Goal: Task Accomplishment & Management: Manage account settings

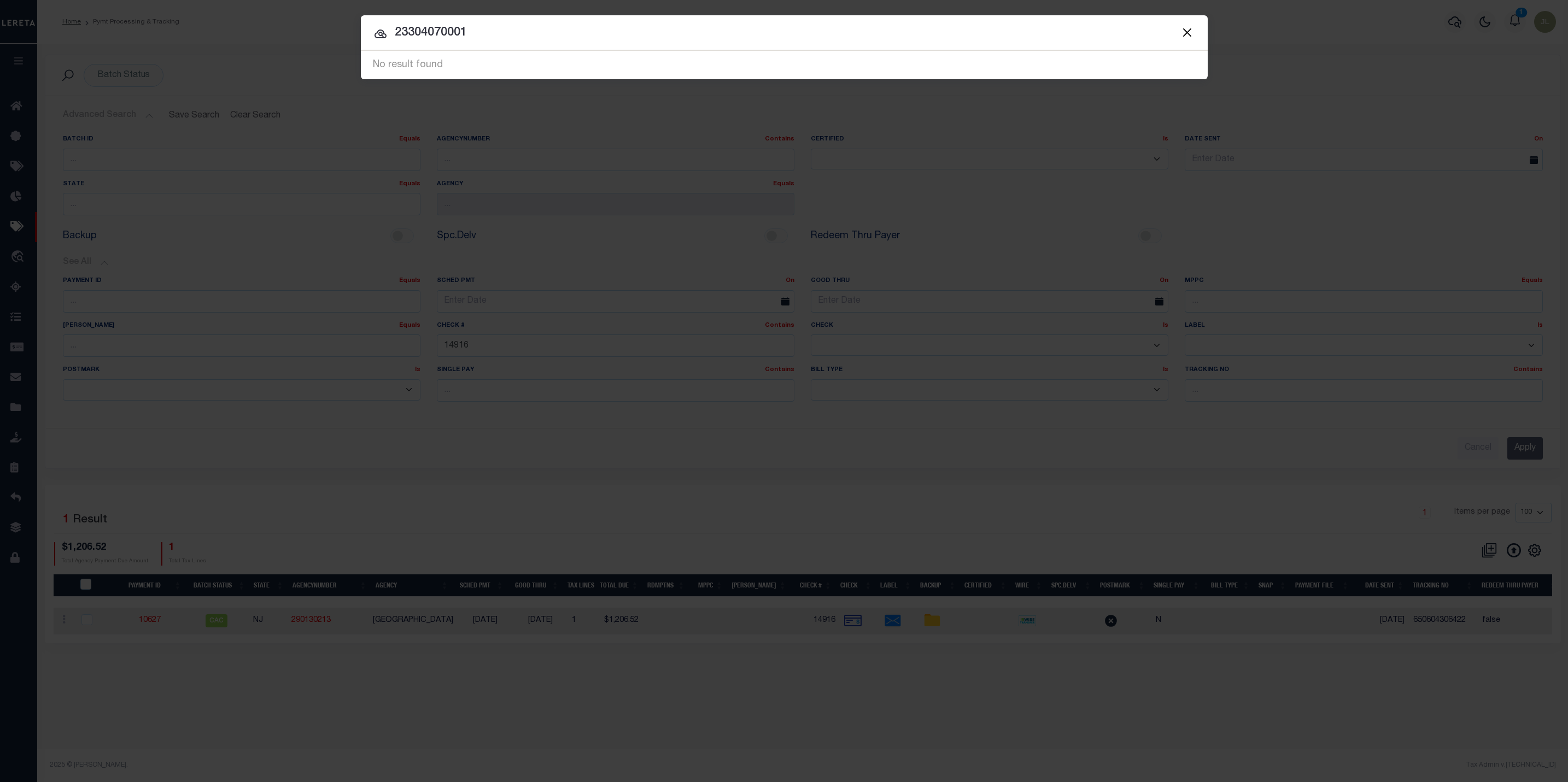
click at [1189, 30] on button "Close" at bounding box center [1187, 32] width 14 height 14
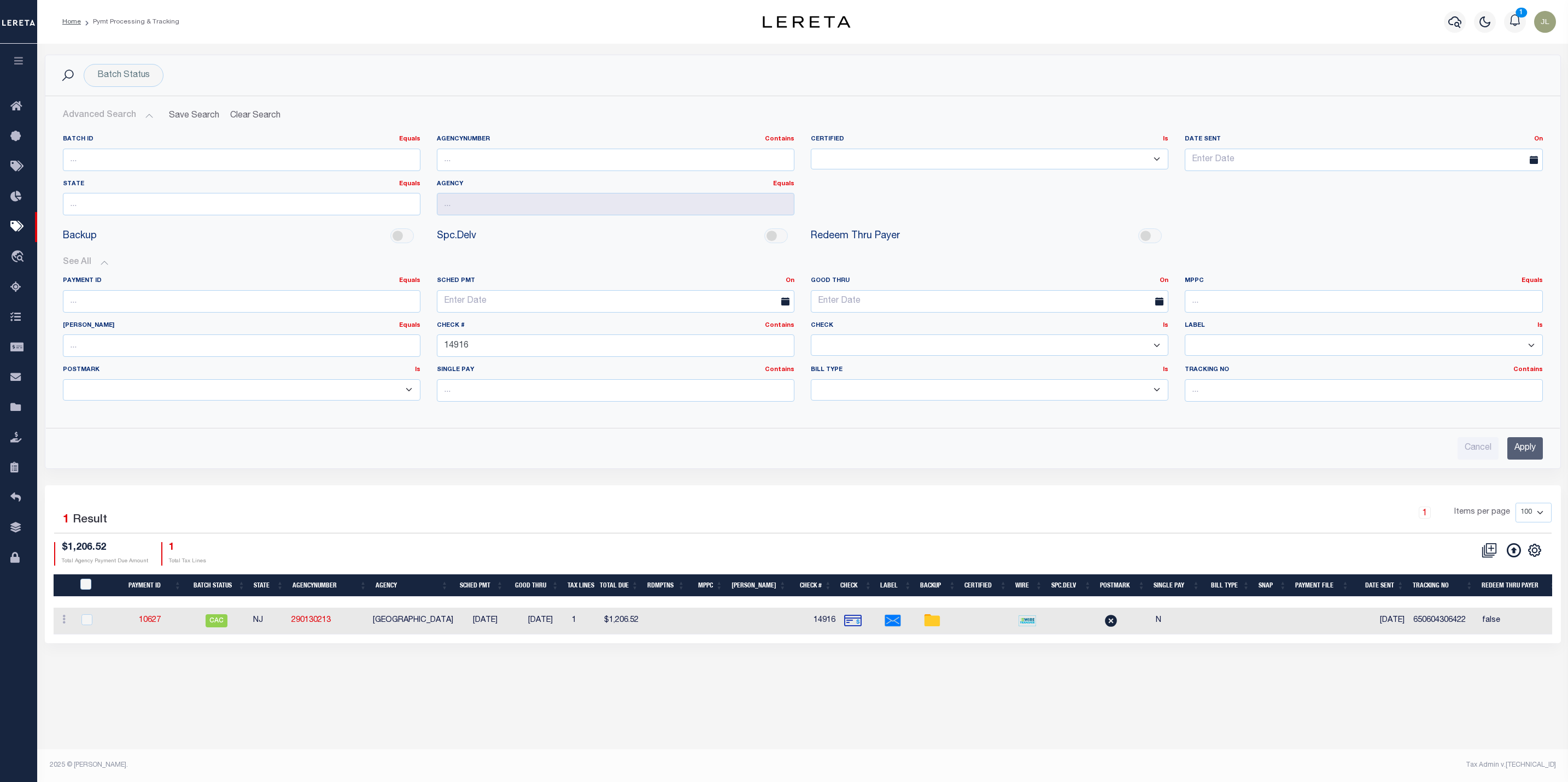
click at [20, 57] on icon "button" at bounding box center [19, 61] width 13 height 10
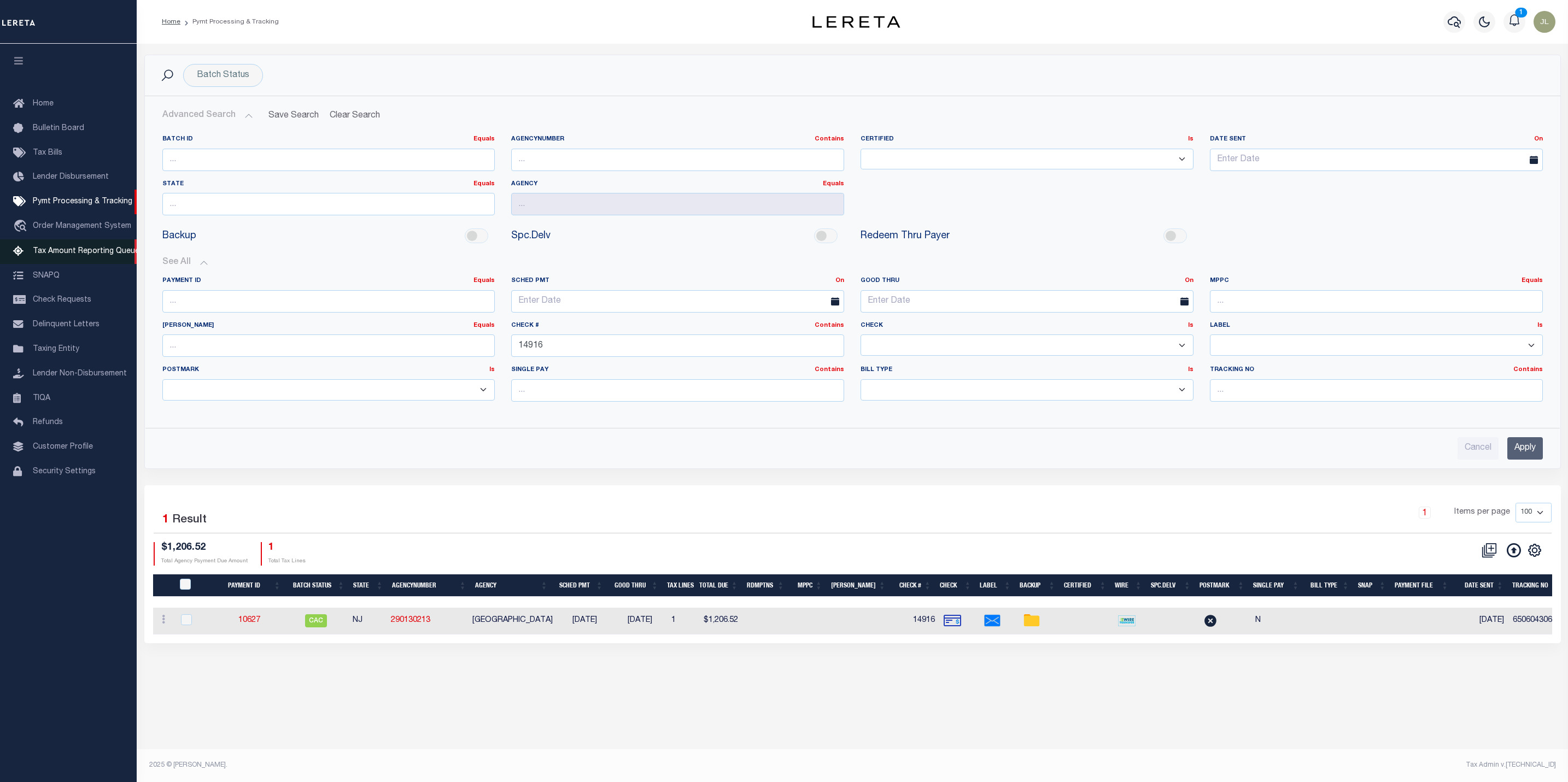
click at [85, 253] on span "Tax Amount Reporting Queue" at bounding box center [86, 251] width 107 height 8
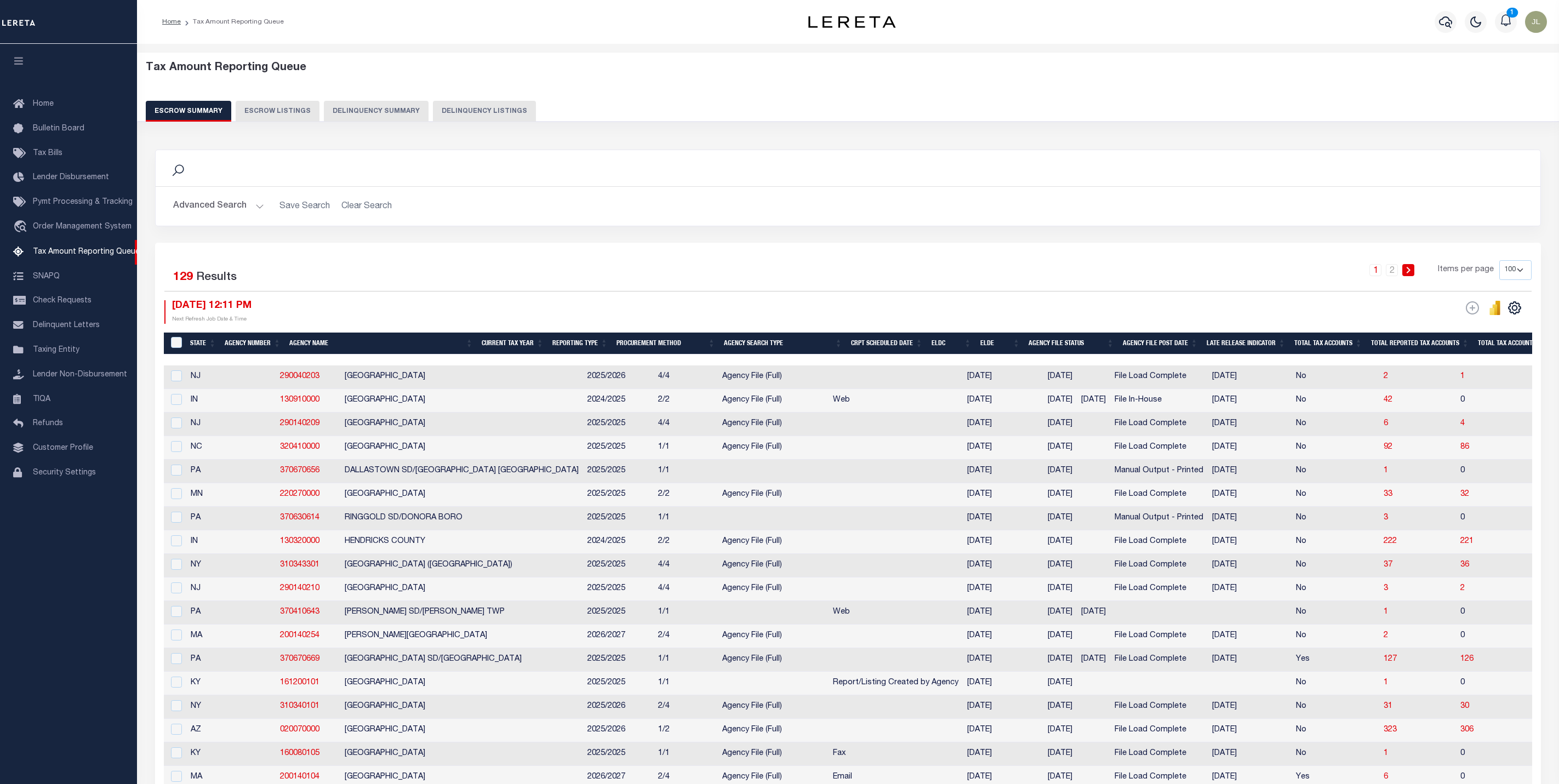
select select "100"
click at [207, 206] on button "Advanced Search" at bounding box center [218, 206] width 91 height 21
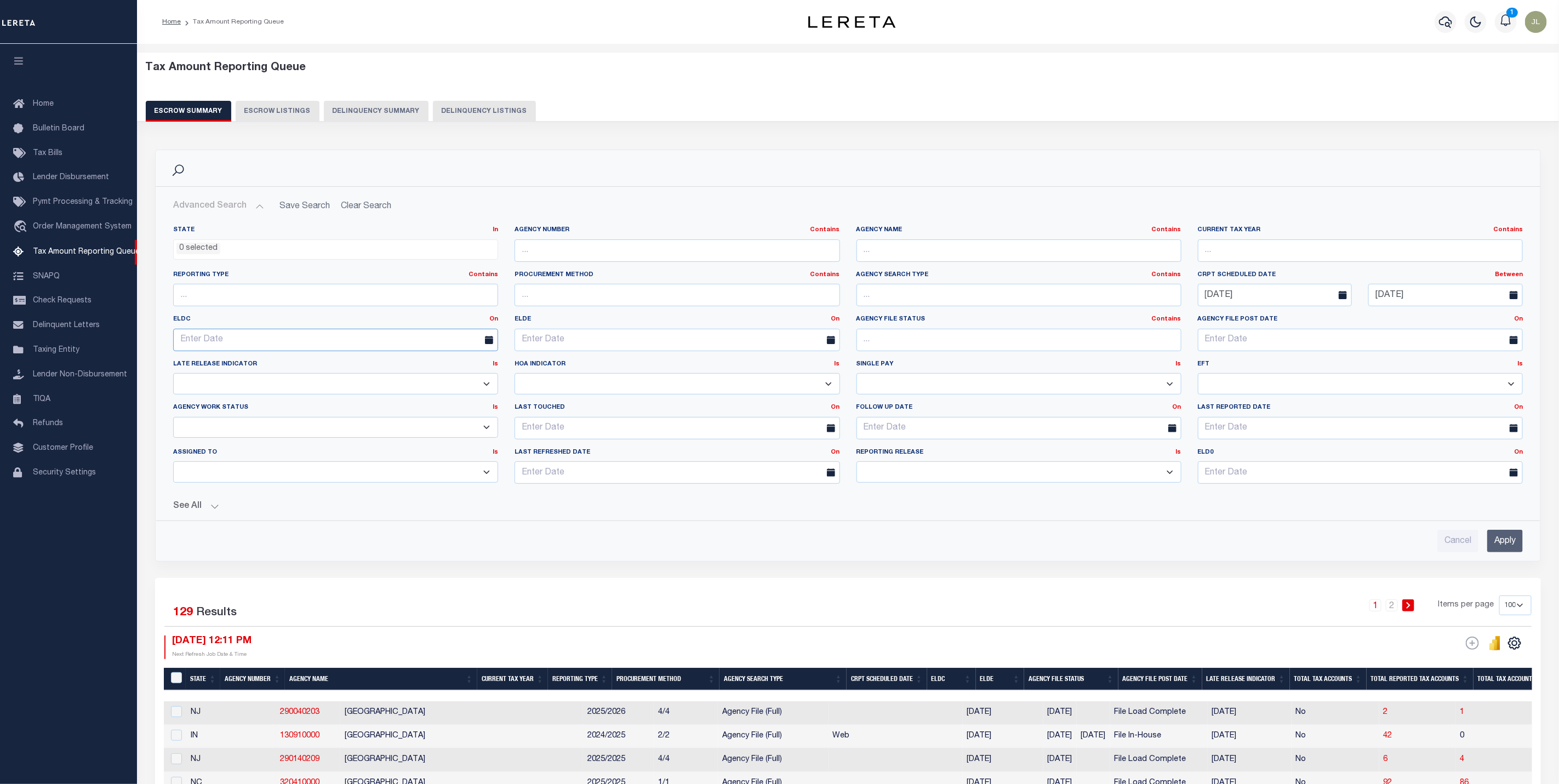
click at [273, 337] on input "text" at bounding box center [336, 340] width 325 height 23
click at [283, 449] on span "16" at bounding box center [282, 446] width 21 height 21
type input "10-16-2025"
click at [494, 317] on link "On" at bounding box center [494, 319] width 9 height 6
click at [459, 382] on link "Between" at bounding box center [455, 379] width 87 height 16
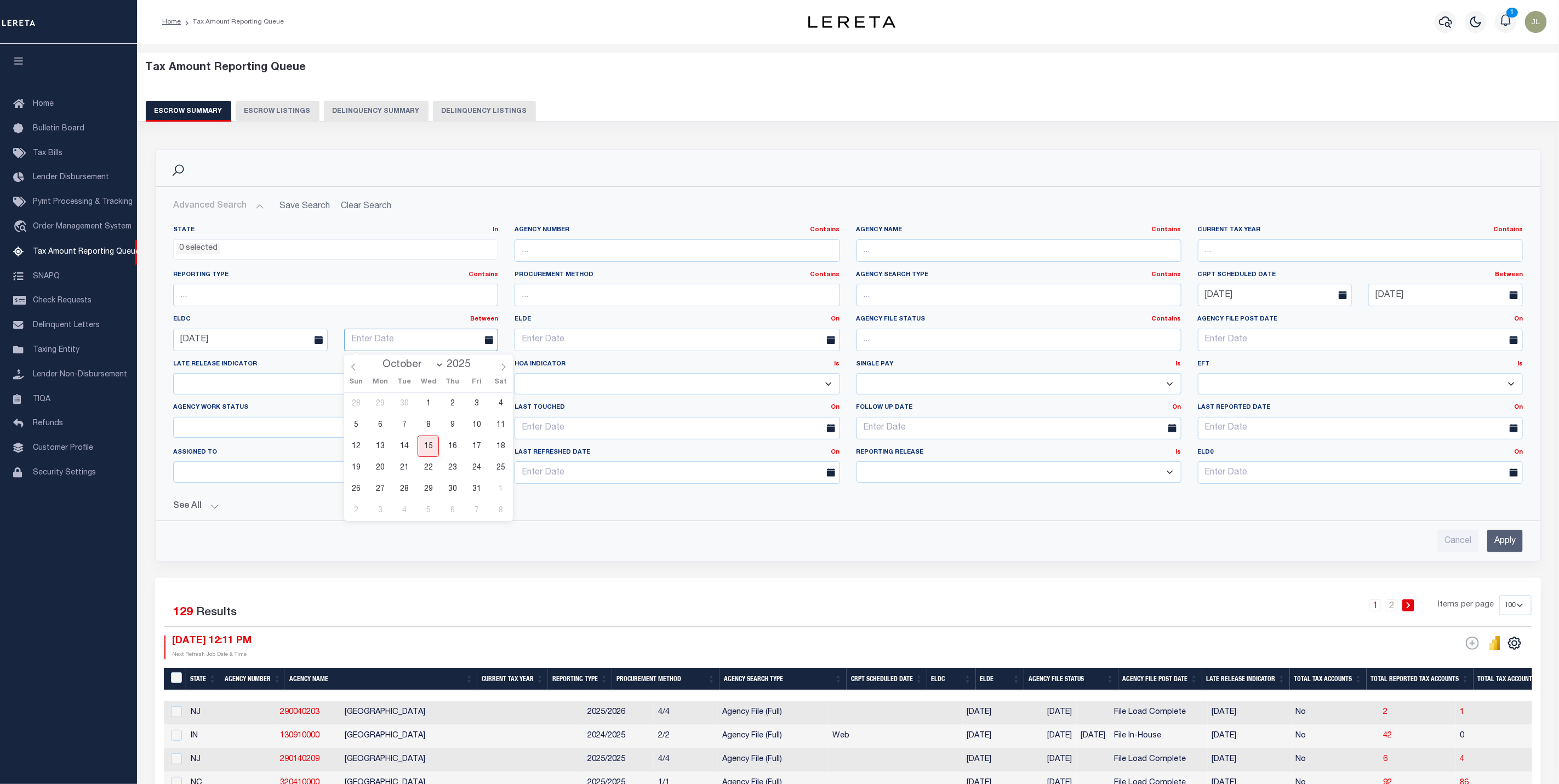
click at [391, 349] on input "text" at bounding box center [421, 340] width 154 height 23
click at [474, 492] on span "31" at bounding box center [476, 489] width 21 height 21
type input "10-31-2025"
click at [1518, 551] on input "Apply" at bounding box center [1505, 541] width 35 height 23
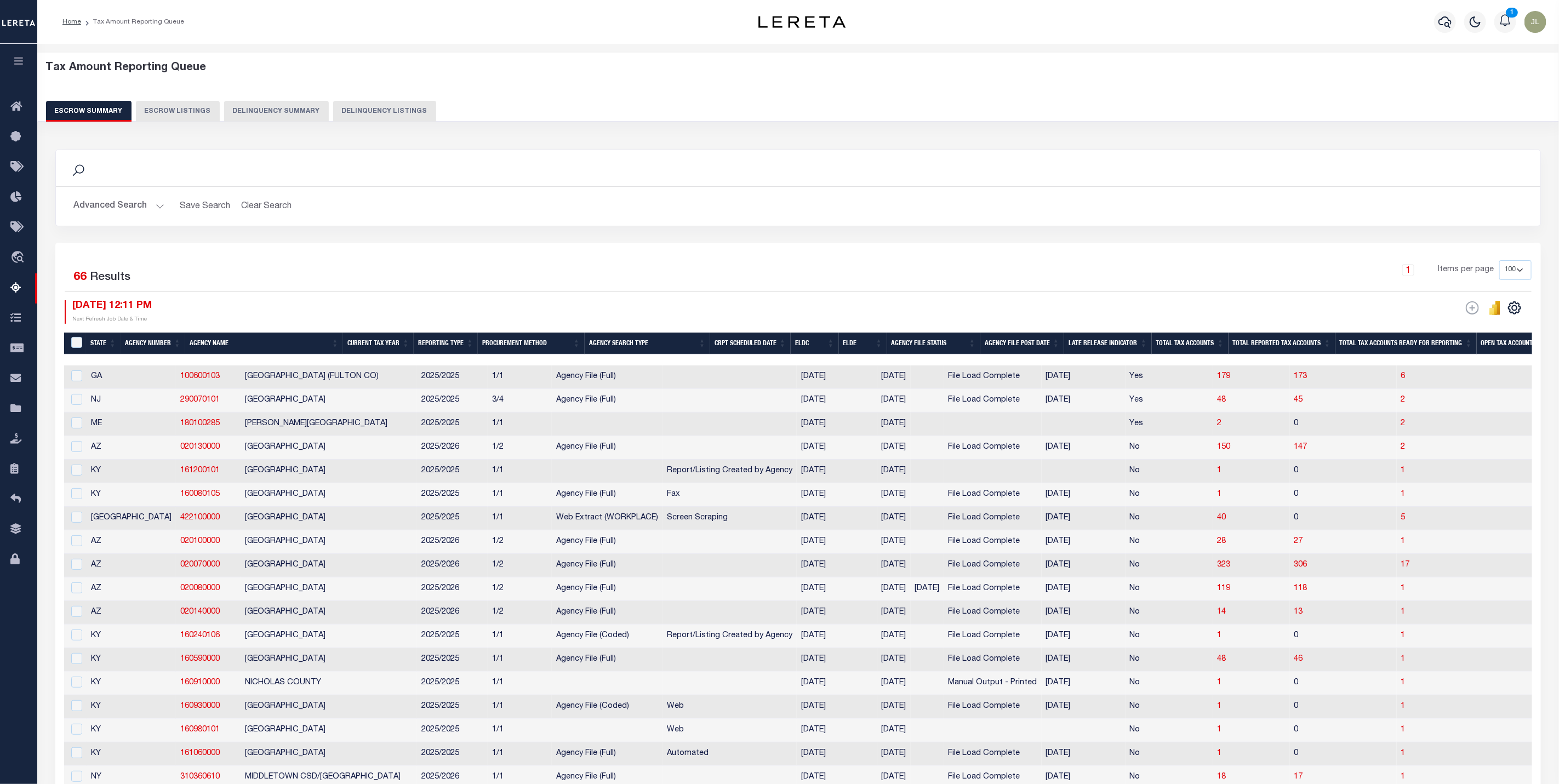
click at [824, 351] on th "ELDC" at bounding box center [815, 343] width 48 height 23
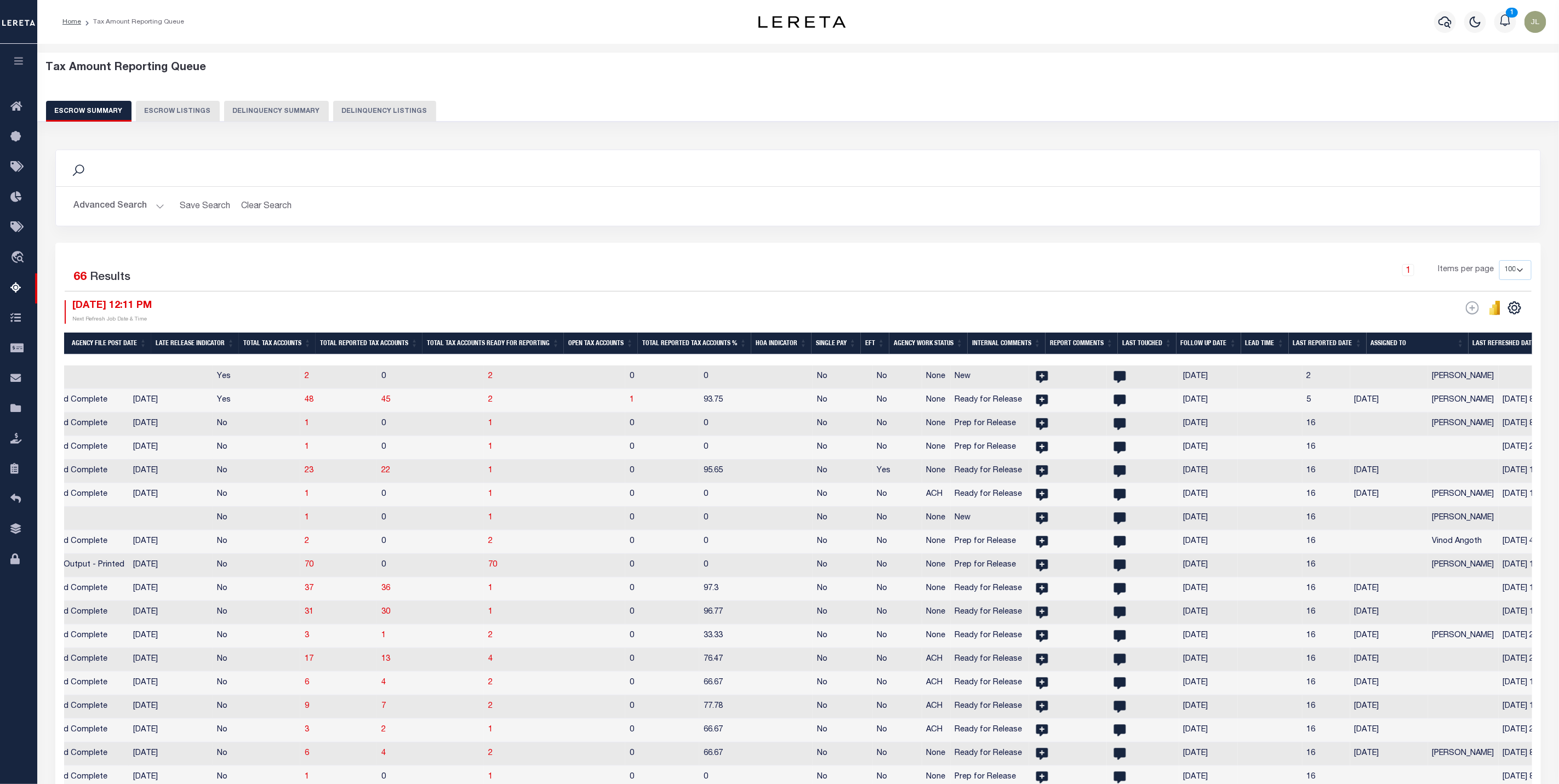
scroll to position [0, 1010]
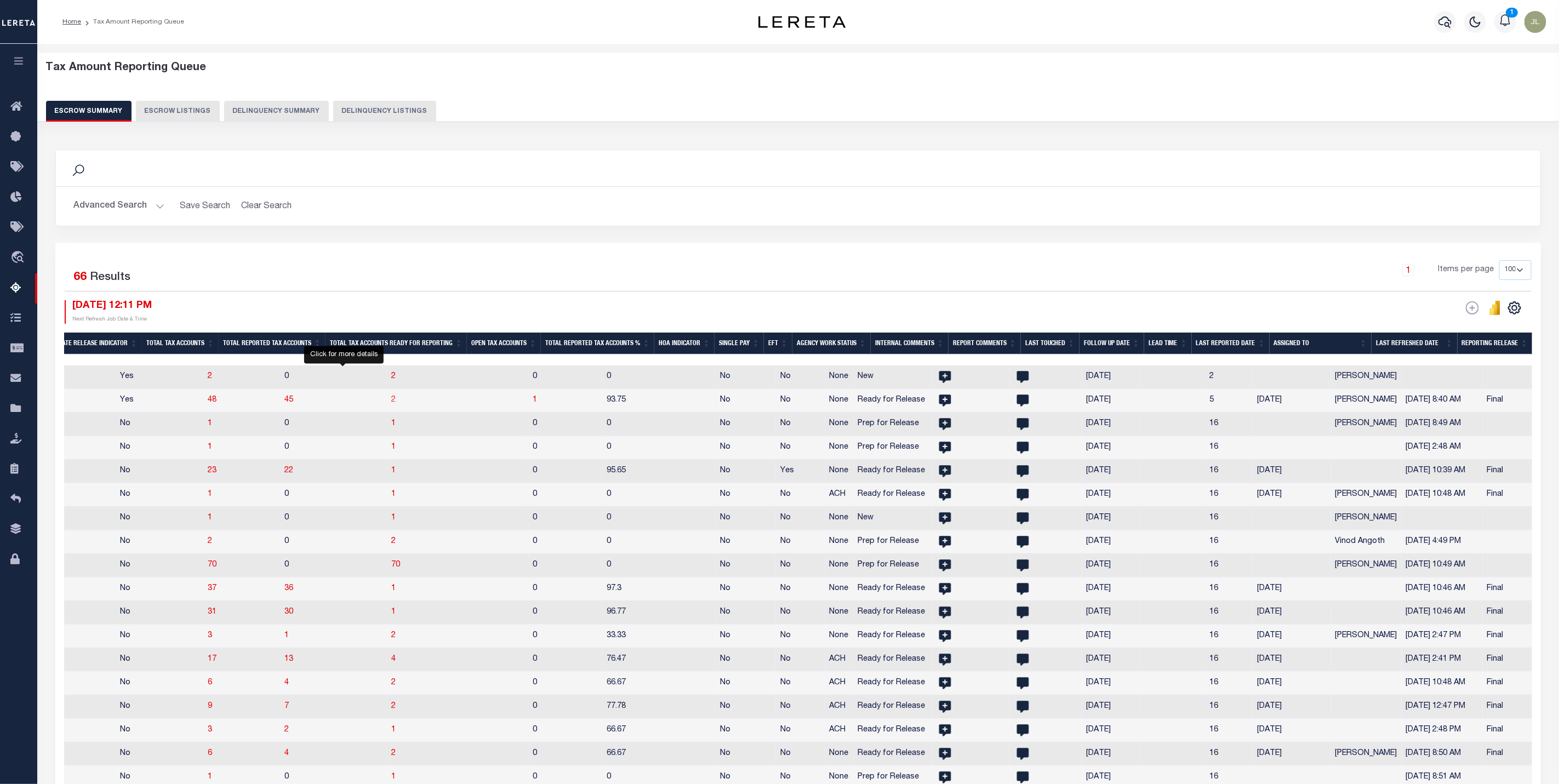
click at [391, 404] on span "2" at bounding box center [393, 400] width 4 height 8
select select "100"
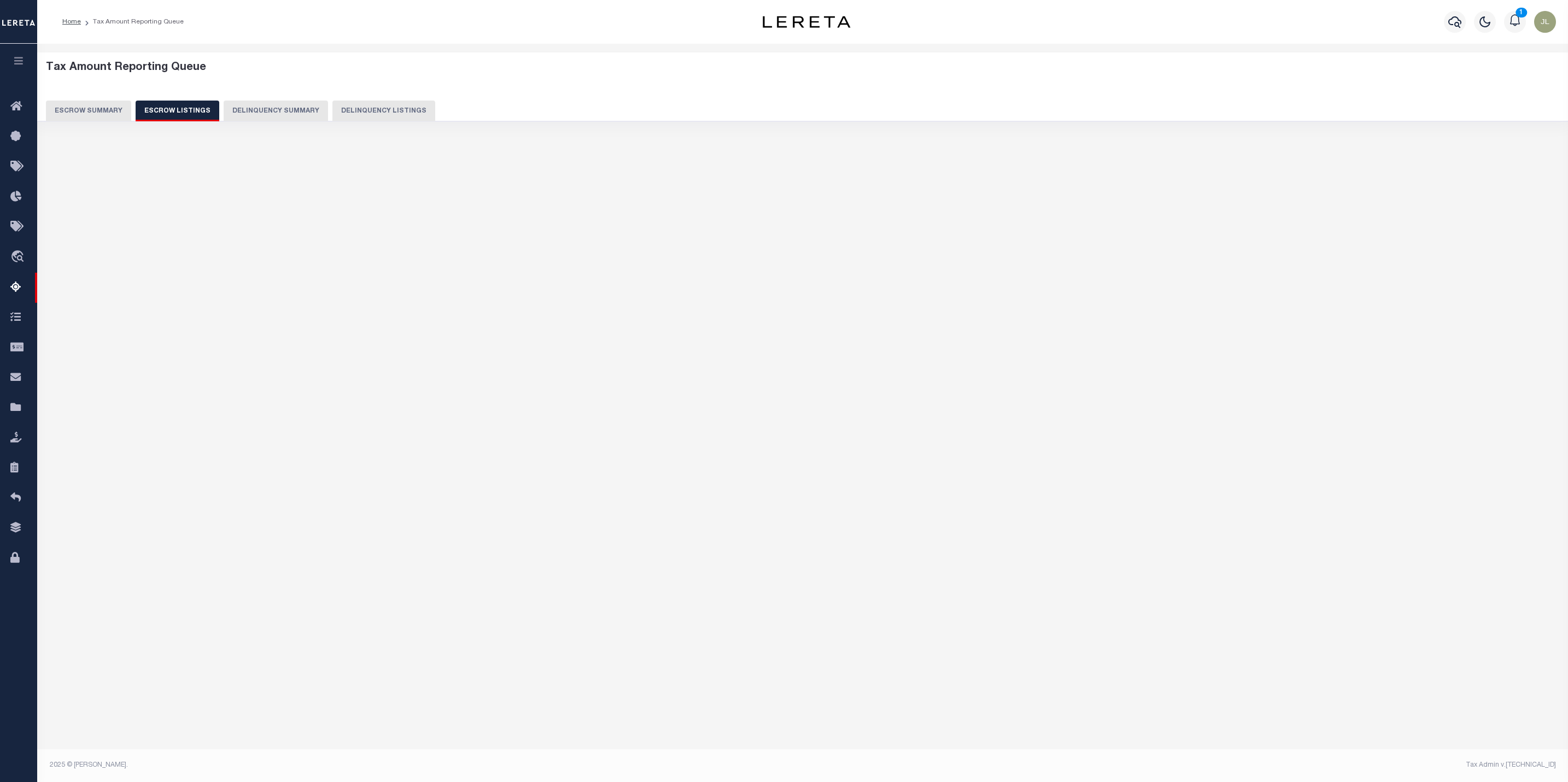
select select "100"
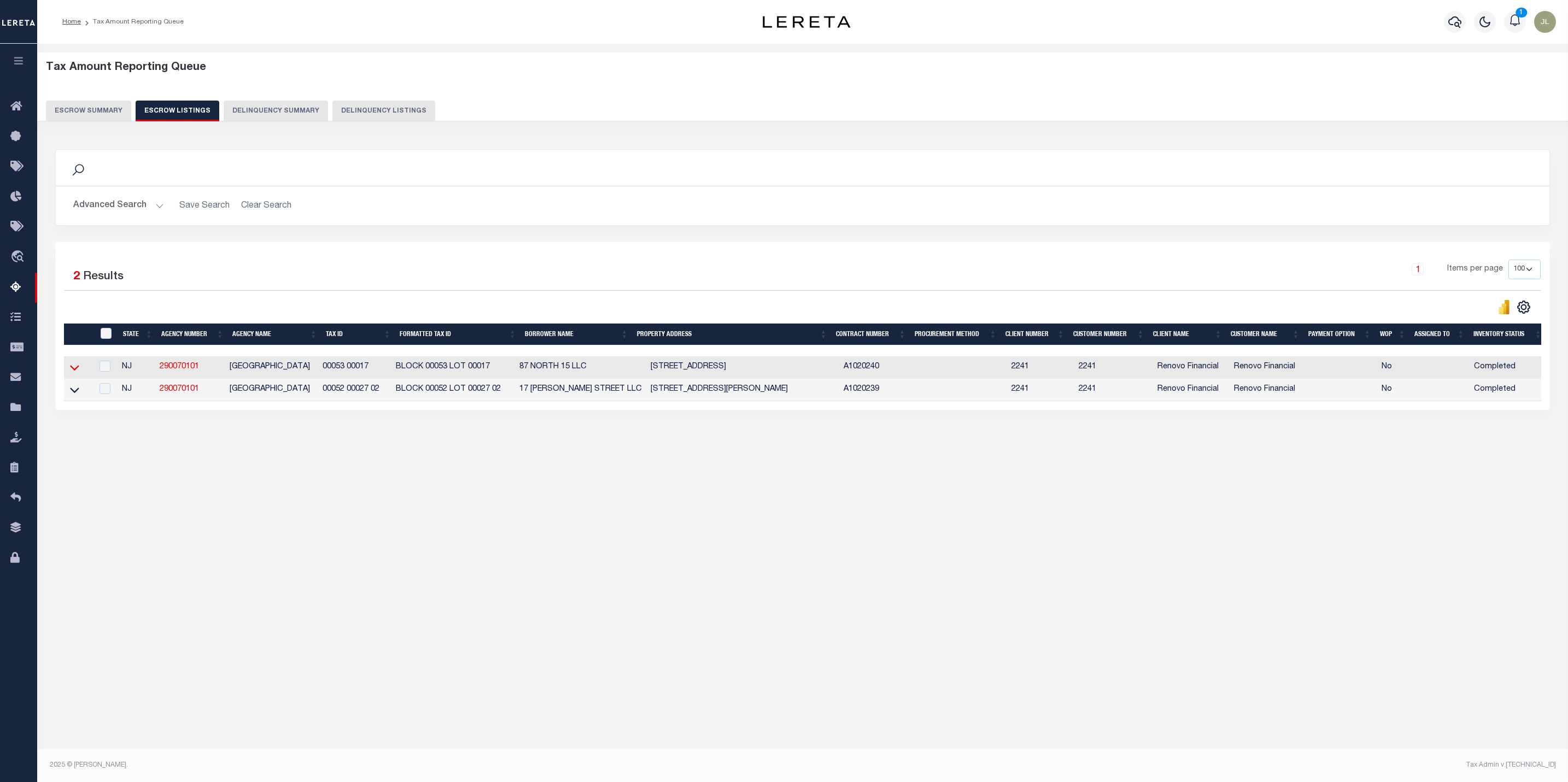
click at [71, 373] on icon at bounding box center [74, 368] width 9 height 12
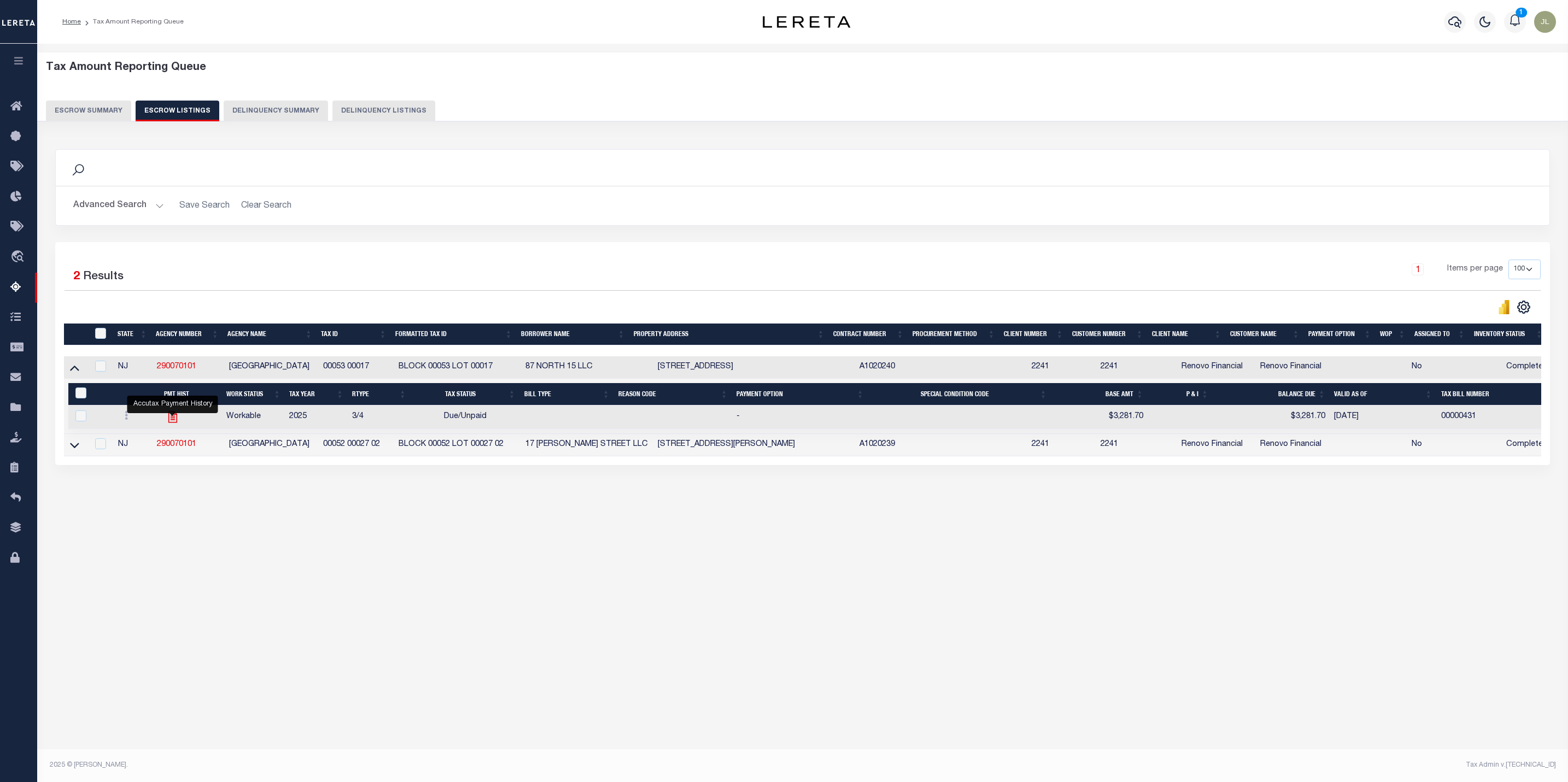
click at [169, 422] on icon "" at bounding box center [172, 417] width 14 height 14
checkbox input "true"
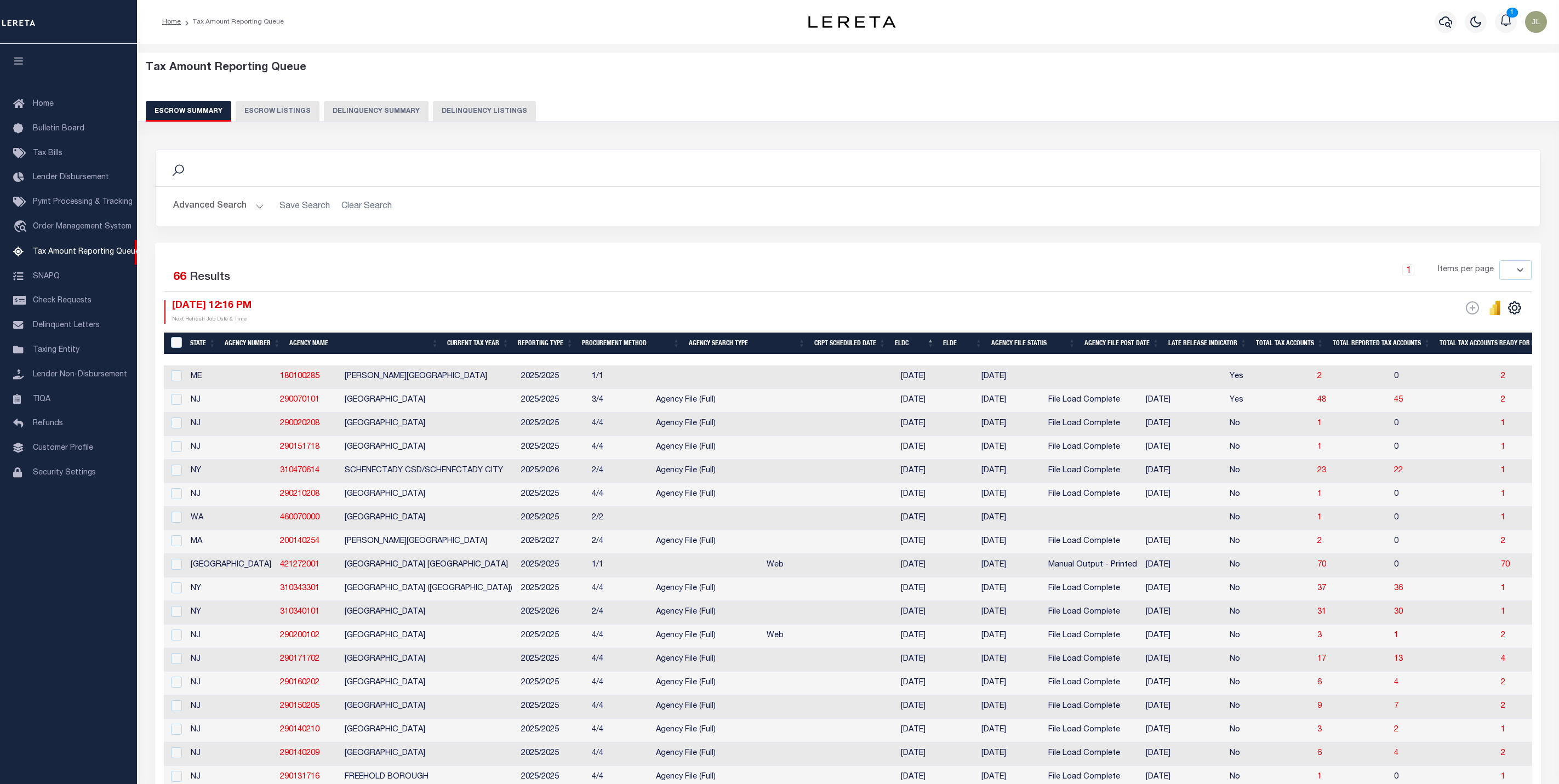
select select
click at [1449, 20] on icon "button" at bounding box center [1446, 22] width 13 height 12
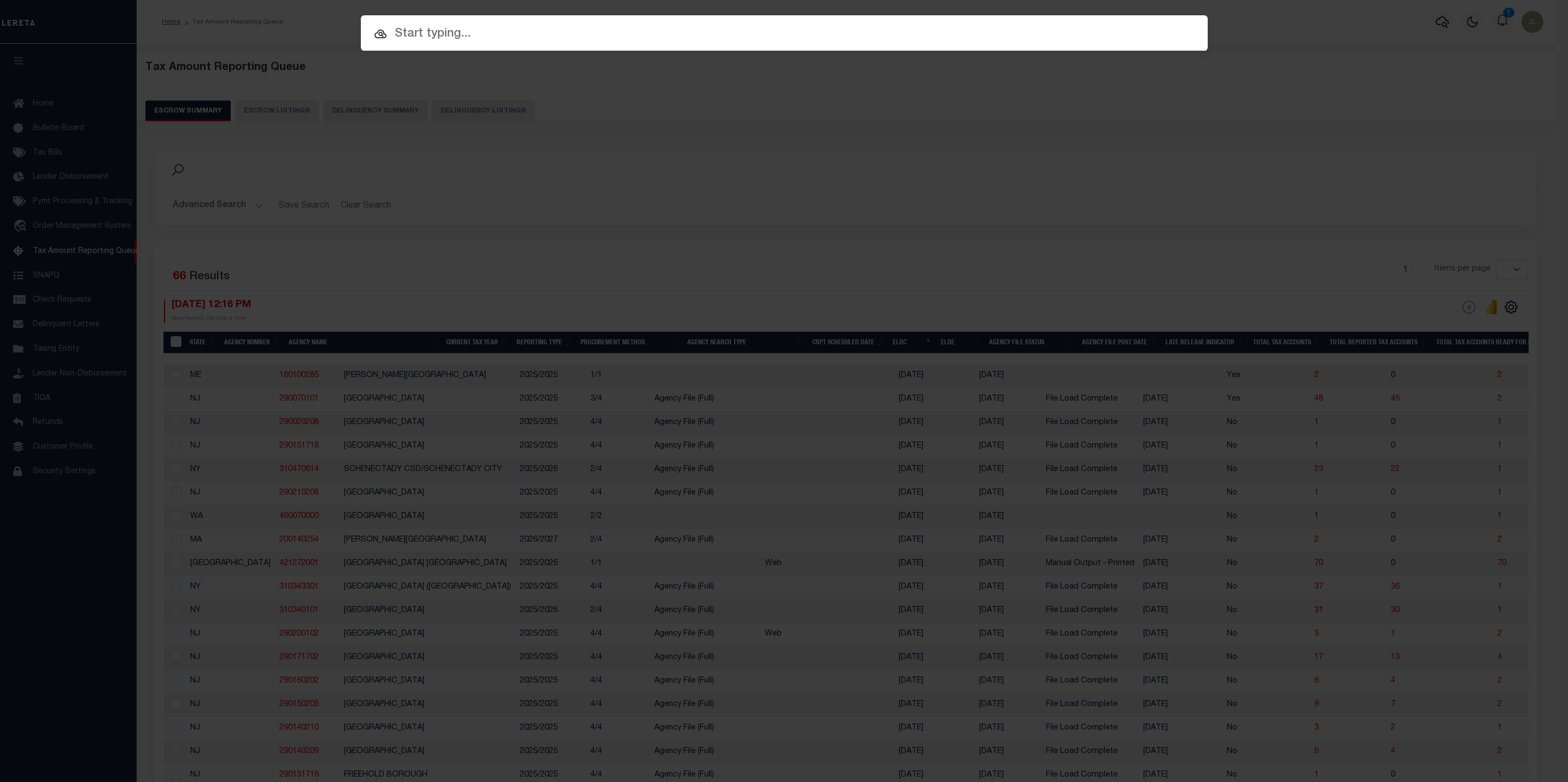
click at [936, 28] on input "text" at bounding box center [784, 33] width 847 height 19
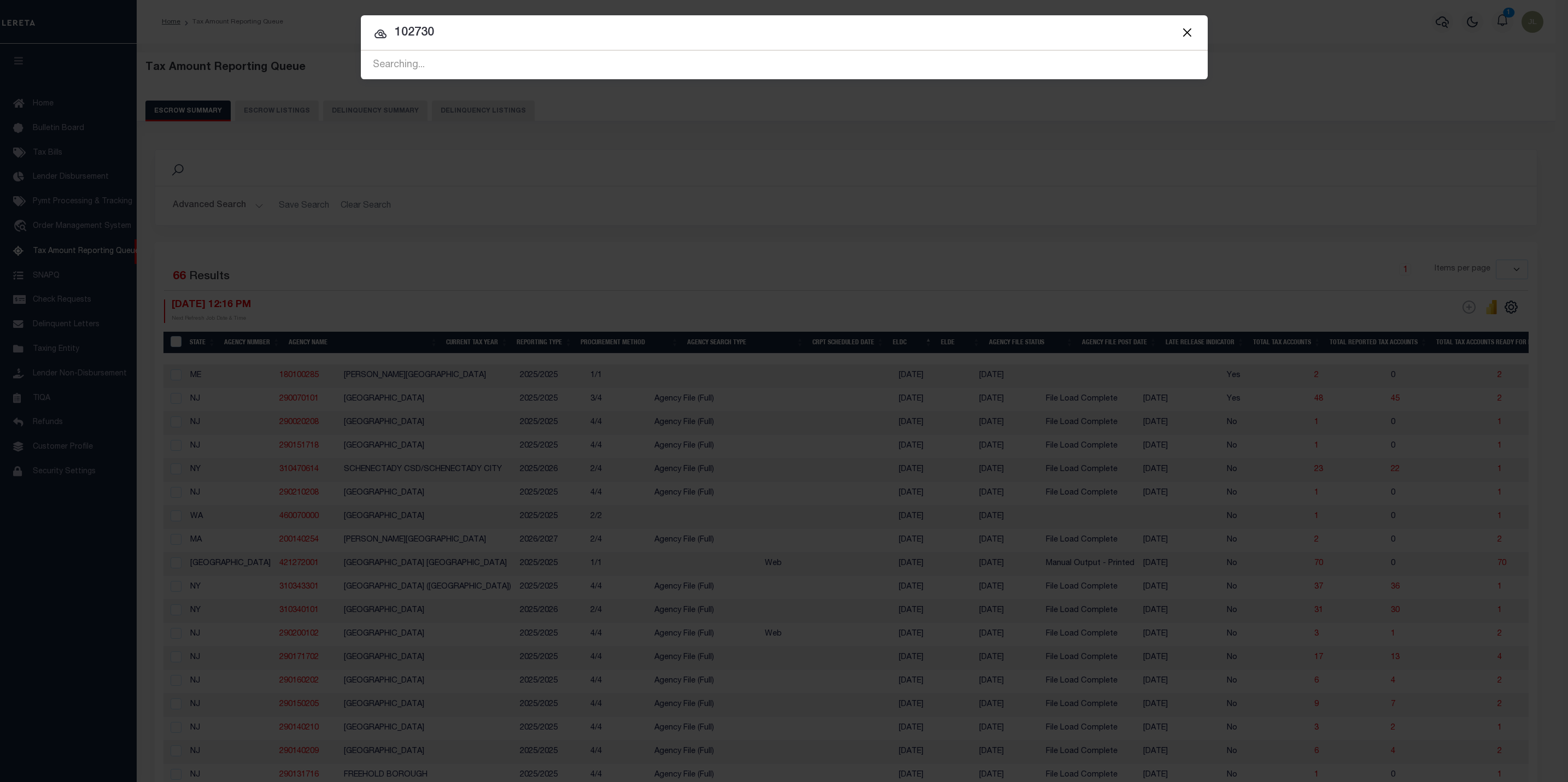
type input "102730"
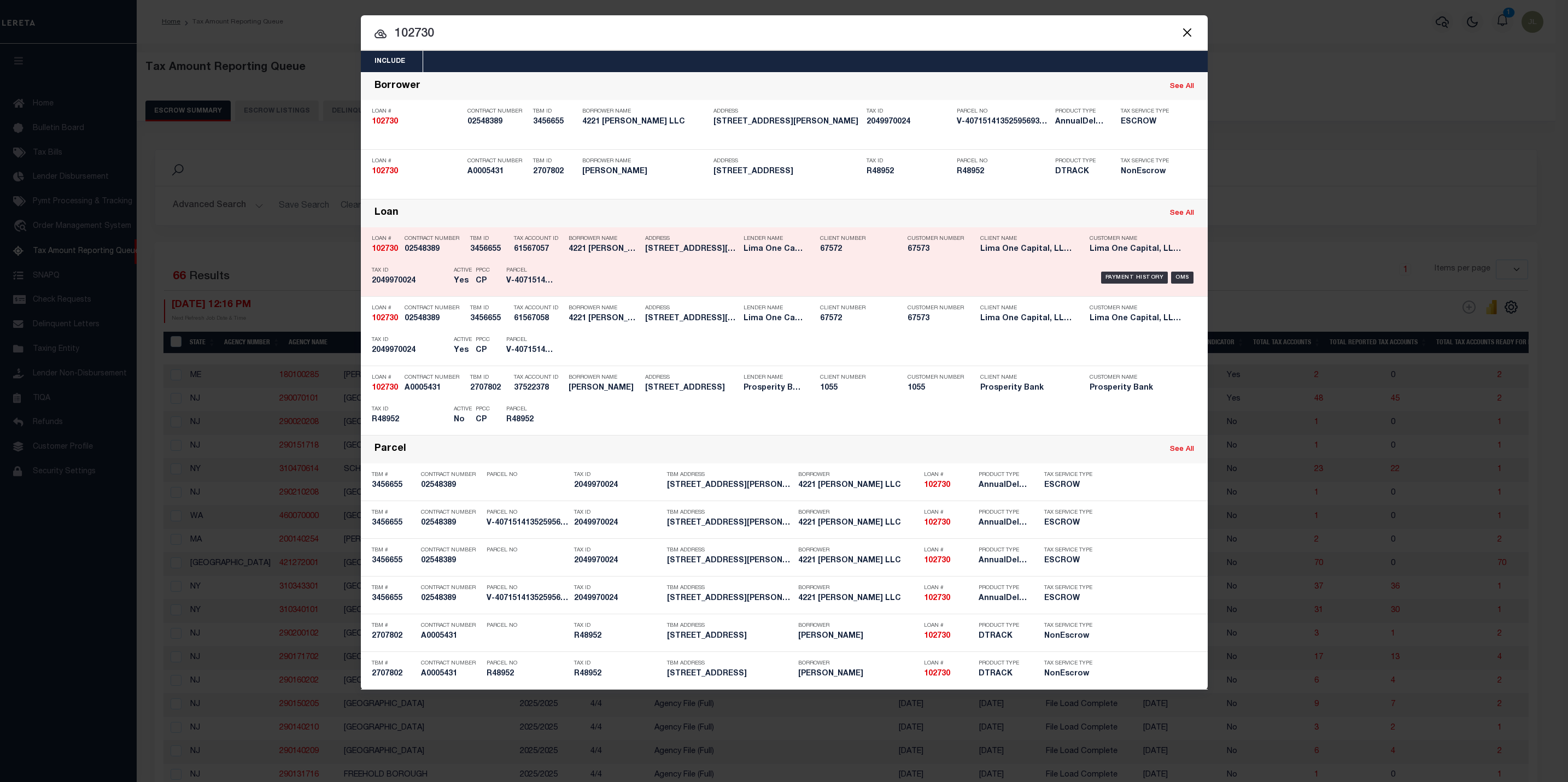
click at [737, 265] on div "Payment History OMS" at bounding box center [884, 278] width 625 height 32
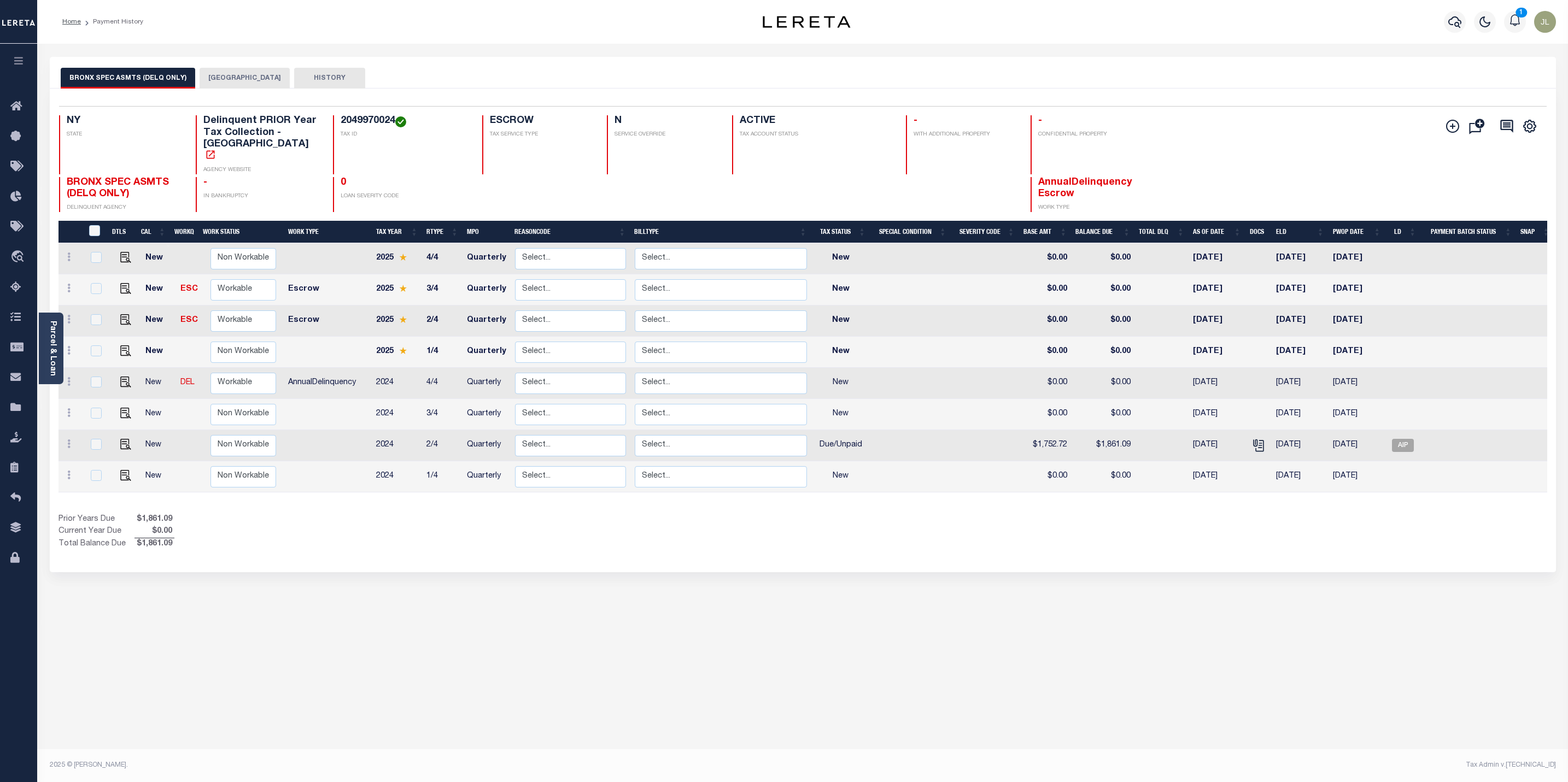
click at [220, 82] on button "[GEOGRAPHIC_DATA]" at bounding box center [245, 78] width 90 height 21
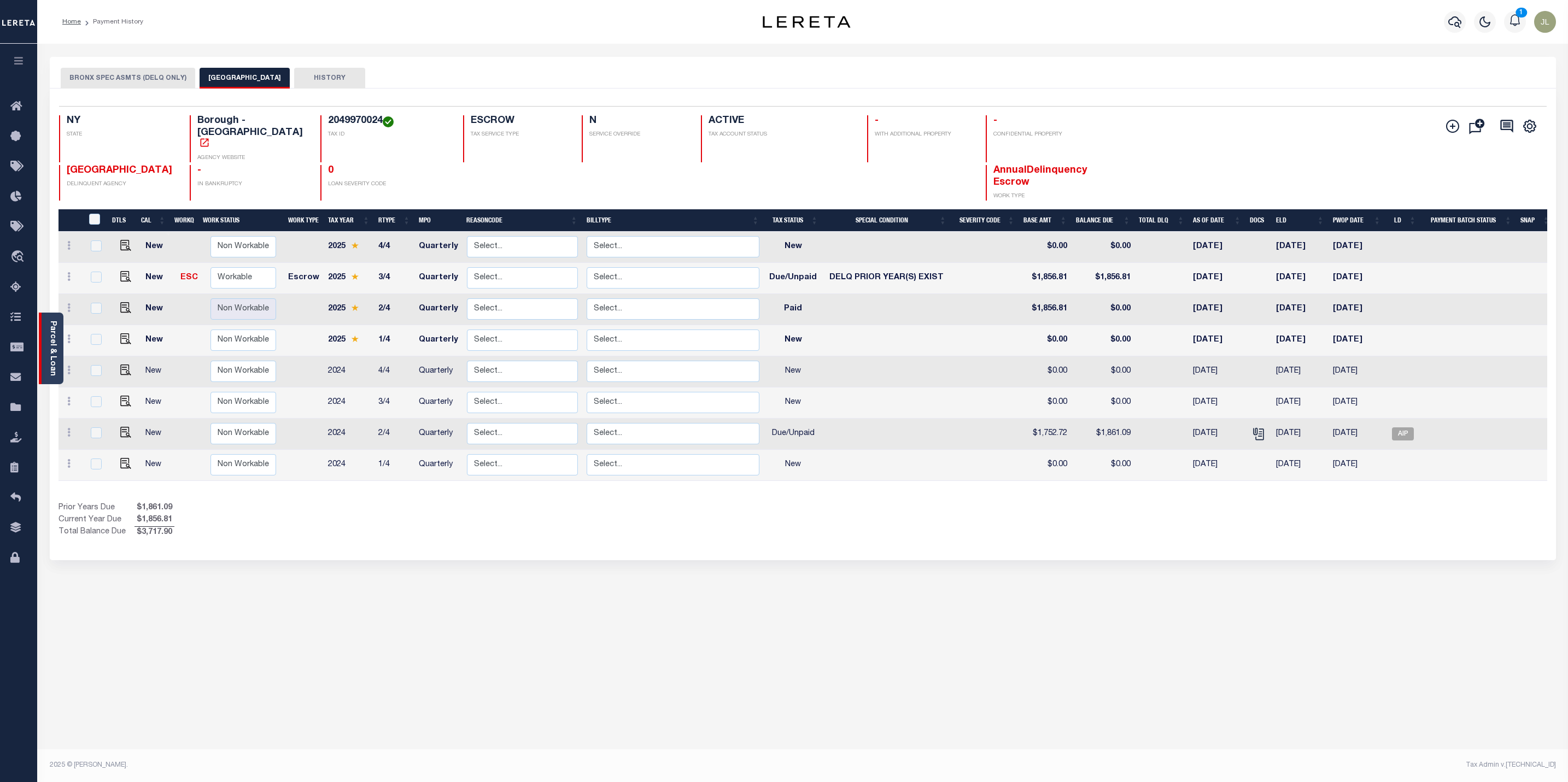
click at [49, 338] on link "Parcel & Loan" at bounding box center [52, 348] width 8 height 55
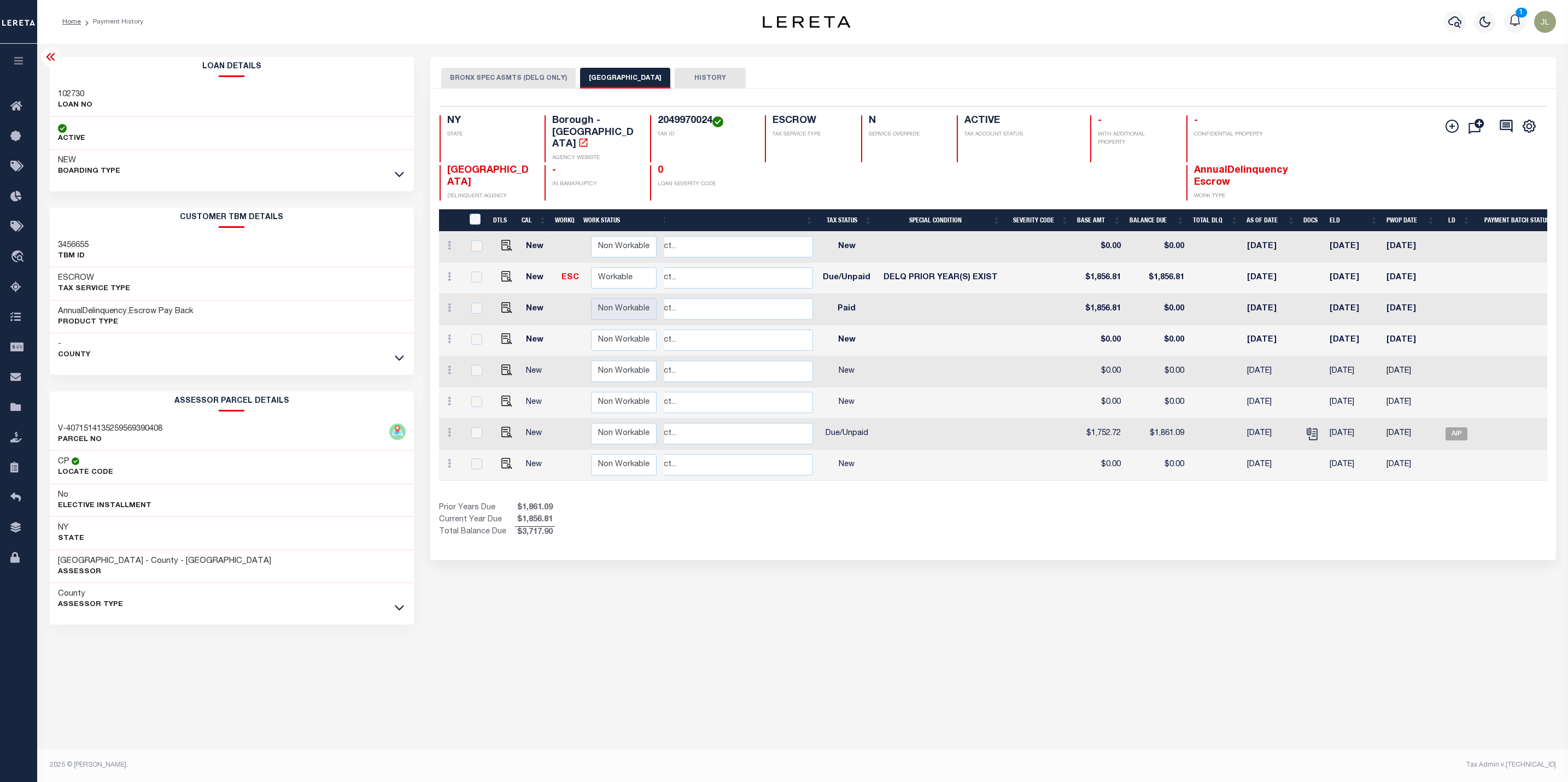
scroll to position [0, 388]
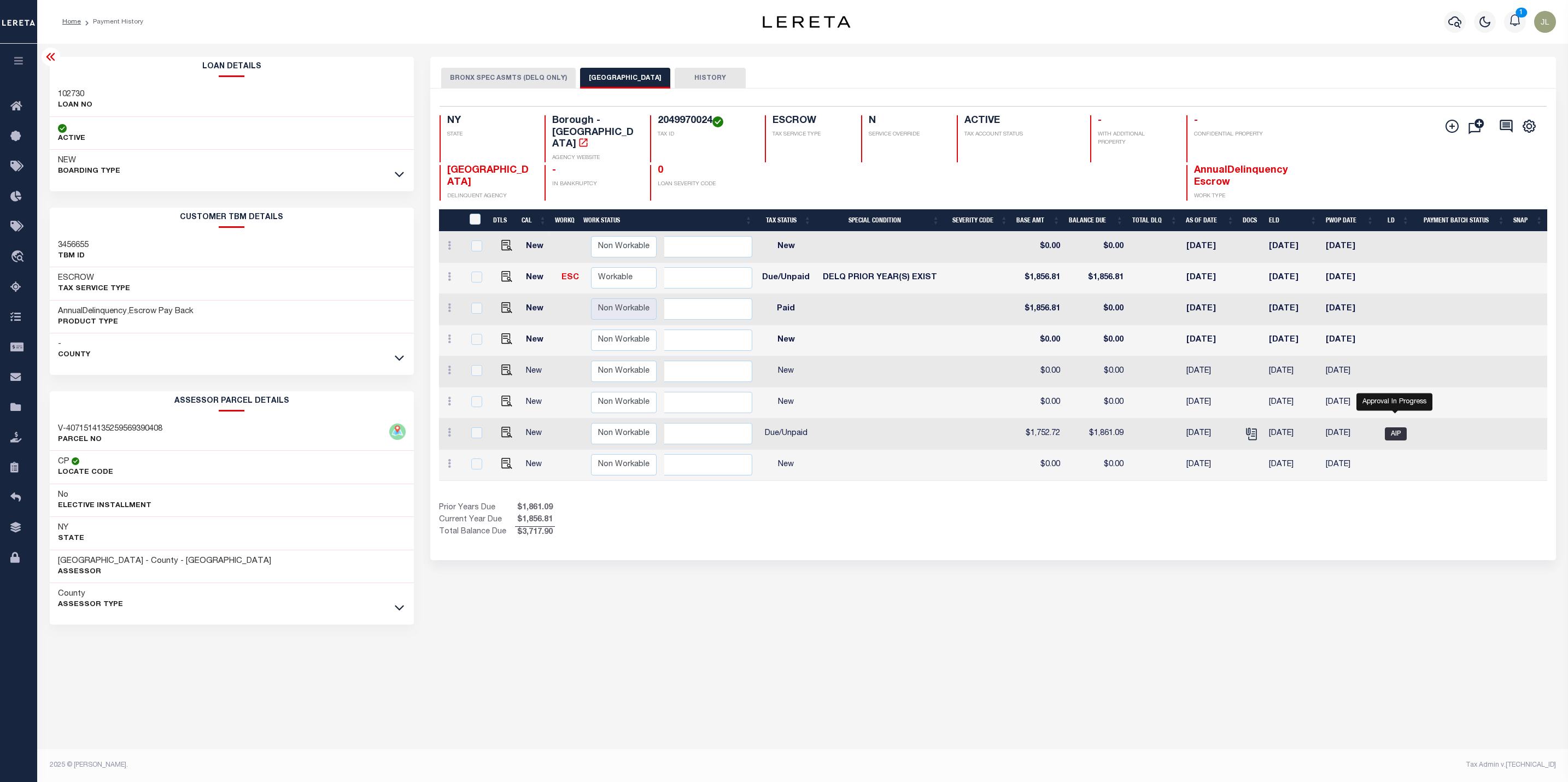
click at [1399, 427] on span "AIP" at bounding box center [1396, 434] width 22 height 13
checkbox input "true"
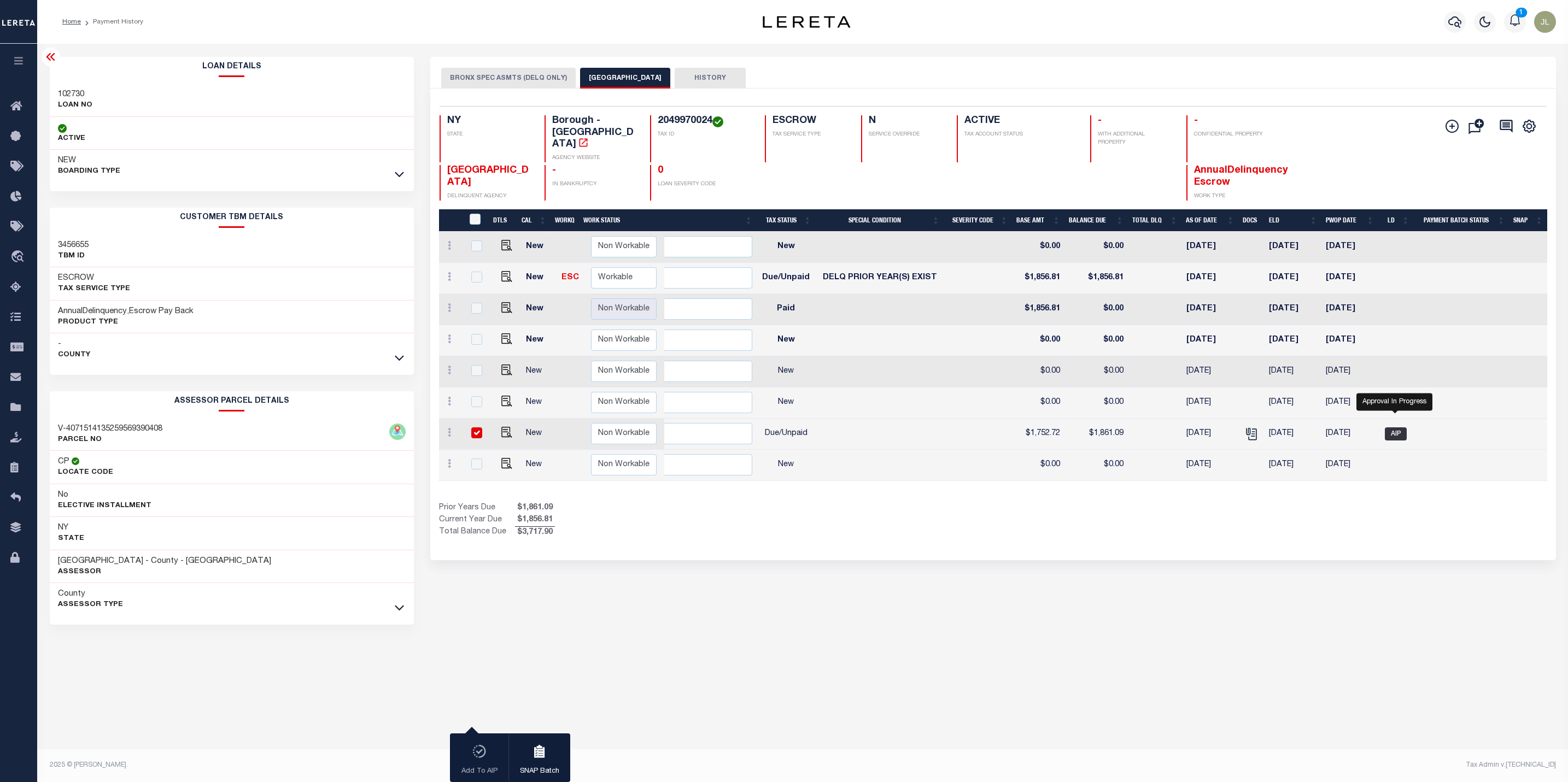
click at [1403, 427] on span "AIP" at bounding box center [1396, 434] width 22 height 13
checkbox input "false"
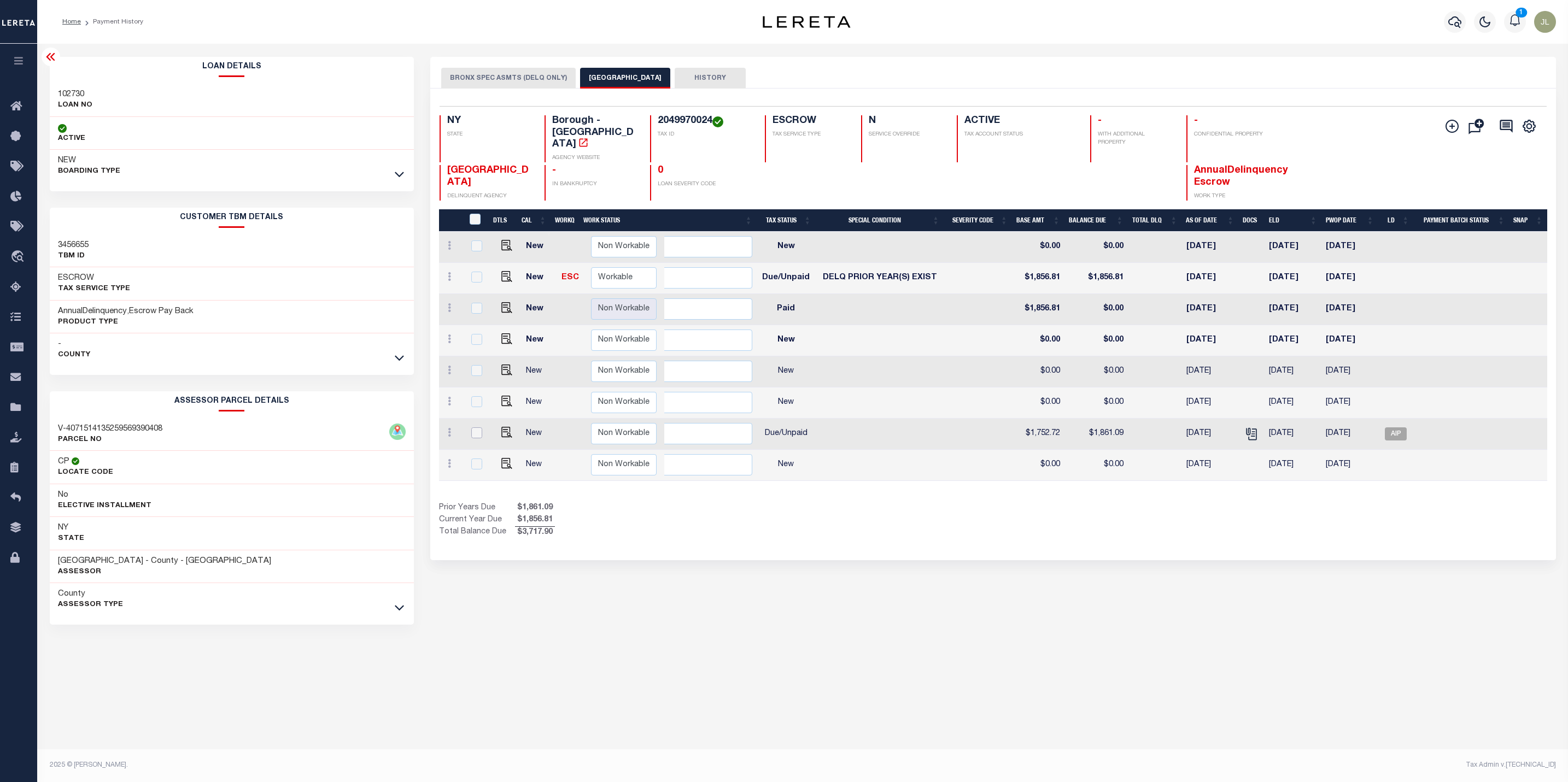
click at [471, 427] on input "checkbox" at bounding box center [477, 433] width 11 height 11
checkbox input "true"
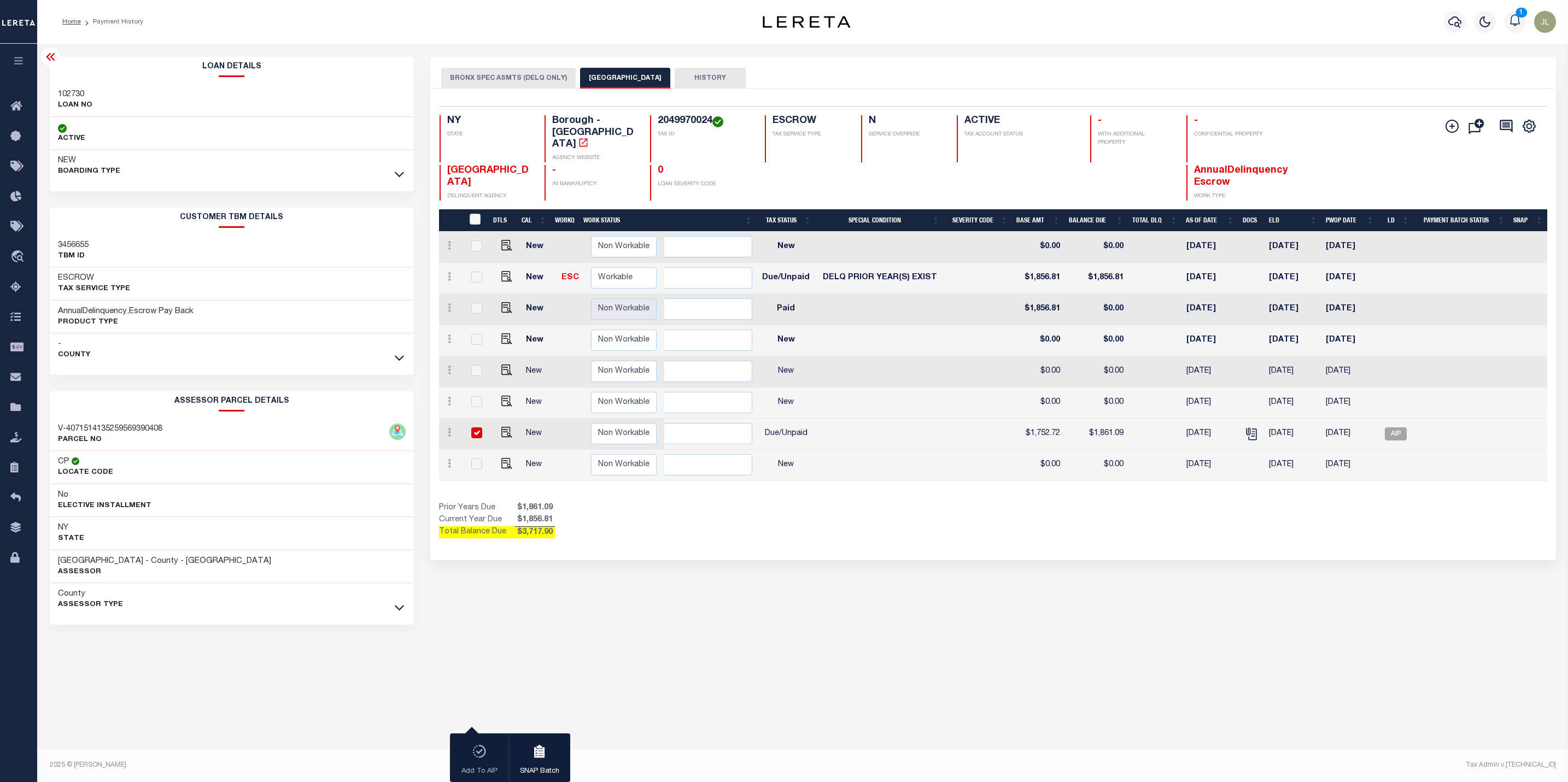
click at [472, 427] on input "checkbox" at bounding box center [477, 433] width 11 height 11
checkbox input "false"
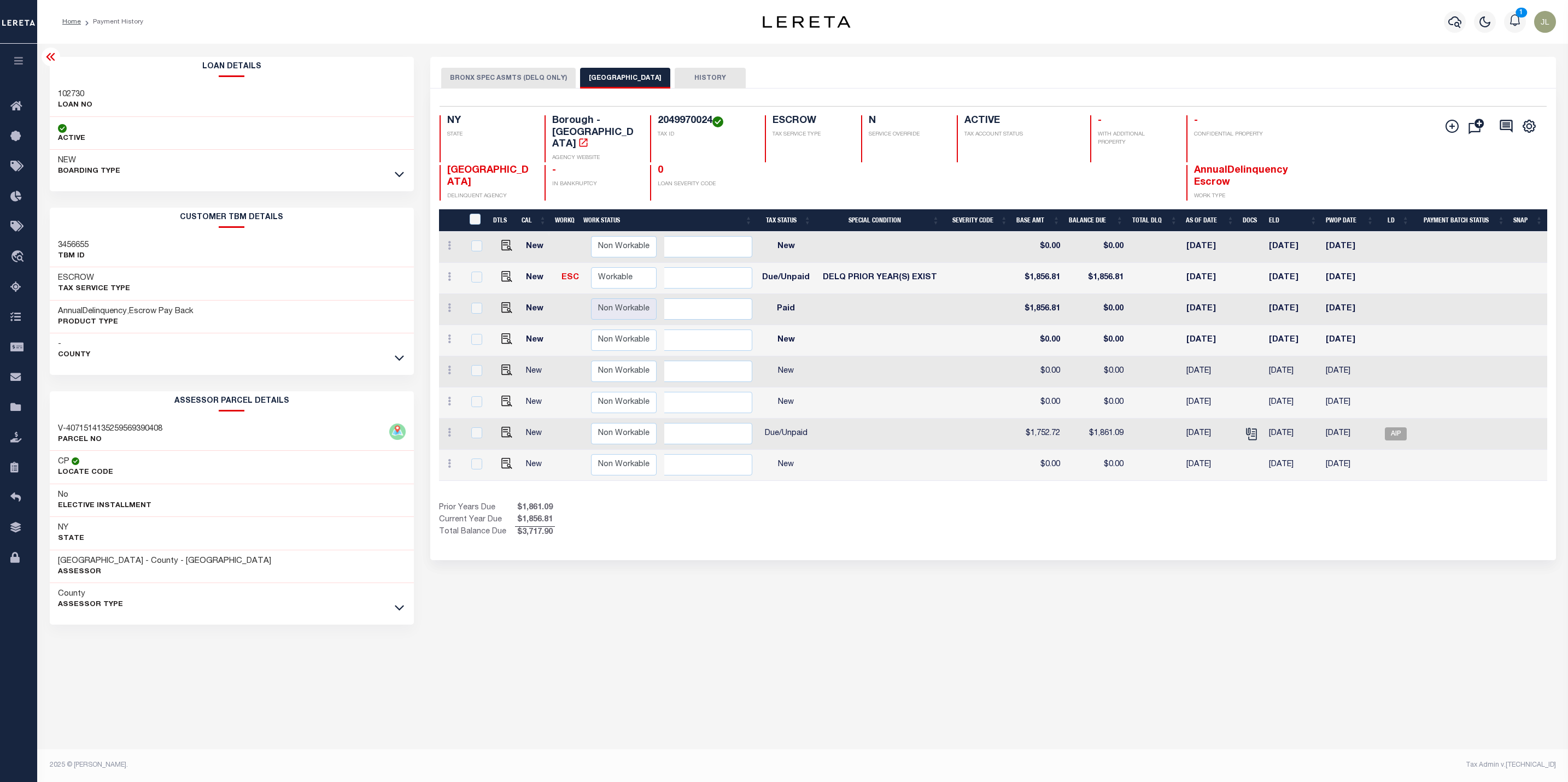
click at [547, 79] on button "BRONX SPEC ASMTS (DELQ ONLY)" at bounding box center [508, 78] width 135 height 21
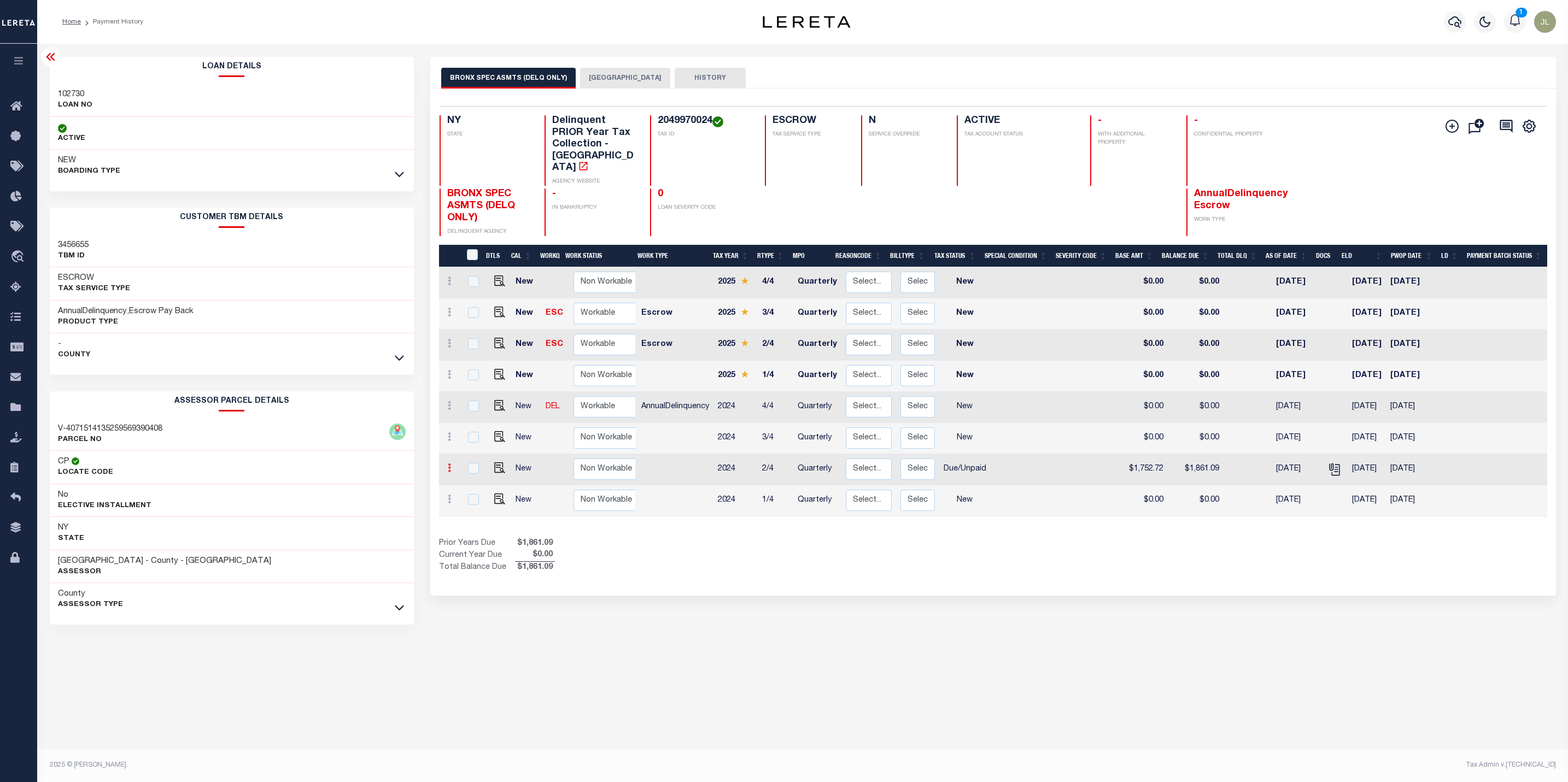
click at [450, 464] on icon at bounding box center [449, 468] width 3 height 9
click at [475, 459] on img at bounding box center [475, 464] width 11 height 11
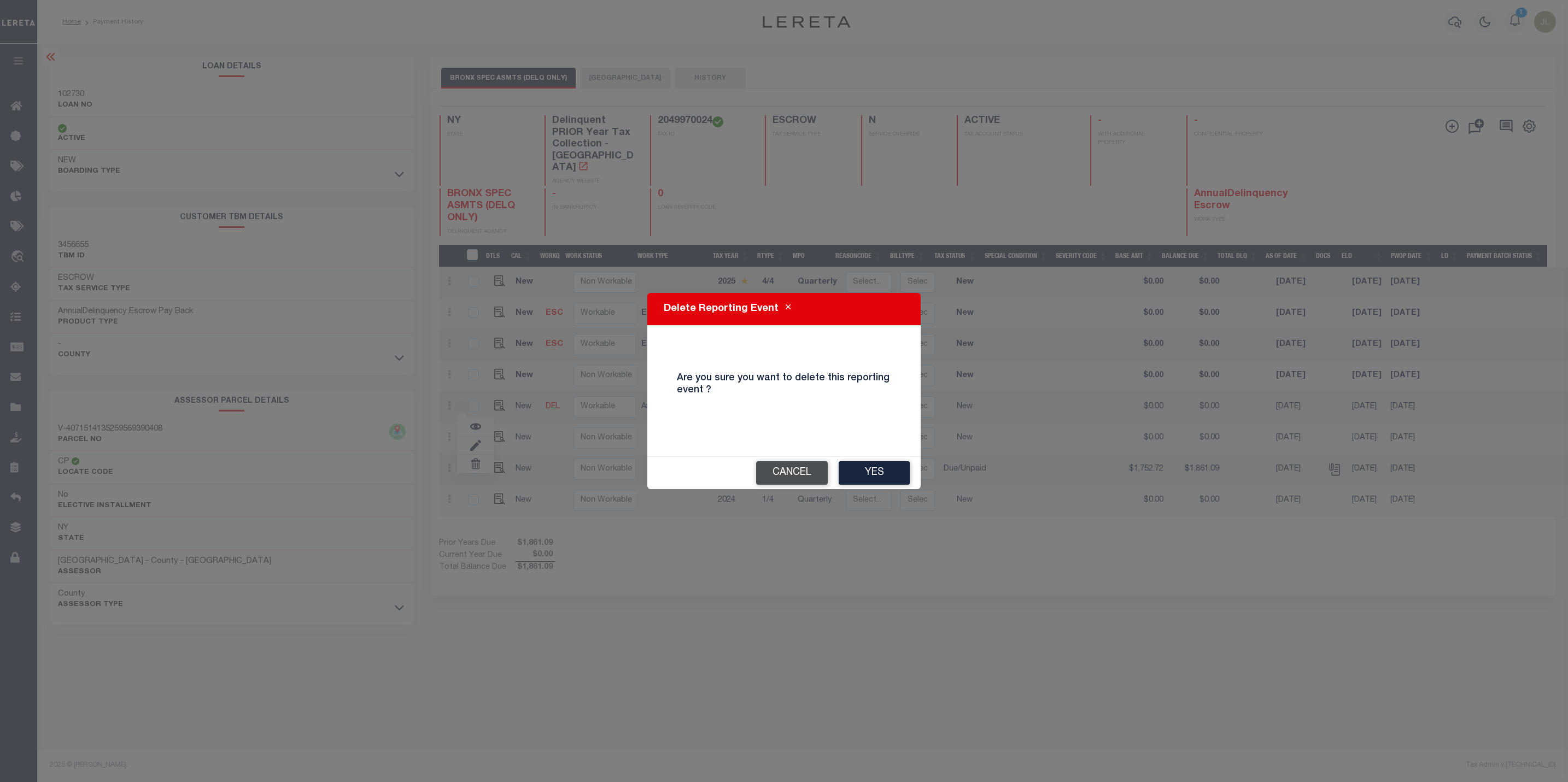
click at [808, 477] on button "Cancel" at bounding box center [792, 473] width 72 height 24
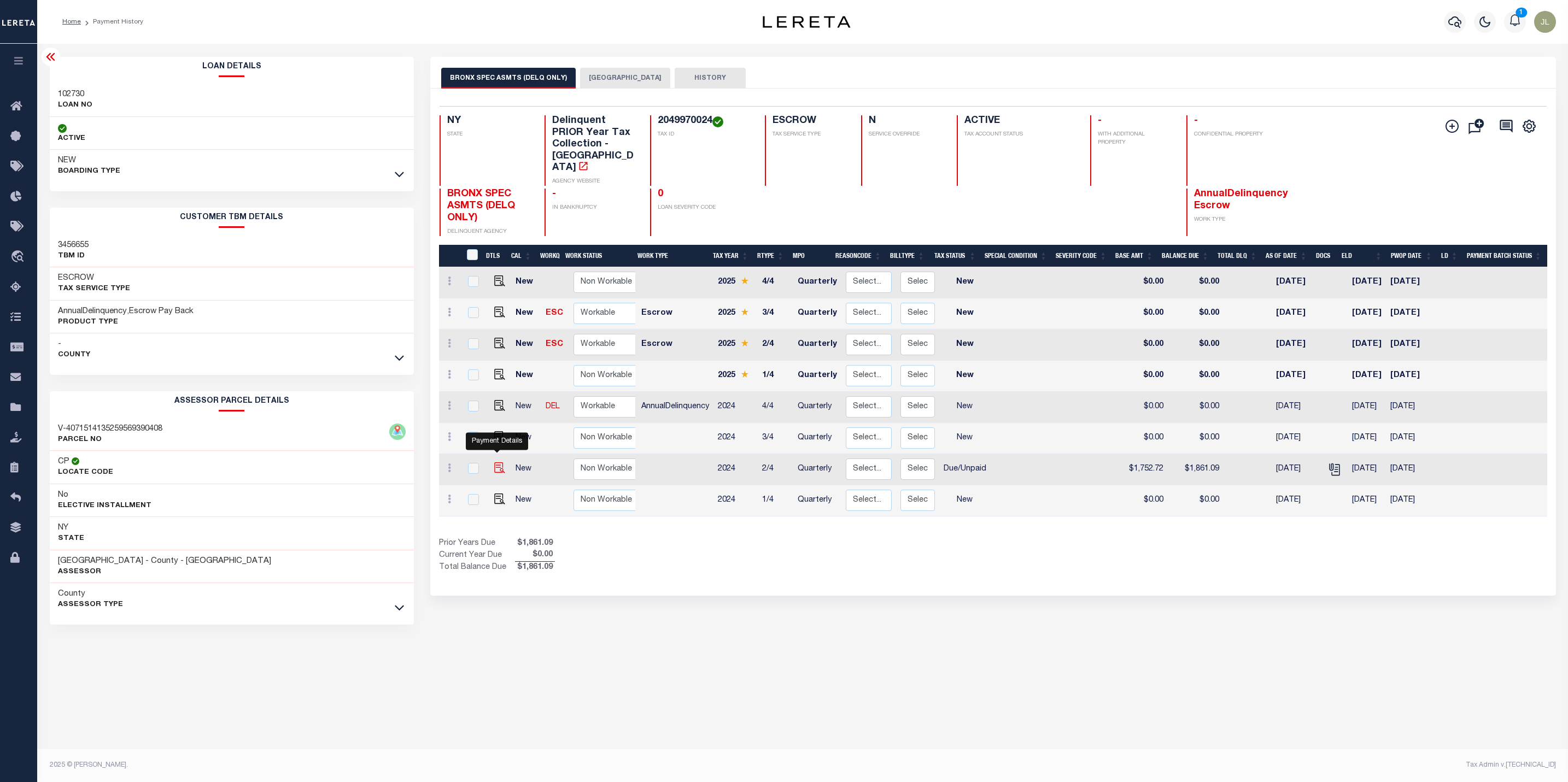
click at [496, 463] on img "" at bounding box center [500, 468] width 11 height 11
checkbox input "true"
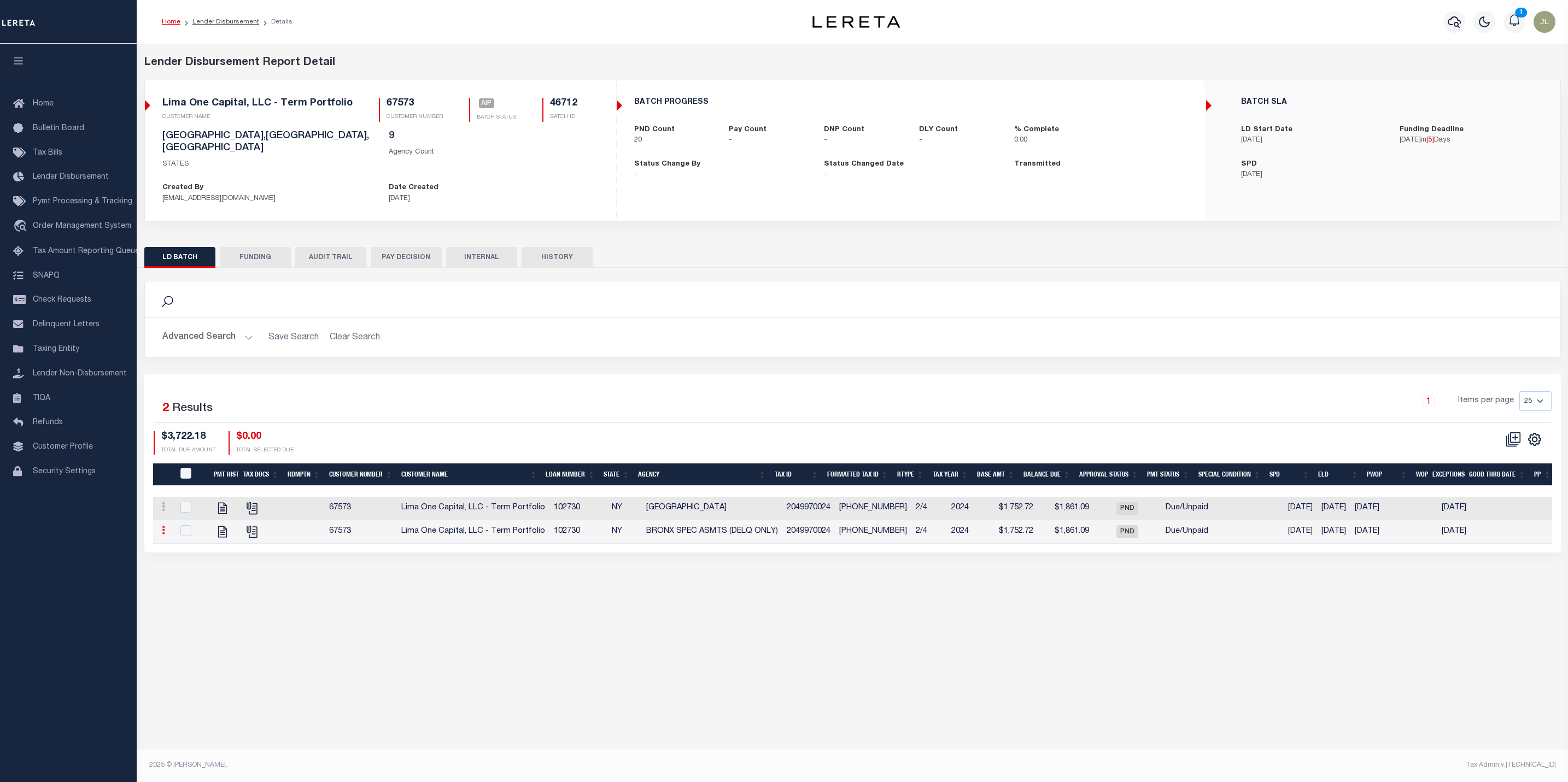
click at [163, 526] on icon at bounding box center [163, 530] width 3 height 9
click at [187, 525] on input "checkbox" at bounding box center [186, 531] width 11 height 11
checkbox input "true"
click at [184, 525] on input "checkbox" at bounding box center [186, 531] width 11 height 11
checkbox input "true"
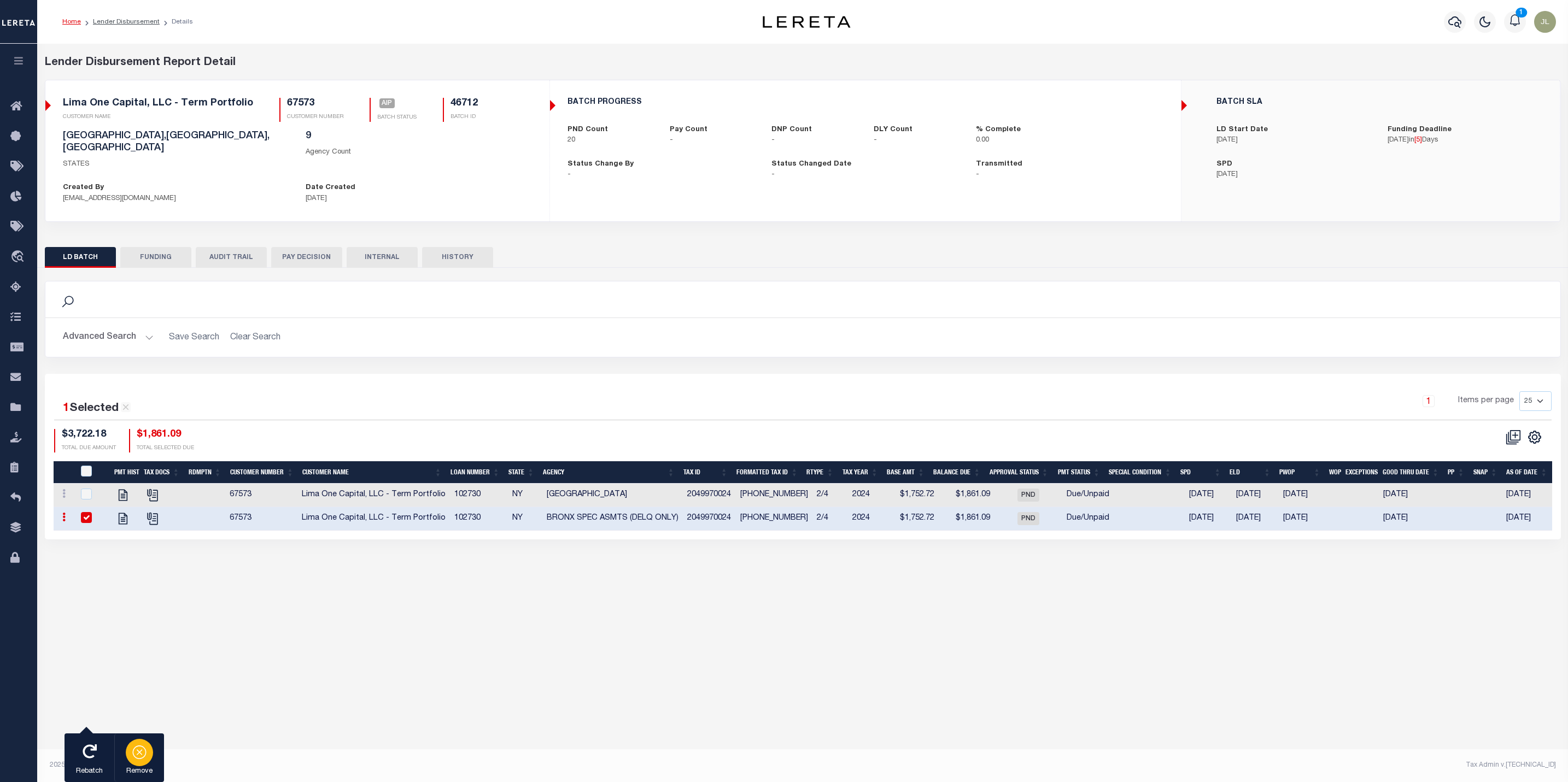
click at [145, 754] on icon "button" at bounding box center [139, 751] width 15 height 15
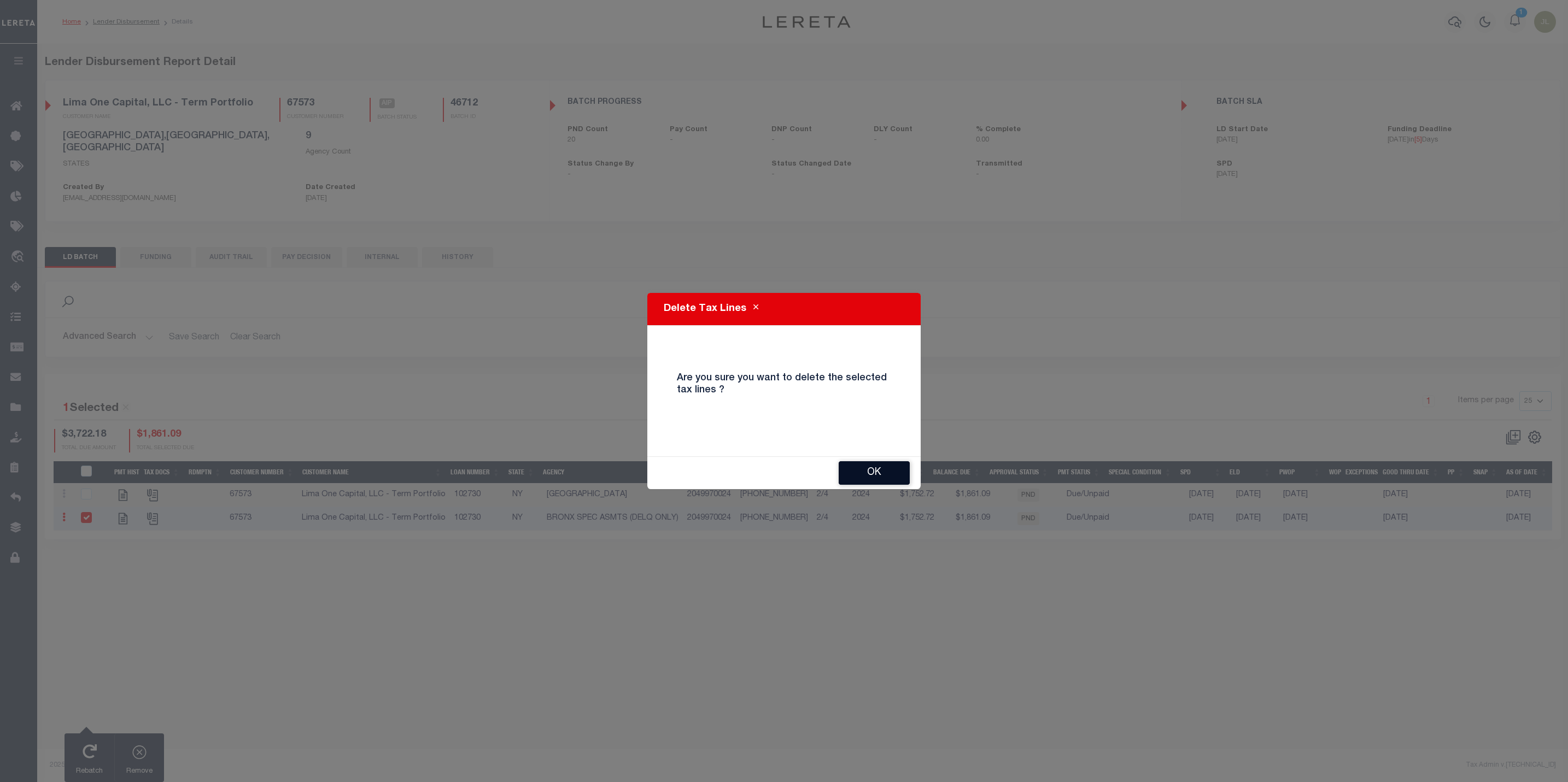
click at [871, 468] on button "OK" at bounding box center [874, 473] width 71 height 24
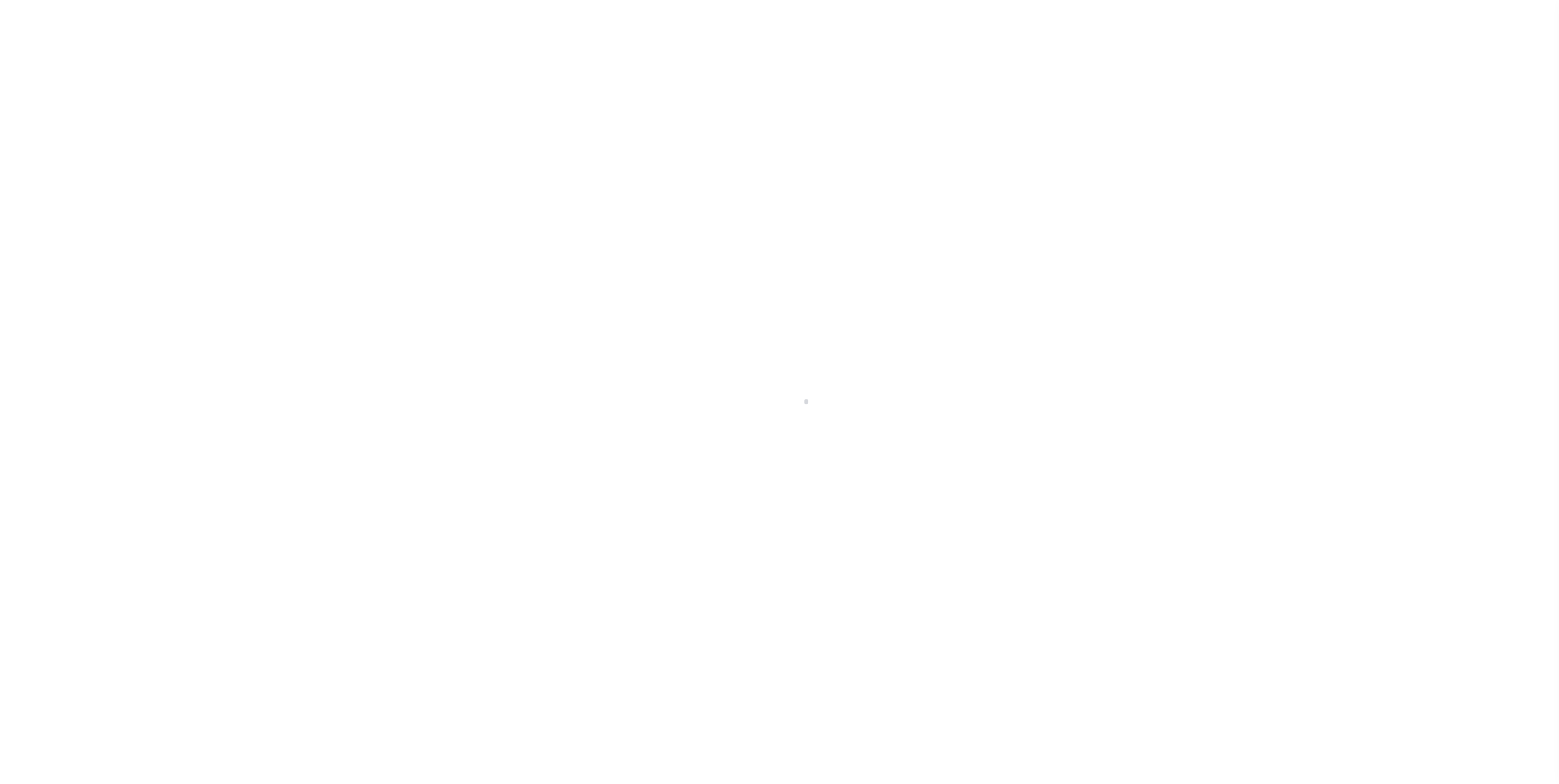
select select "DUE"
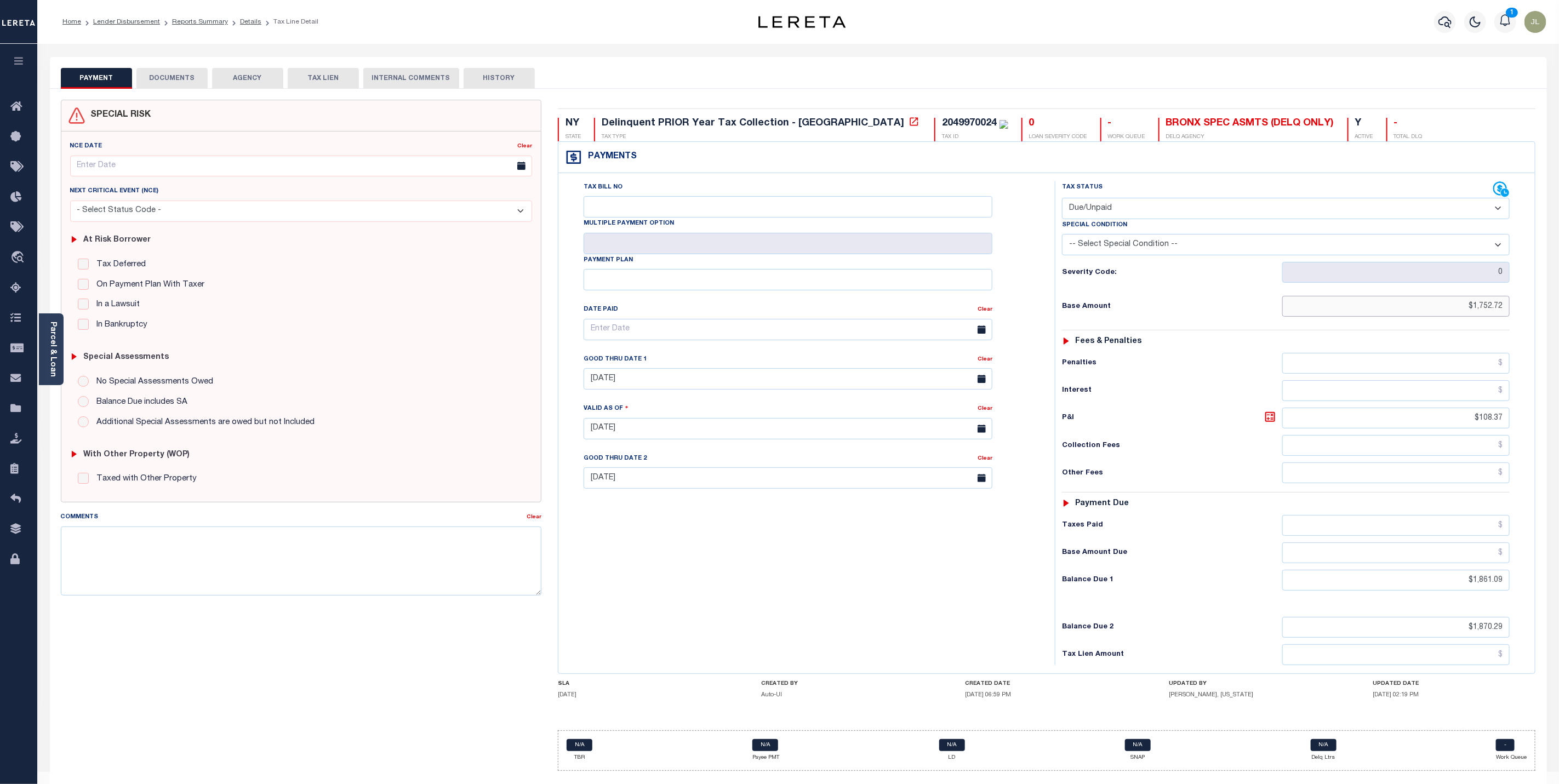
drag, startPoint x: 1444, startPoint y: 314, endPoint x: 1542, endPoint y: 306, distance: 98.3
click at [1542, 306] on div "NY STATE Delinquent PRIOR Year Tax Collection - NY TAX TYPE 2049970024 TAX ID 0…" at bounding box center [1047, 439] width 995 height 680
type input "$0"
type input "[DATE]"
type input "$0.00"
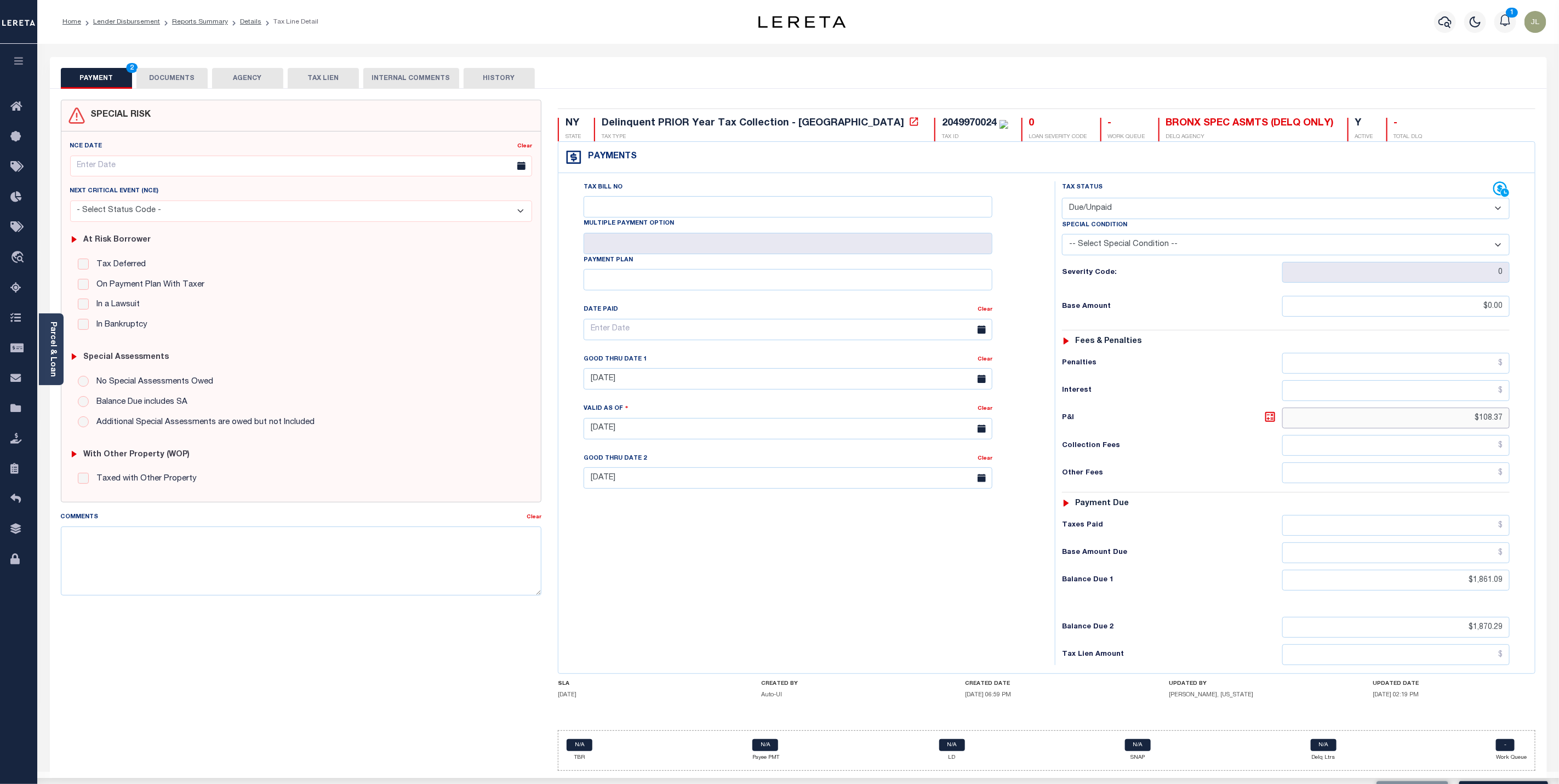
drag, startPoint x: 1459, startPoint y: 422, endPoint x: 1527, endPoint y: 420, distance: 68.0
click at [1527, 420] on div "Tax Status Status" at bounding box center [1290, 423] width 486 height 484
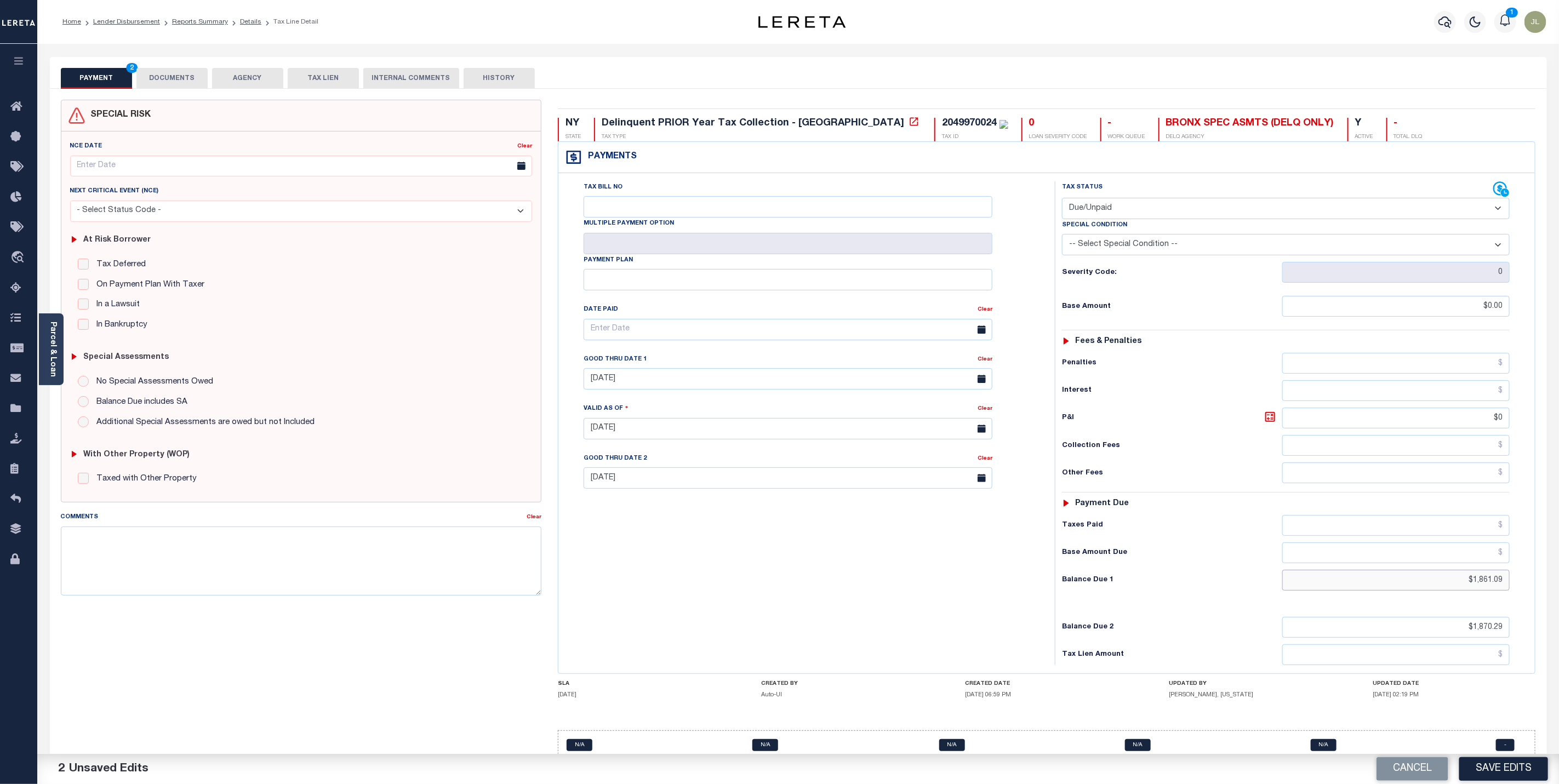
type input "$0.00"
drag, startPoint x: 1452, startPoint y: 592, endPoint x: 1550, endPoint y: 584, distance: 98.3
click at [1550, 584] on div "PAYMENT 3 DOCUMENTS AGENCY DELINQUENT PAYEE" at bounding box center [798, 431] width 1514 height 748
type input "$0.00"
drag, startPoint x: 1461, startPoint y: 641, endPoint x: 1526, endPoint y: 630, distance: 65.9
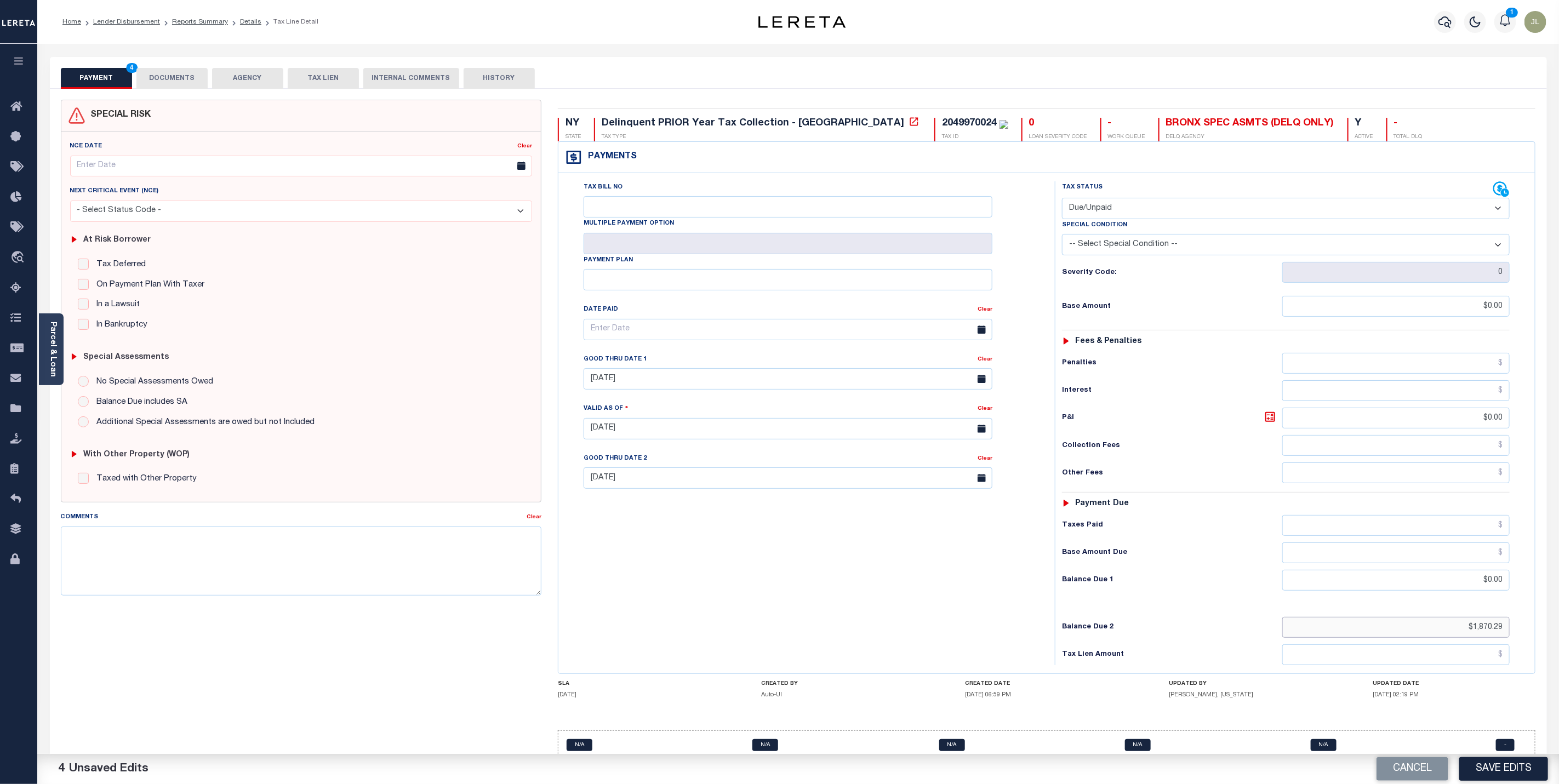
click at [1526, 630] on div "Tax Status Status" at bounding box center [1290, 423] width 486 height 484
type input "$0.00"
click at [1127, 206] on select "- Select Status Code - Open Due/Unpaid Paid Incomplete No Tax Due Internal Refu…" at bounding box center [1286, 208] width 448 height 21
select select "OP2"
click at [1062, 199] on select "- Select Status Code - Open Due/Unpaid Paid Incomplete No Tax Due Internal Refu…" at bounding box center [1286, 208] width 448 height 21
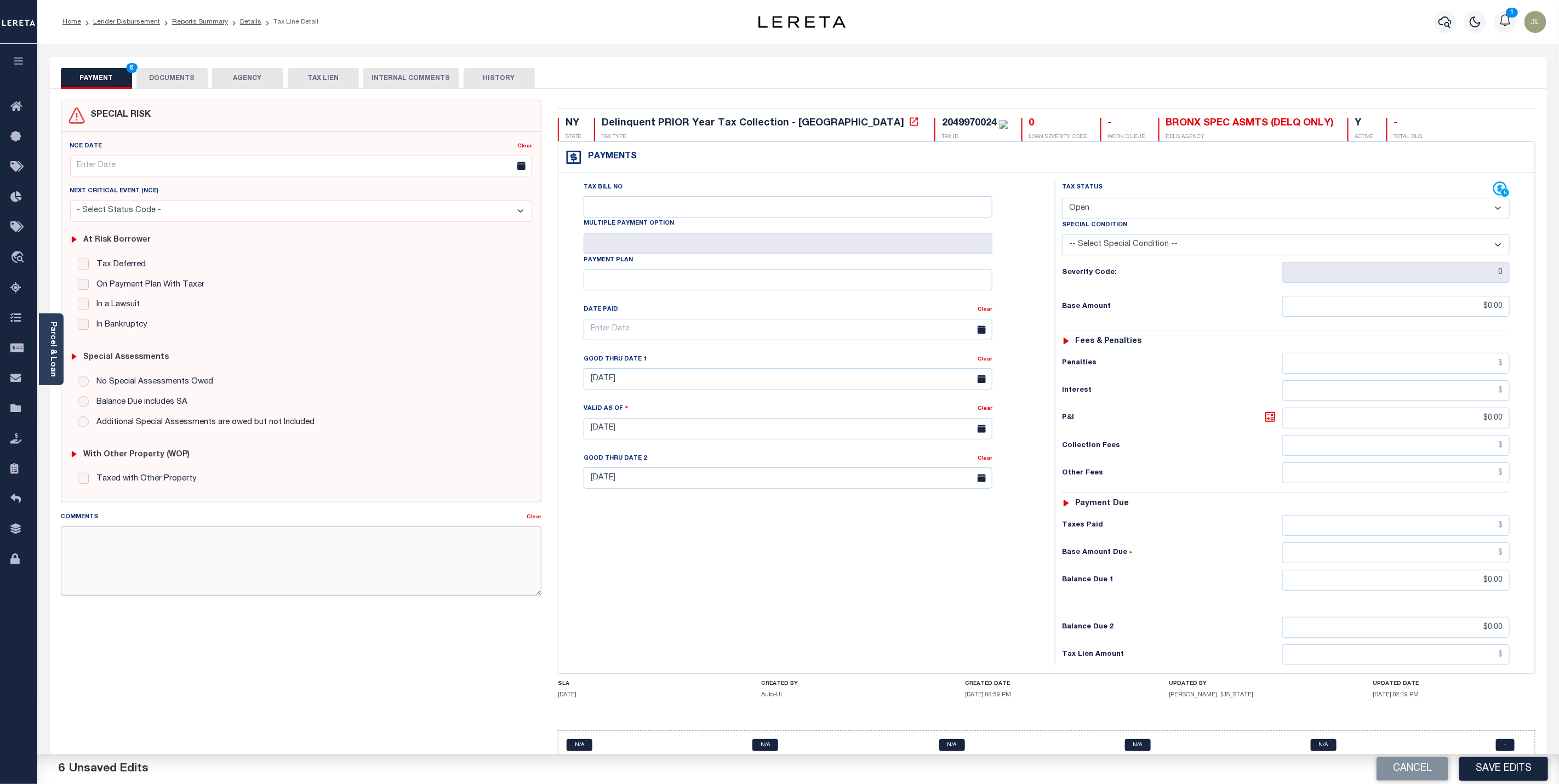
click at [176, 555] on textarea "Comments" at bounding box center [301, 561] width 481 height 69
drag, startPoint x: 132, startPoint y: 550, endPoint x: 190, endPoint y: 575, distance: 63.2
click at [190, 575] on textarea "Comments" at bounding box center [301, 561] width 481 height 69
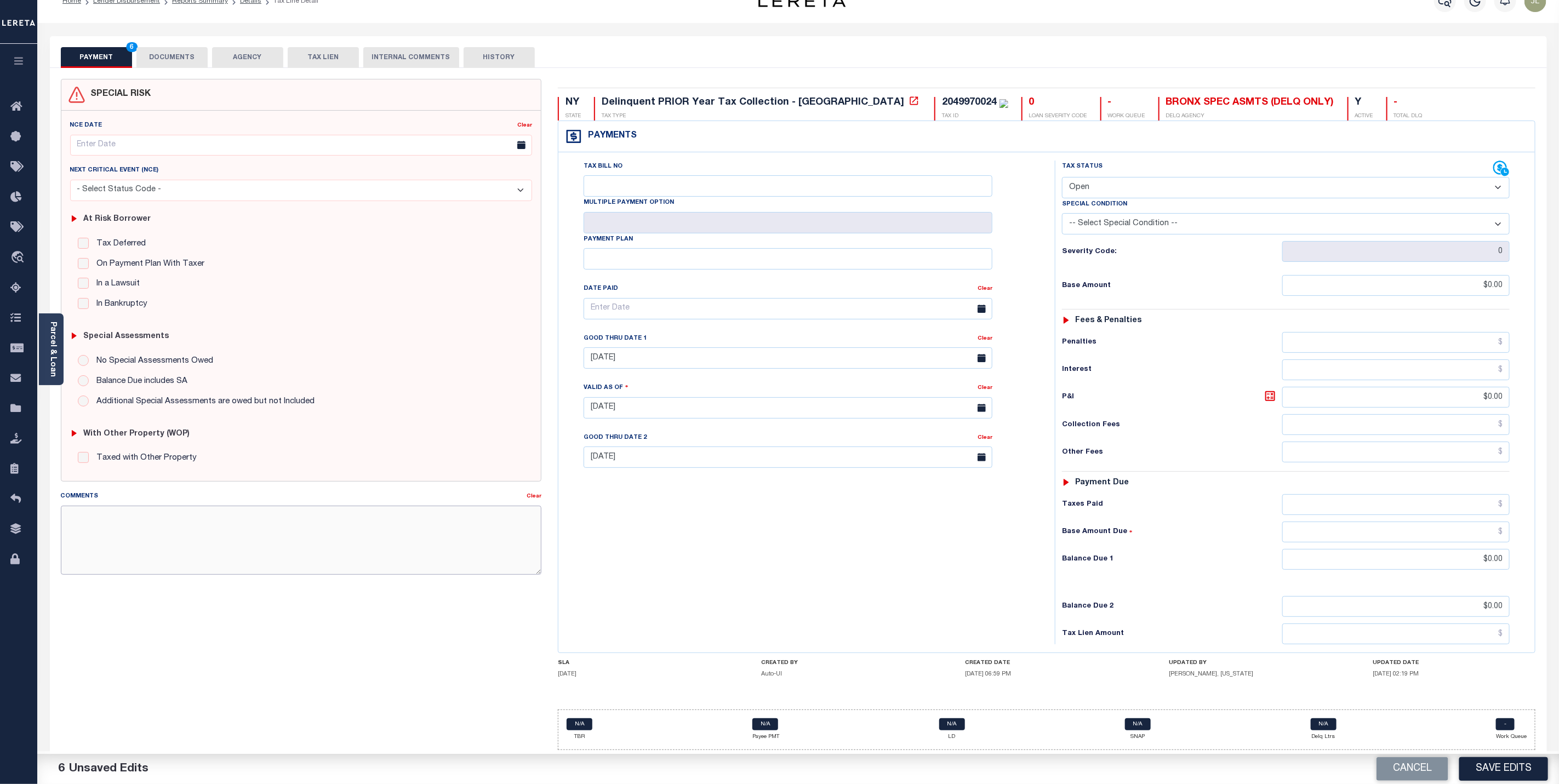
drag, startPoint x: 207, startPoint y: 526, endPoint x: 216, endPoint y: 540, distance: 16.6
click at [216, 540] on textarea "Comments" at bounding box center [301, 540] width 481 height 69
click at [1521, 767] on button "Save Edits" at bounding box center [1504, 769] width 89 height 24
checkbox input "false"
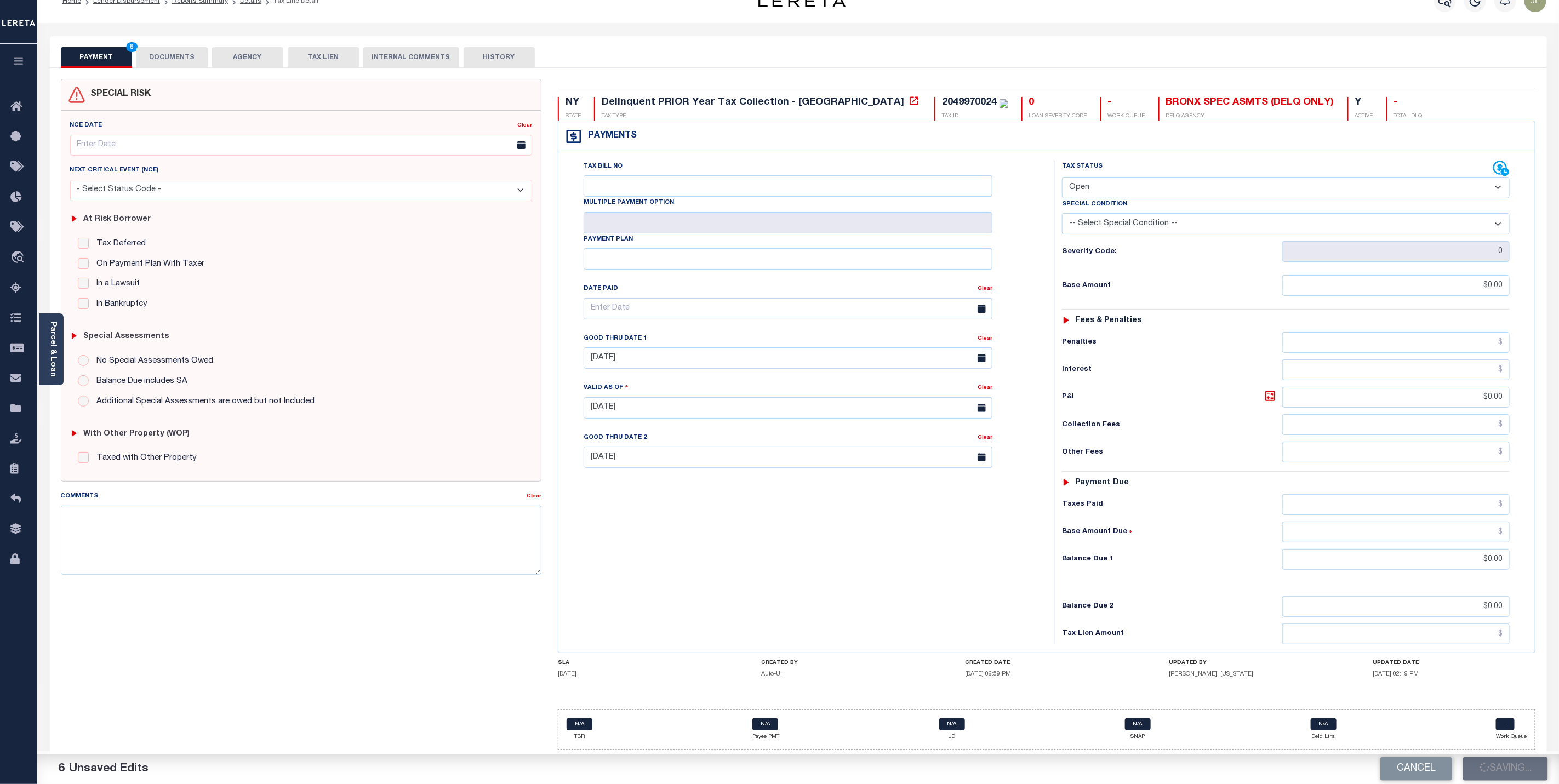
checkbox input "false"
type input "$0"
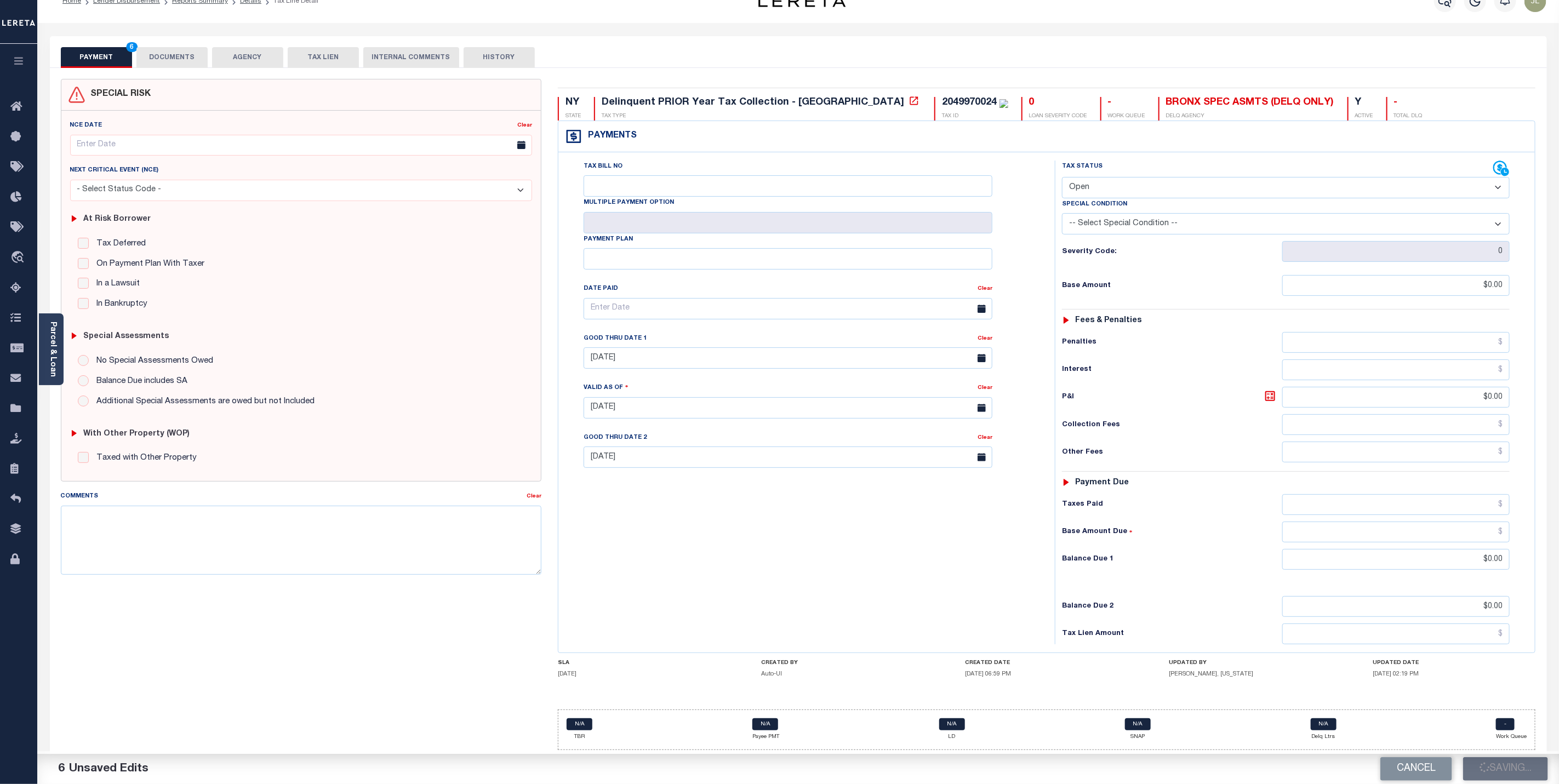
type input "$0"
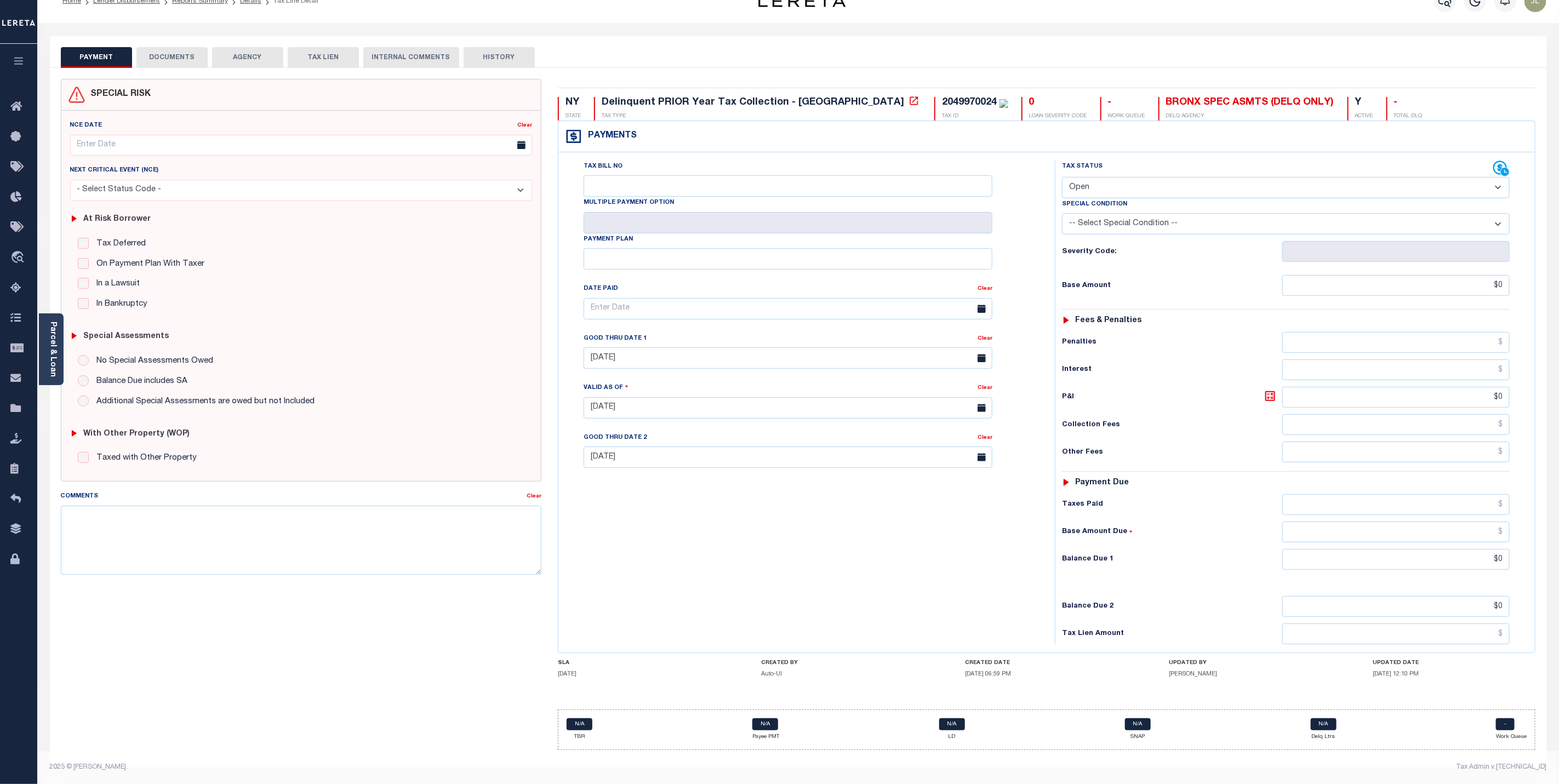
scroll to position [0, 0]
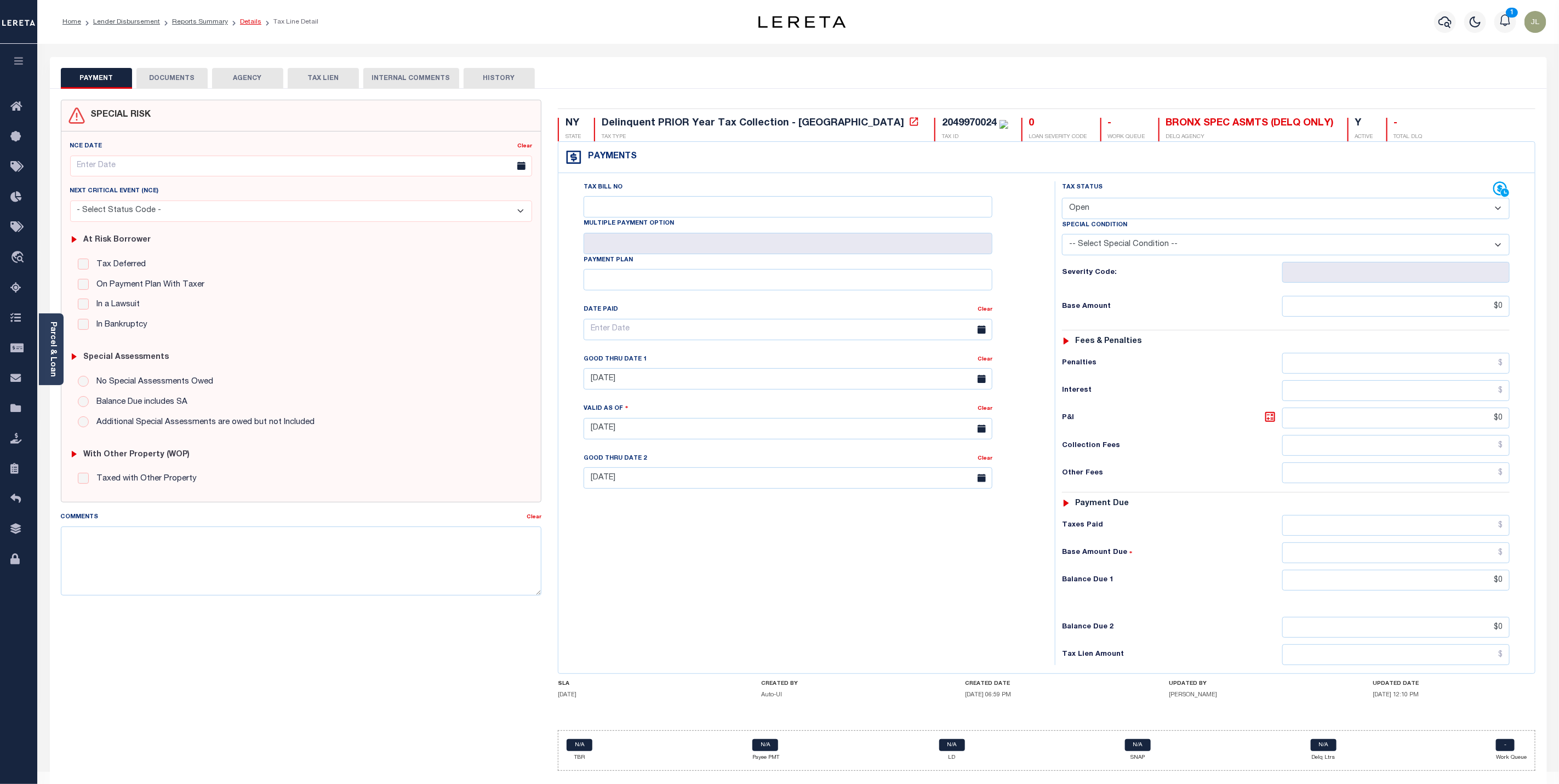
click at [240, 24] on link "Details" at bounding box center [250, 22] width 21 height 7
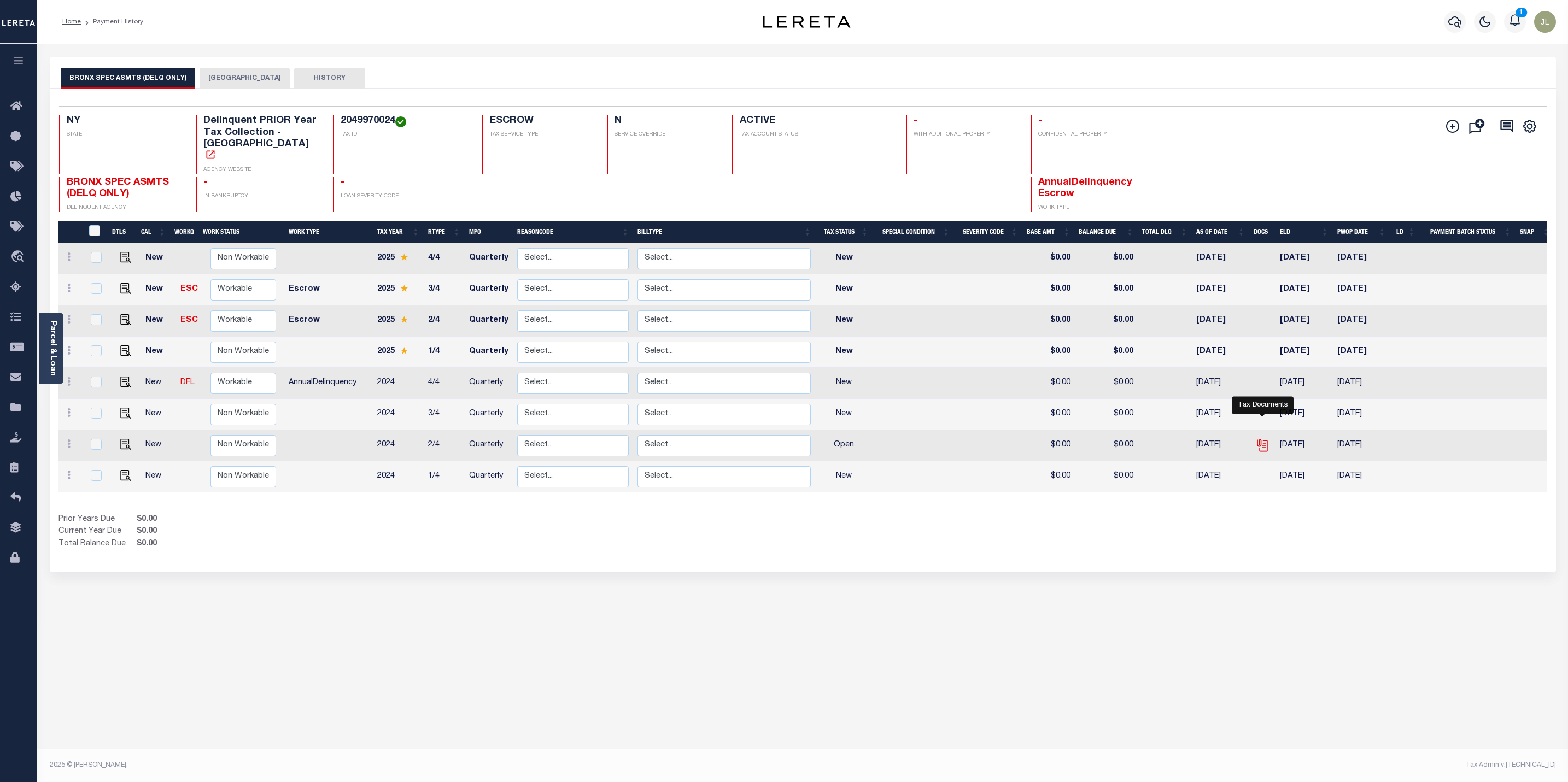
click at [1266, 438] on icon "" at bounding box center [1262, 445] width 14 height 14
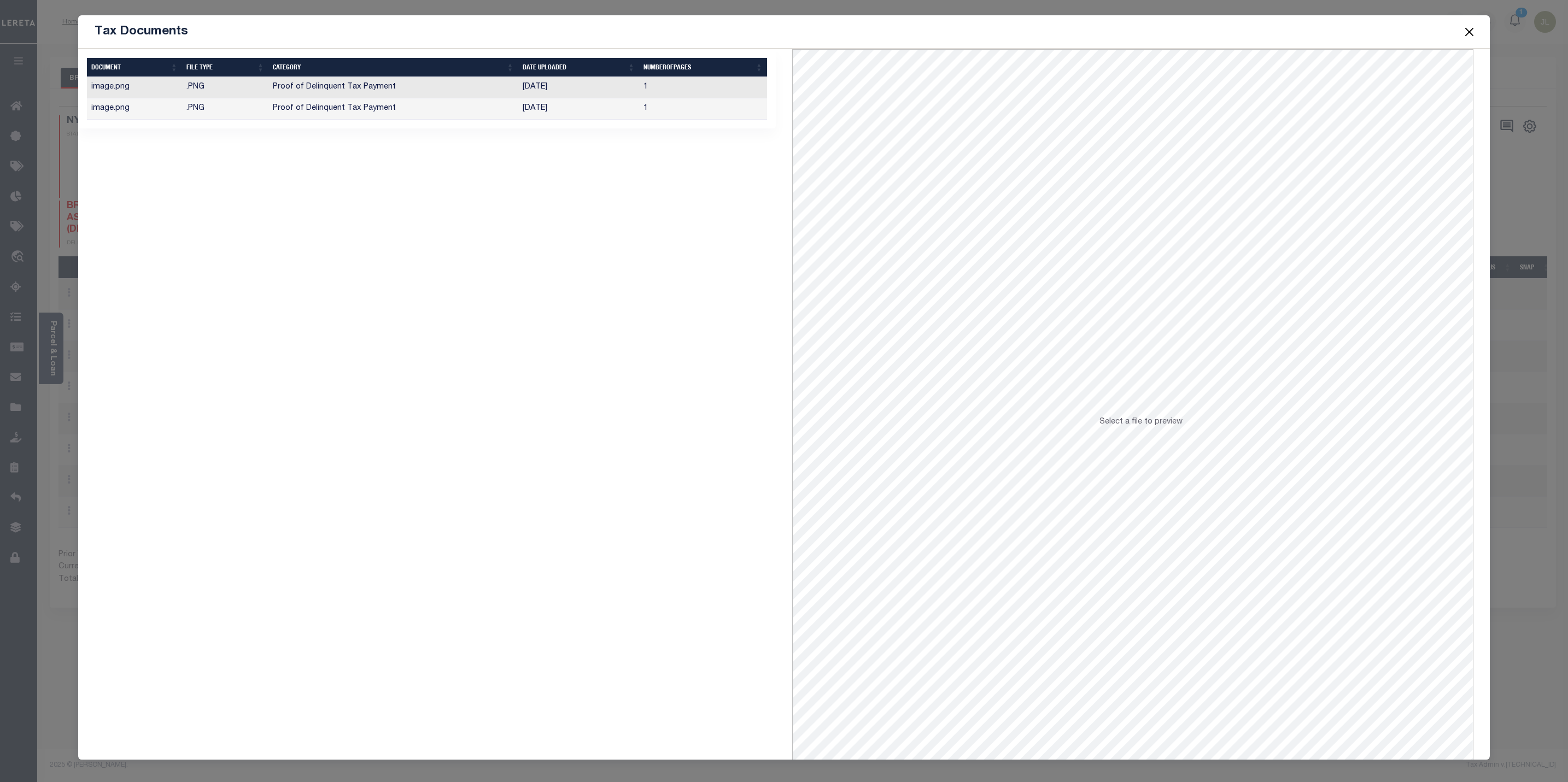
click at [534, 92] on td "[DATE]" at bounding box center [578, 88] width 121 height 21
click at [1472, 30] on button "Close" at bounding box center [1469, 31] width 14 height 14
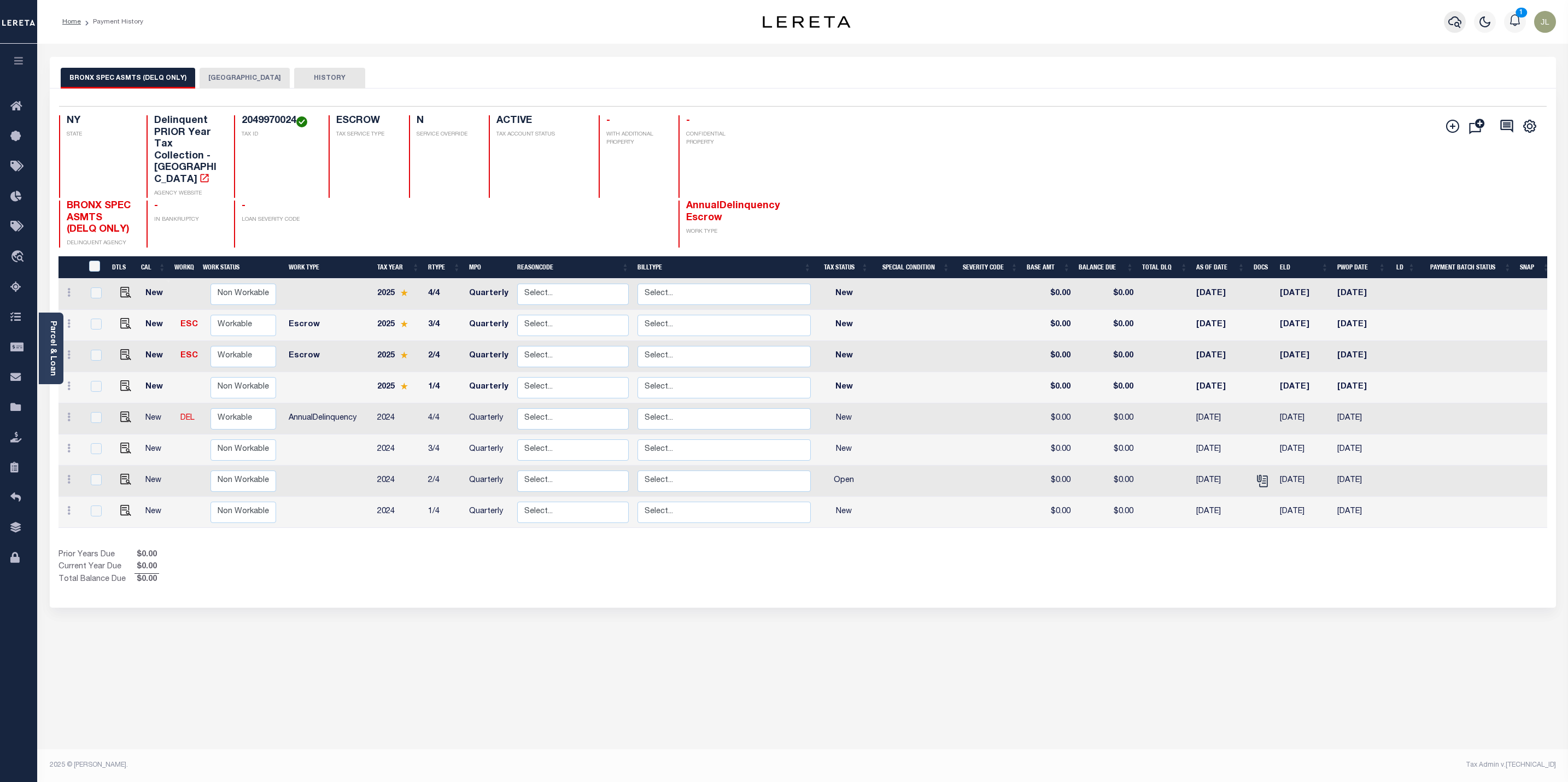
click at [1458, 19] on icon "button" at bounding box center [1455, 22] width 13 height 12
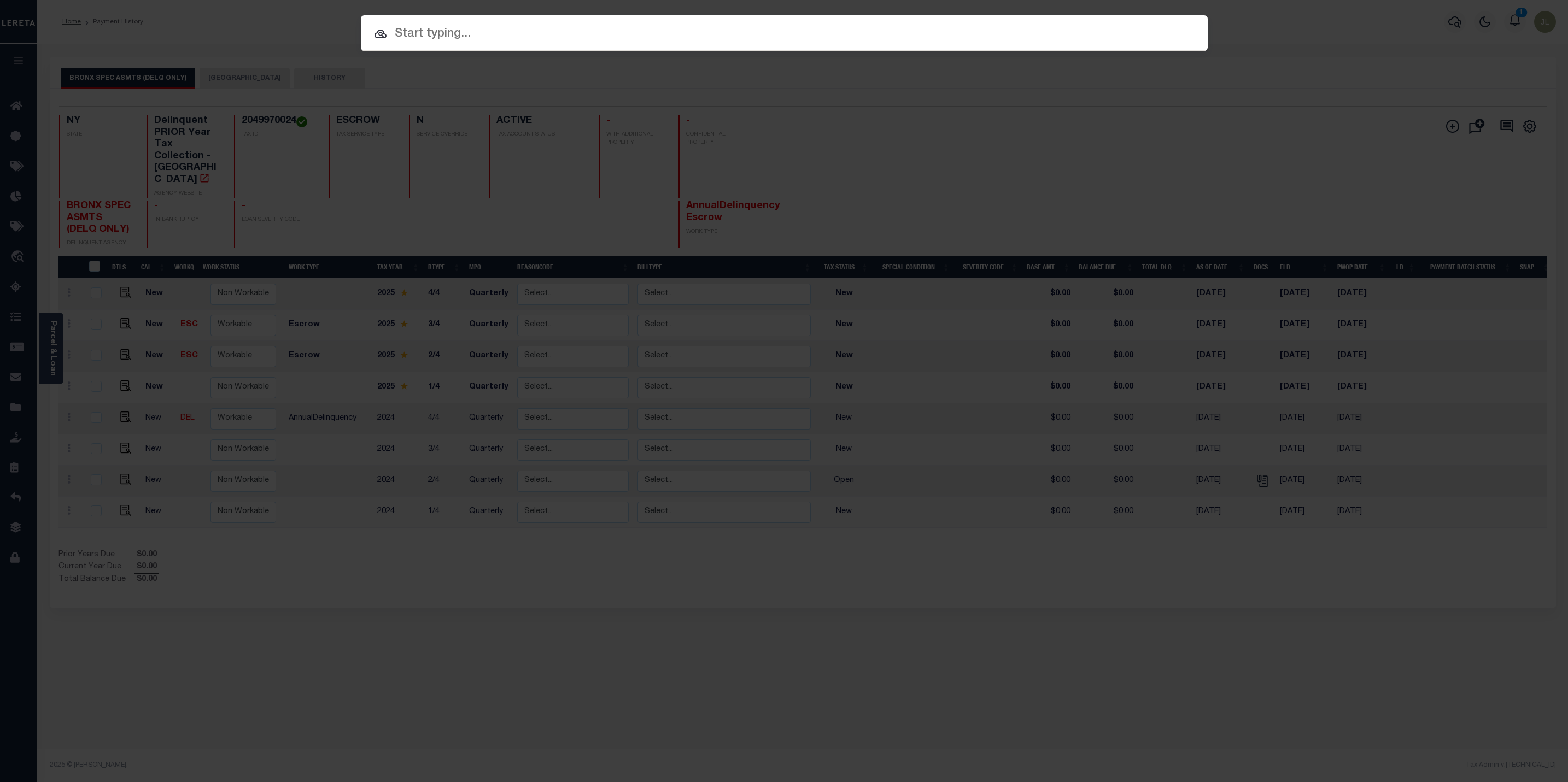
click at [714, 36] on input "text" at bounding box center [784, 33] width 847 height 19
drag, startPoint x: 1344, startPoint y: 48, endPoint x: 1260, endPoint y: 64, distance: 85.5
click at [1344, 48] on div "Include Loans TBM Customers Borrowers Payments (Lender Non-Disb) Payments (Lend…" at bounding box center [784, 391] width 1568 height 782
click at [96, 28] on div "Include Loans TBM Customers Borrowers Payments (Lender Non-Disb) Payments (Lend…" at bounding box center [784, 391] width 1568 height 782
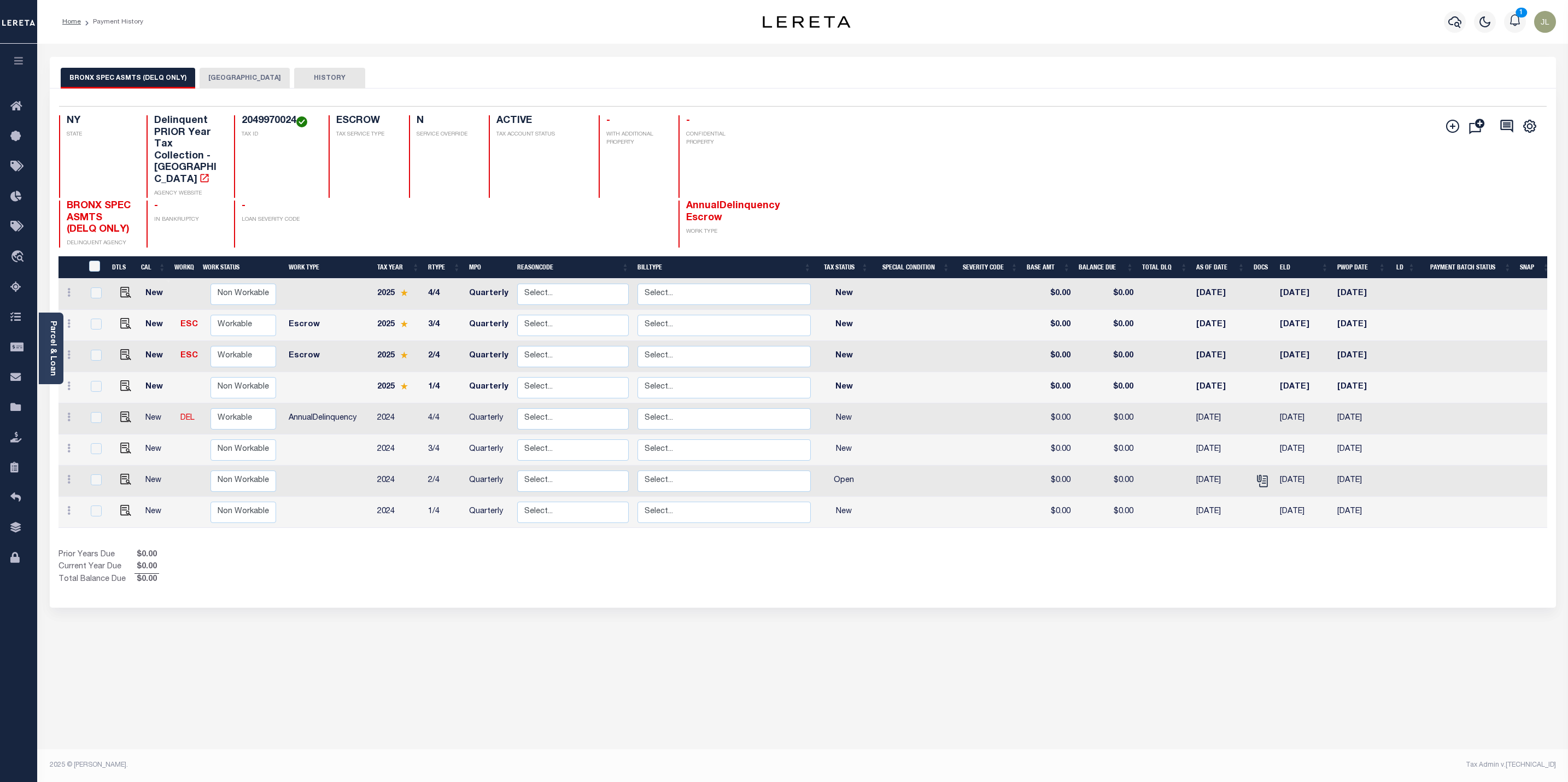
click at [15, 55] on button "button" at bounding box center [18, 62] width 37 height 37
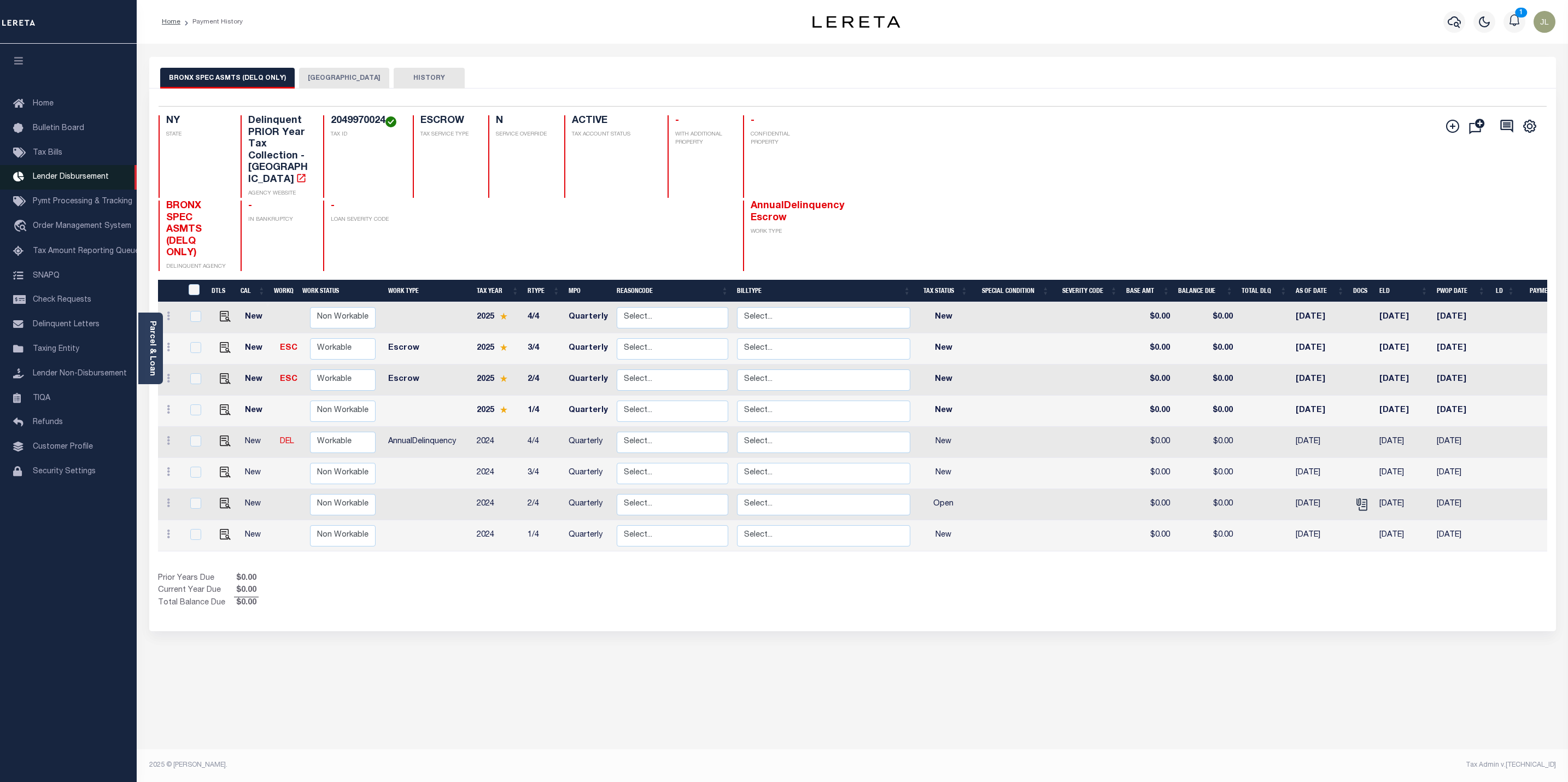
click at [60, 176] on span "Lender Disbursement" at bounding box center [71, 177] width 76 height 8
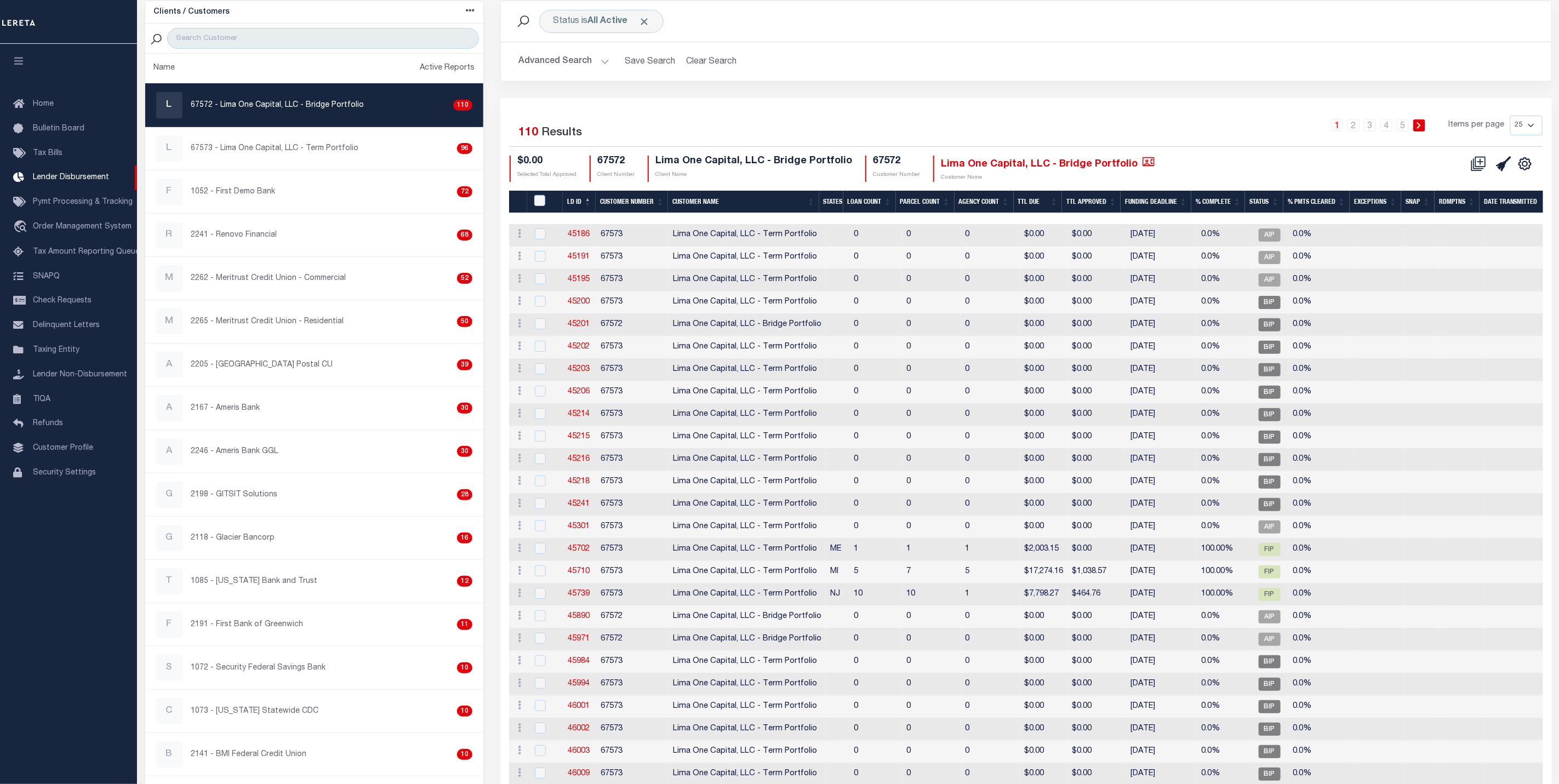
scroll to position [167, 0]
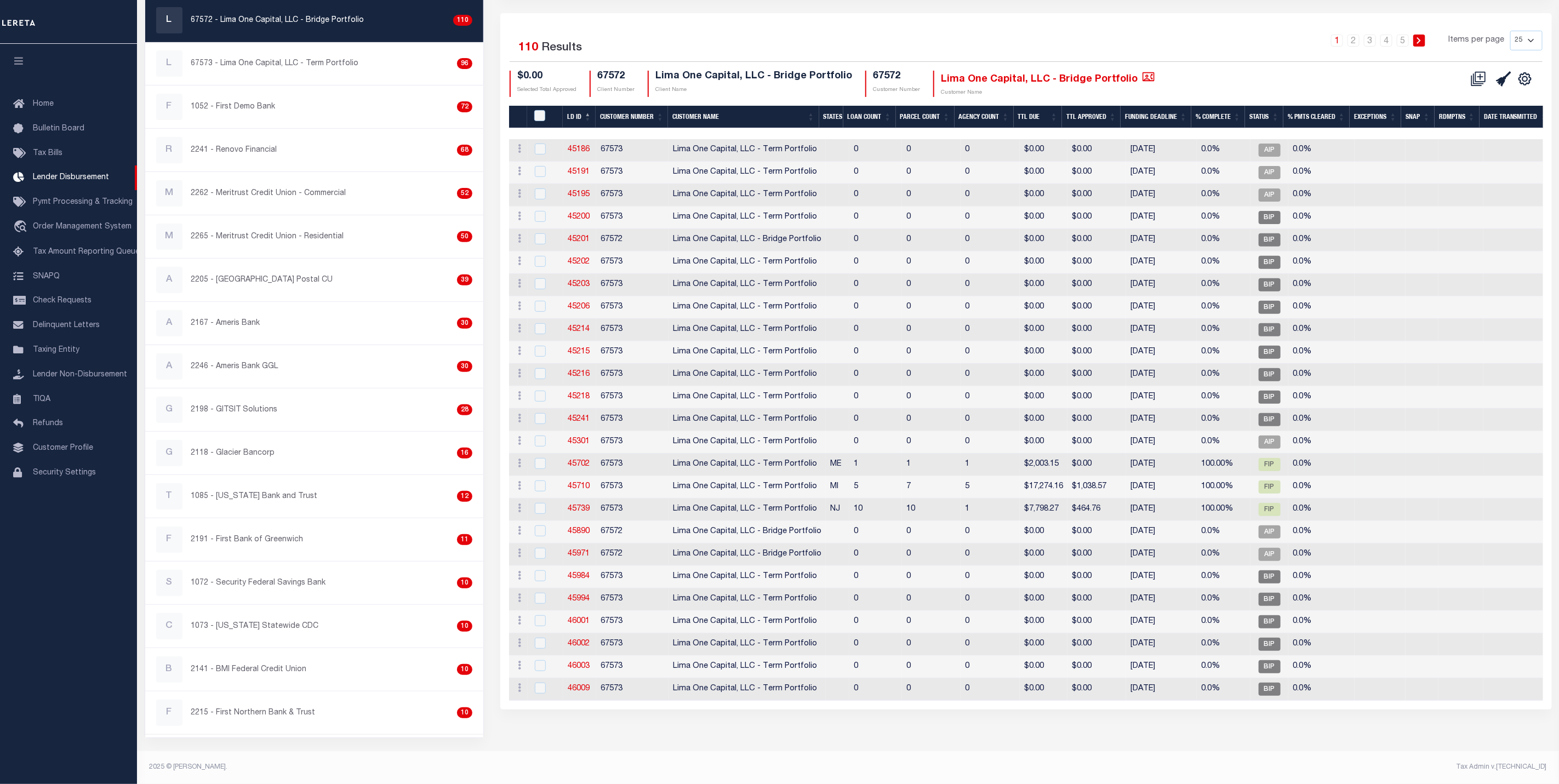
click at [578, 477] on td "45702" at bounding box center [580, 465] width 33 height 23
checkbox input "true"
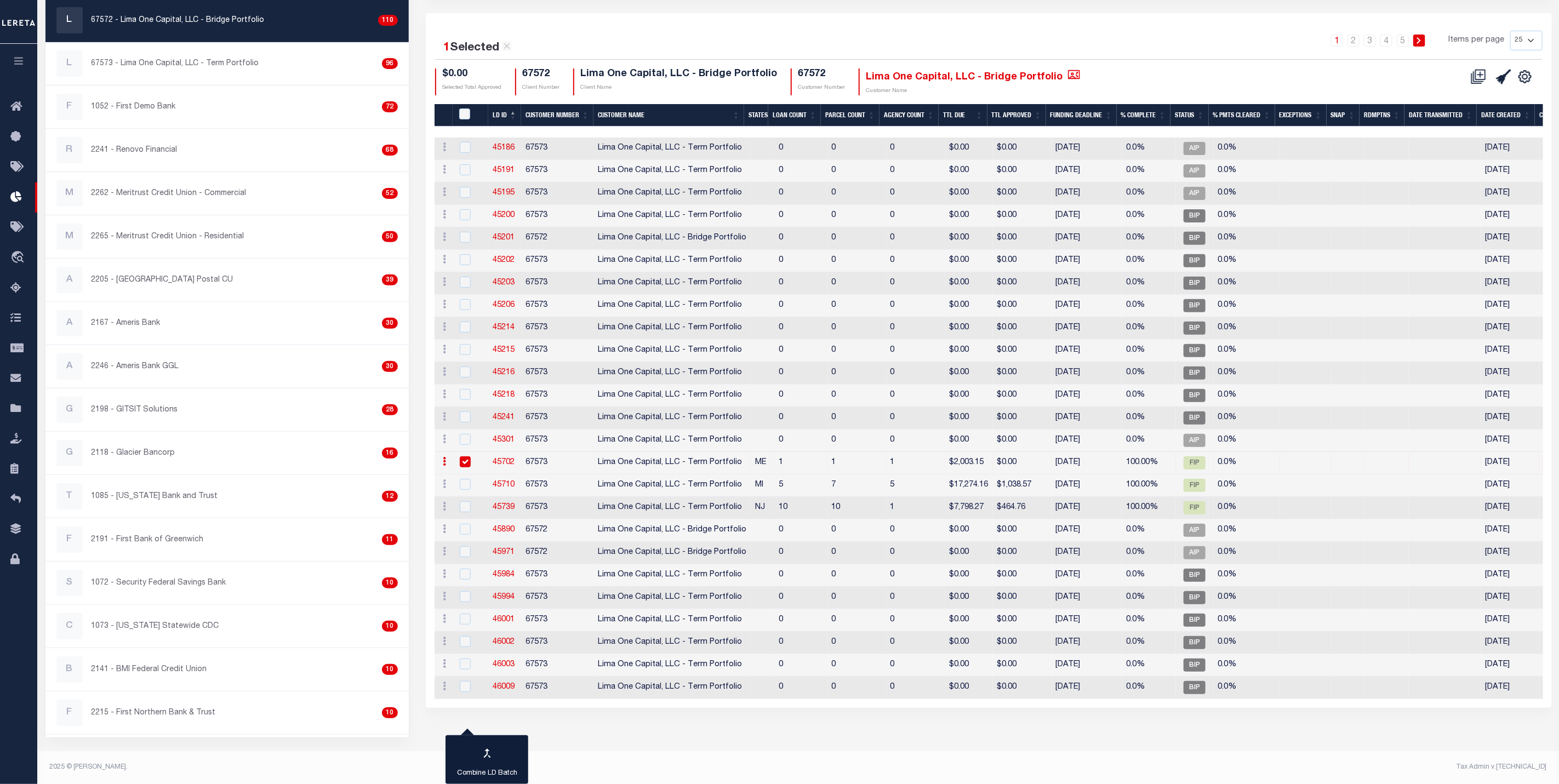
click at [505, 466] on link "45702" at bounding box center [504, 462] width 22 height 8
checkbox input "true"
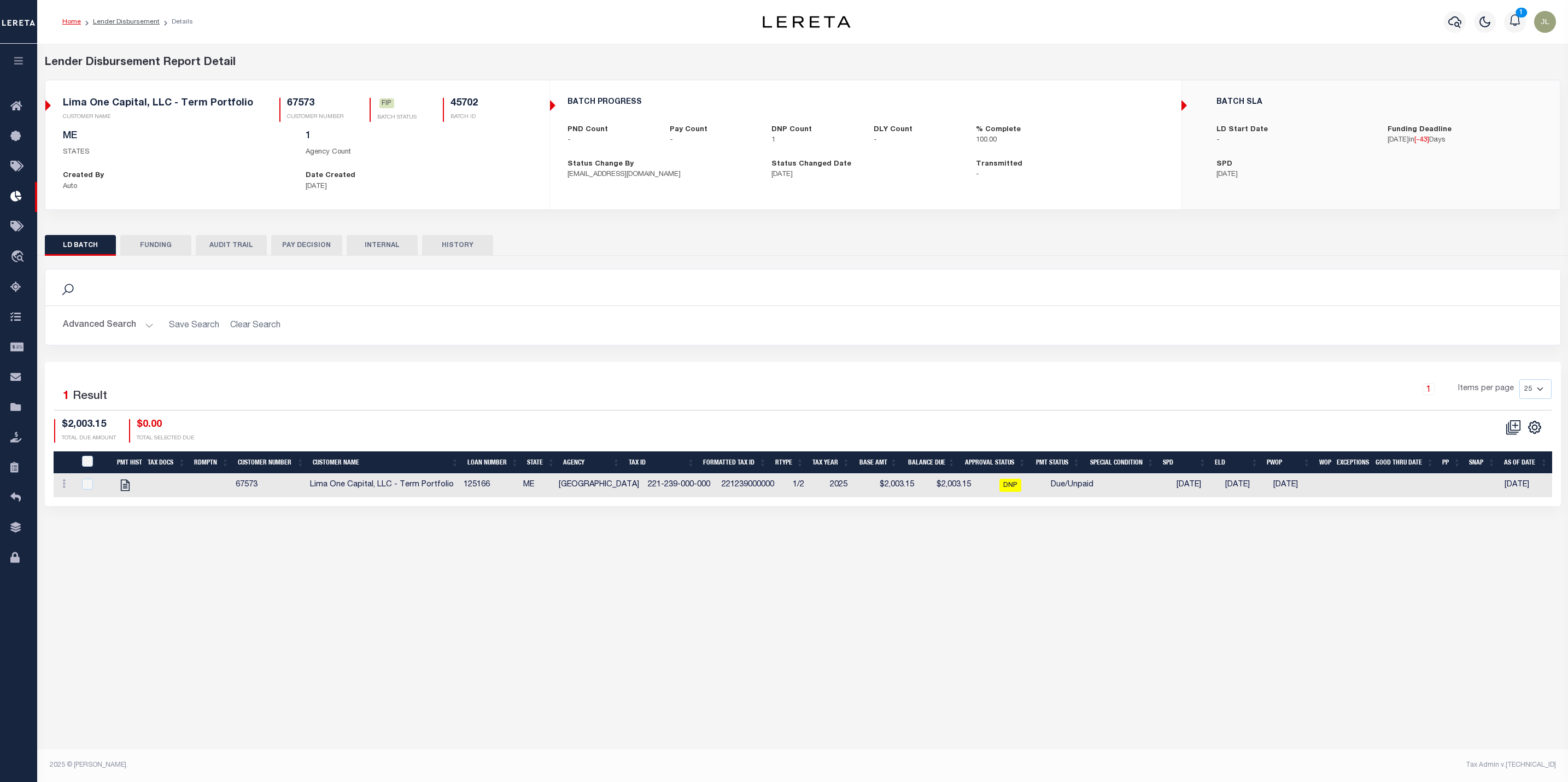
click at [456, 246] on button "HISTORY" at bounding box center [457, 245] width 71 height 21
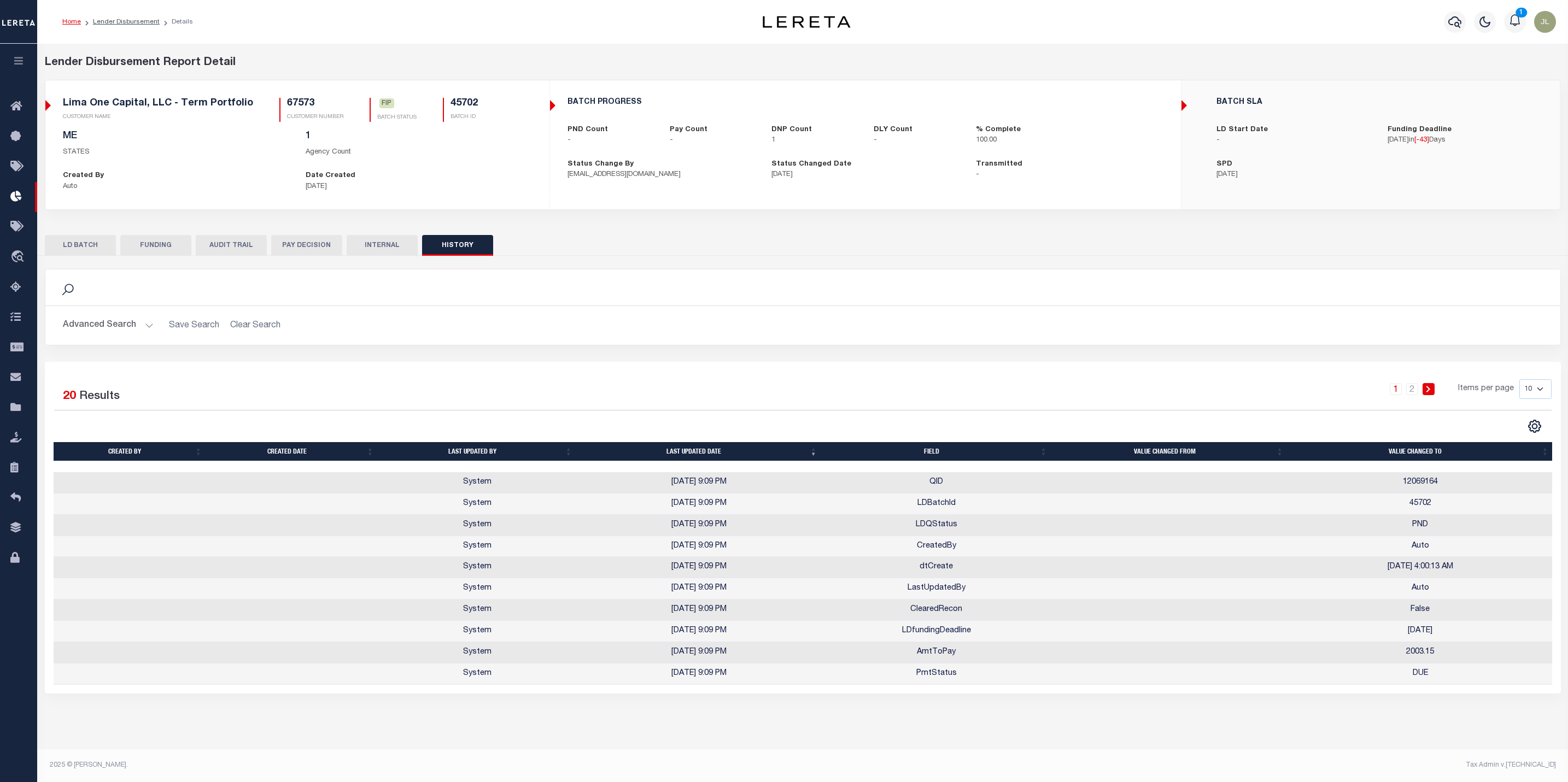
click at [381, 246] on button "INTERNAL" at bounding box center [382, 245] width 71 height 21
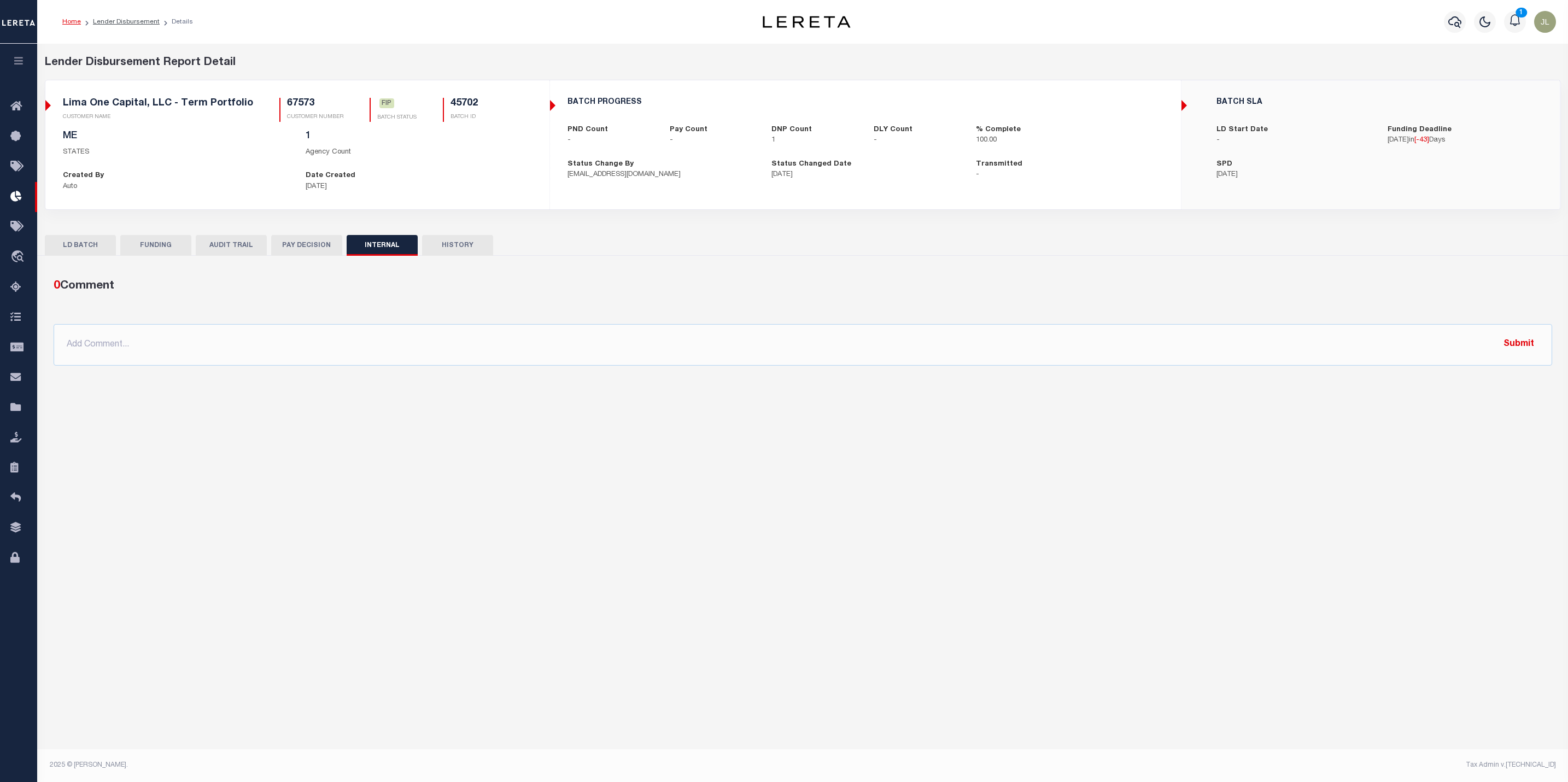
click at [307, 253] on button "PAY DECISION" at bounding box center [307, 245] width 71 height 21
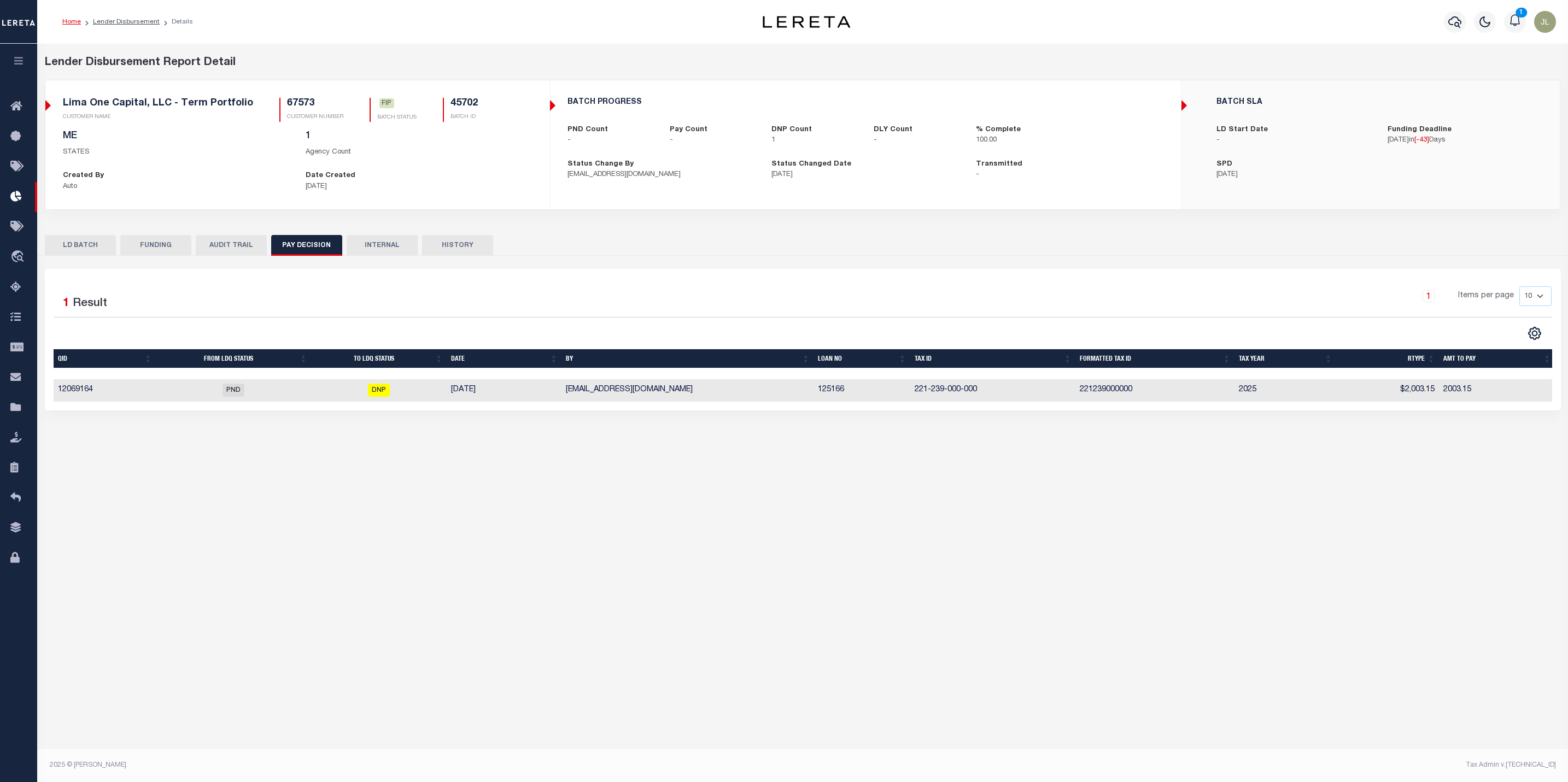
click at [248, 253] on button "AUDIT TRAIL" at bounding box center [231, 245] width 71 height 21
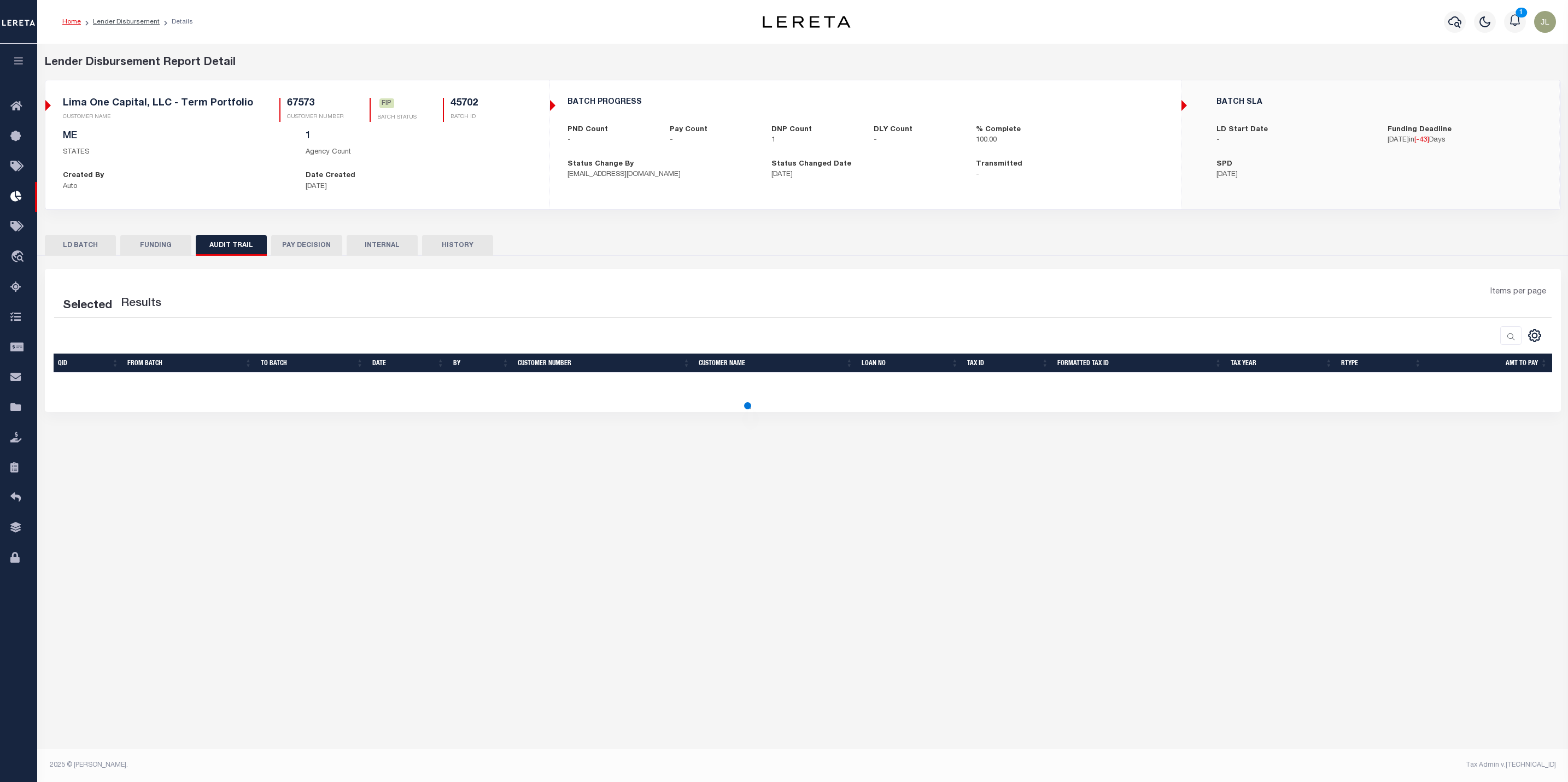
click at [153, 253] on button "FUNDING" at bounding box center [156, 245] width 71 height 21
type input "$0"
type input "[DATE]"
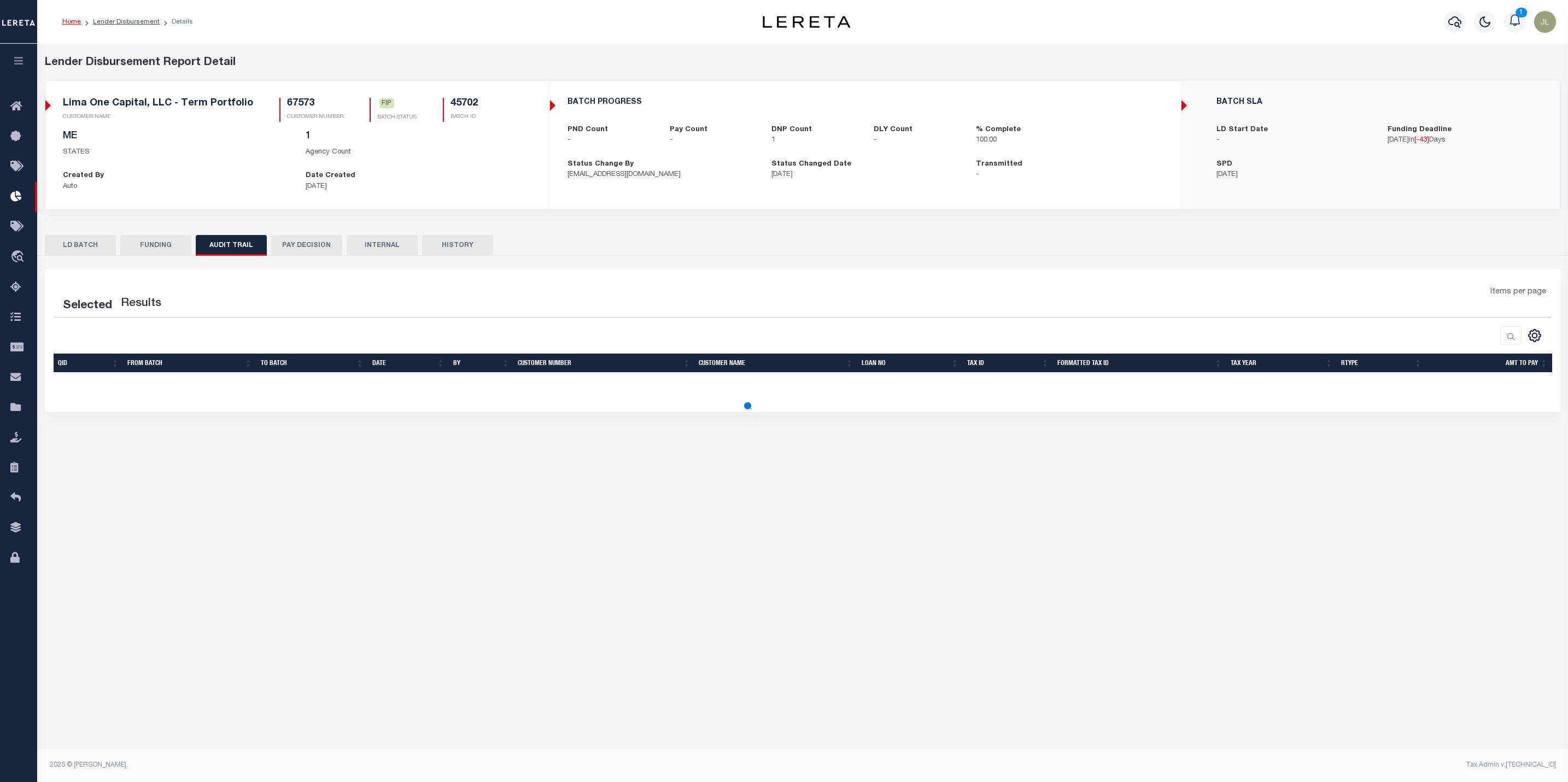
select select "100"
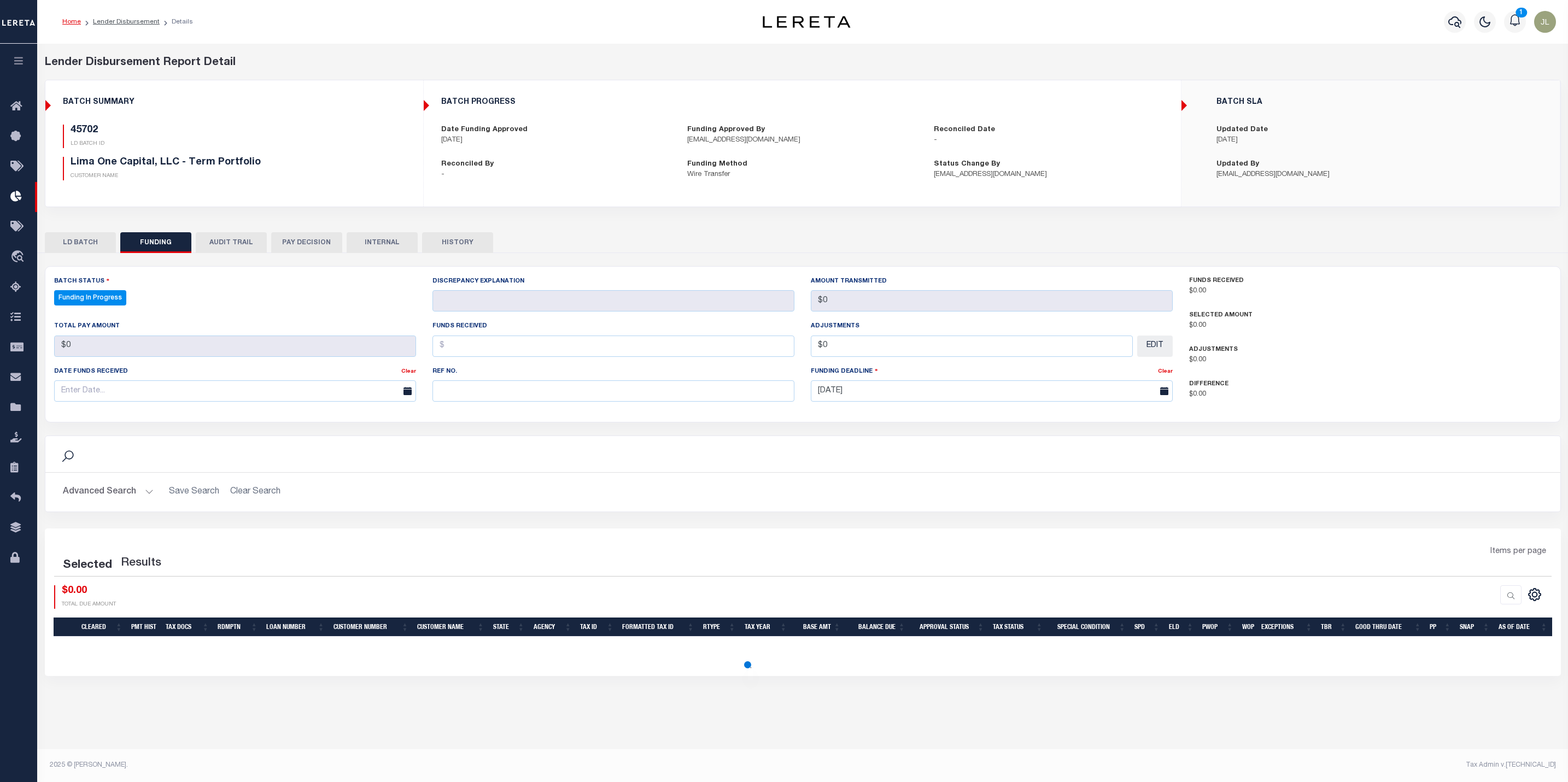
select select "100"
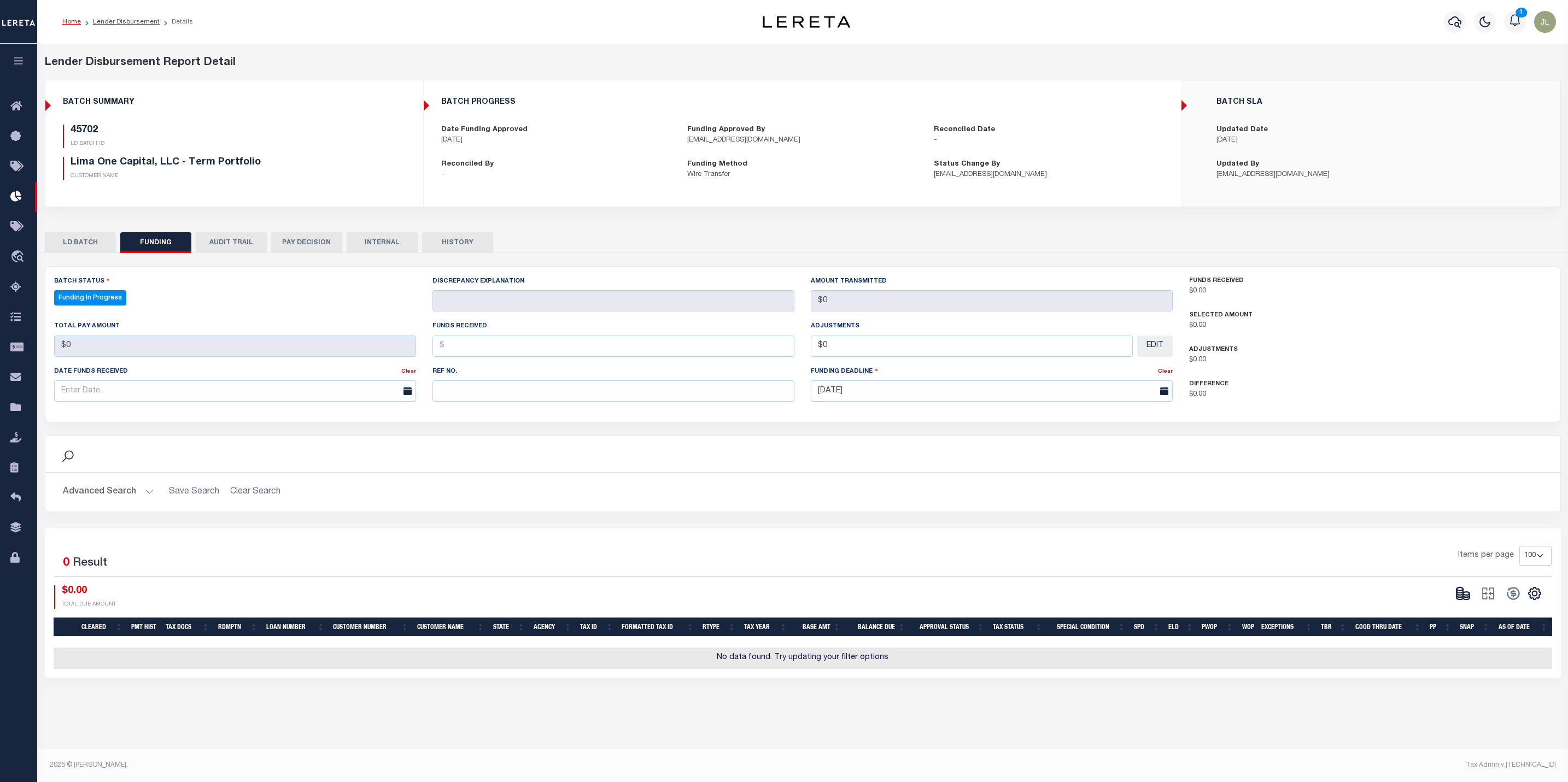
click at [72, 239] on button "LD BATCH" at bounding box center [80, 243] width 71 height 21
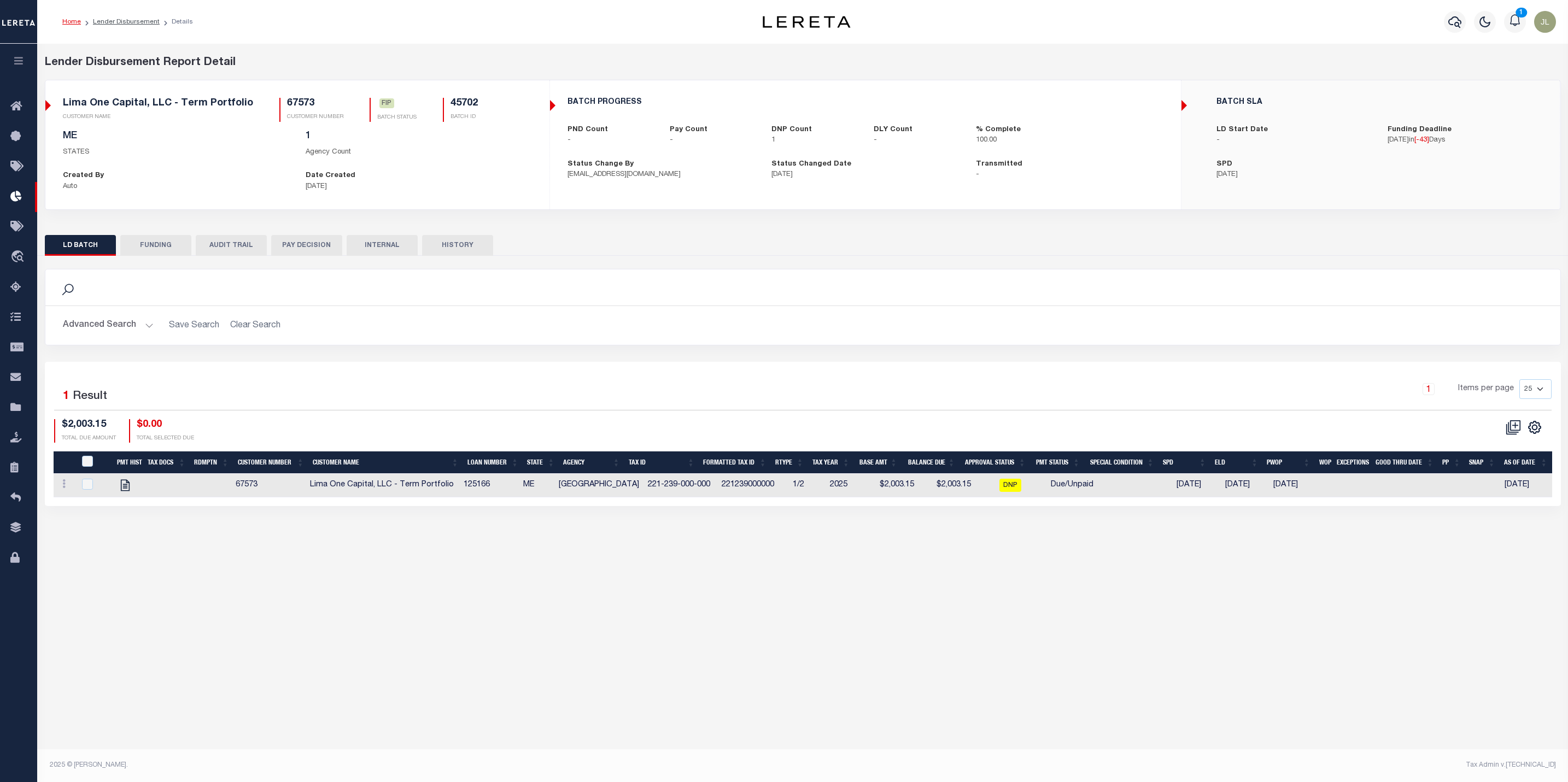
click at [397, 246] on button "INTERNAL" at bounding box center [382, 245] width 71 height 21
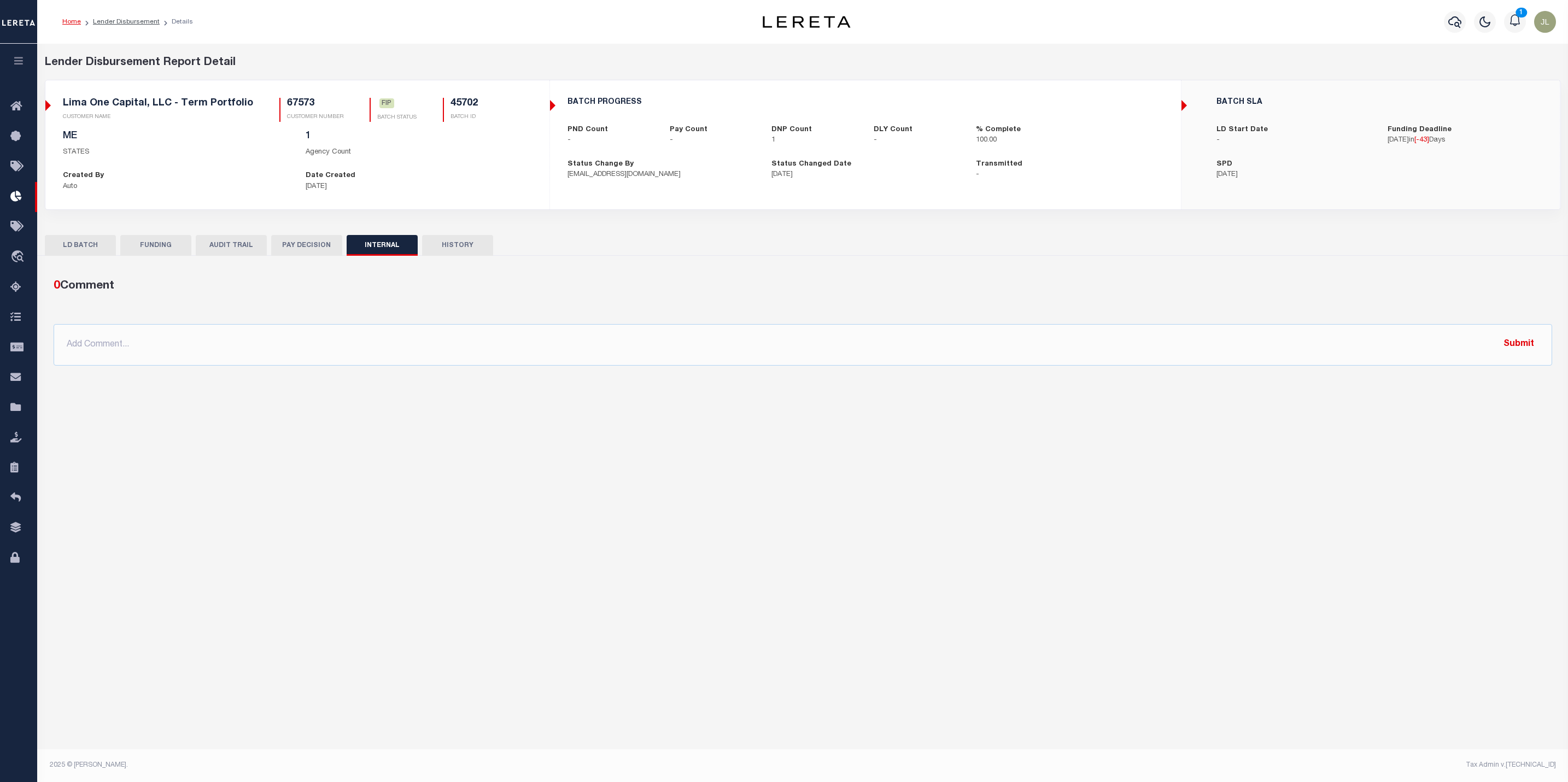
click at [314, 248] on button "PAY DECISION" at bounding box center [307, 245] width 71 height 21
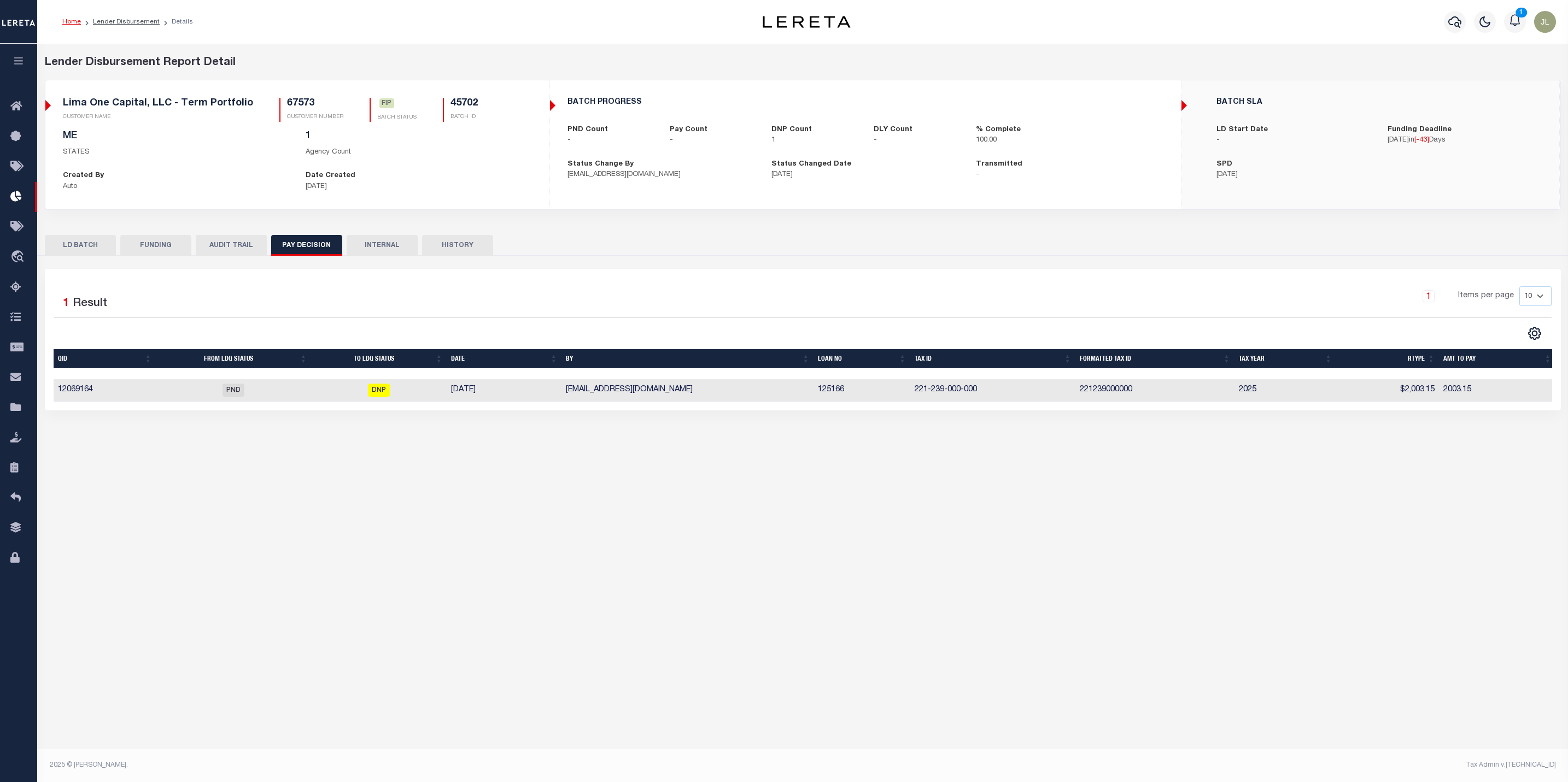
click at [238, 251] on button "AUDIT TRAIL" at bounding box center [231, 245] width 71 height 21
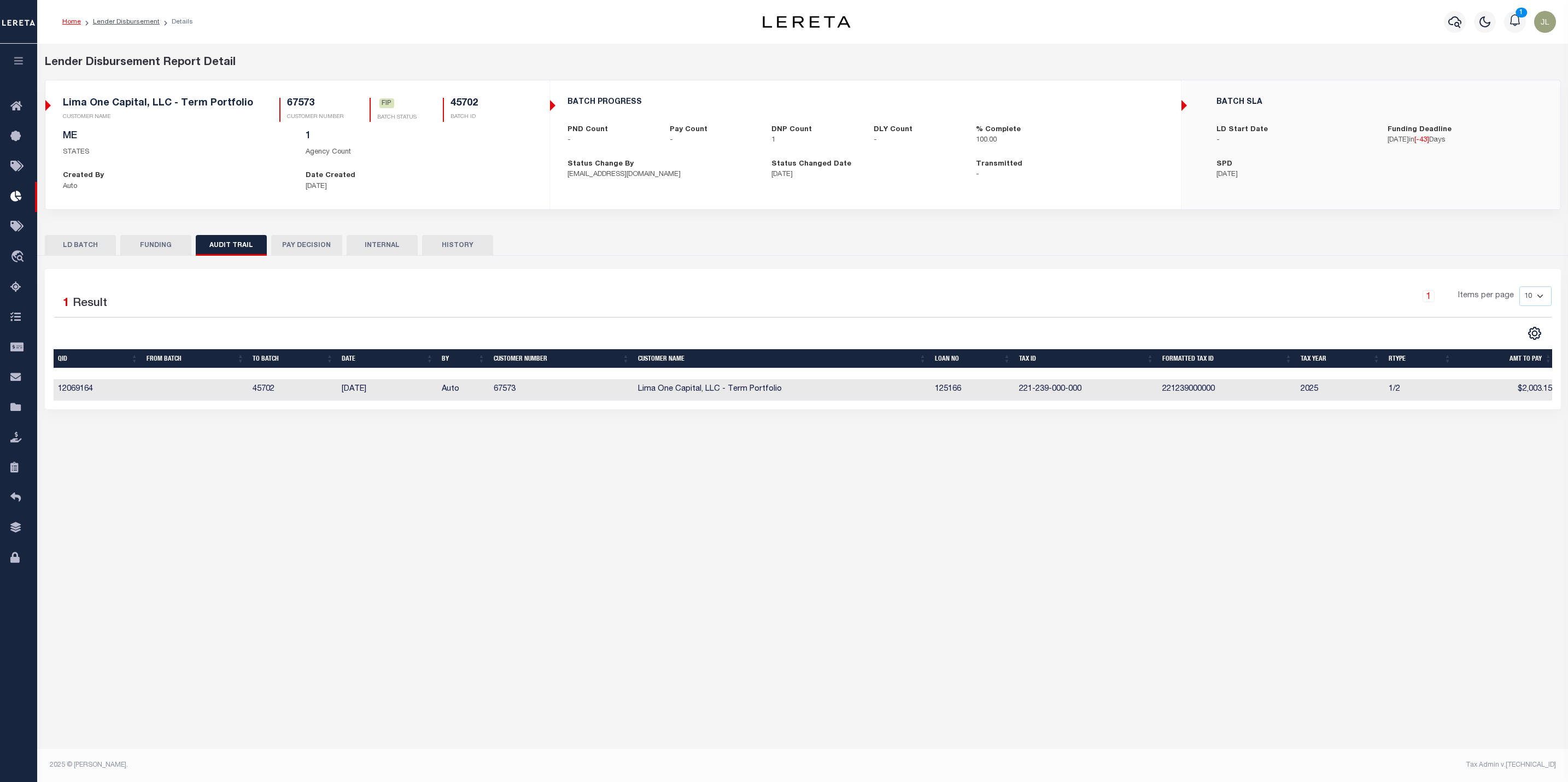
click at [450, 248] on button "HISTORY" at bounding box center [457, 245] width 71 height 21
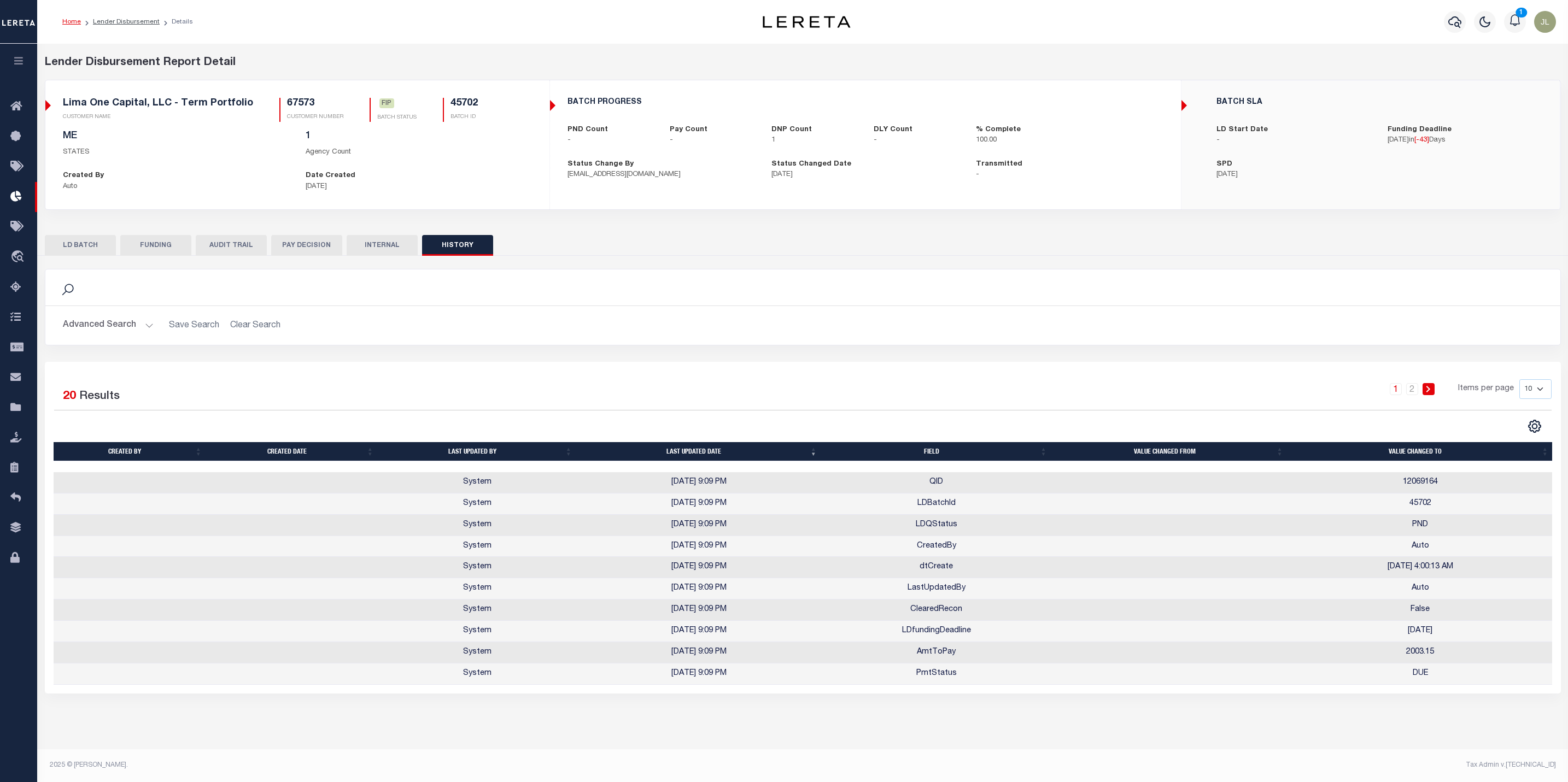
click at [219, 248] on button "AUDIT TRAIL" at bounding box center [231, 245] width 71 height 21
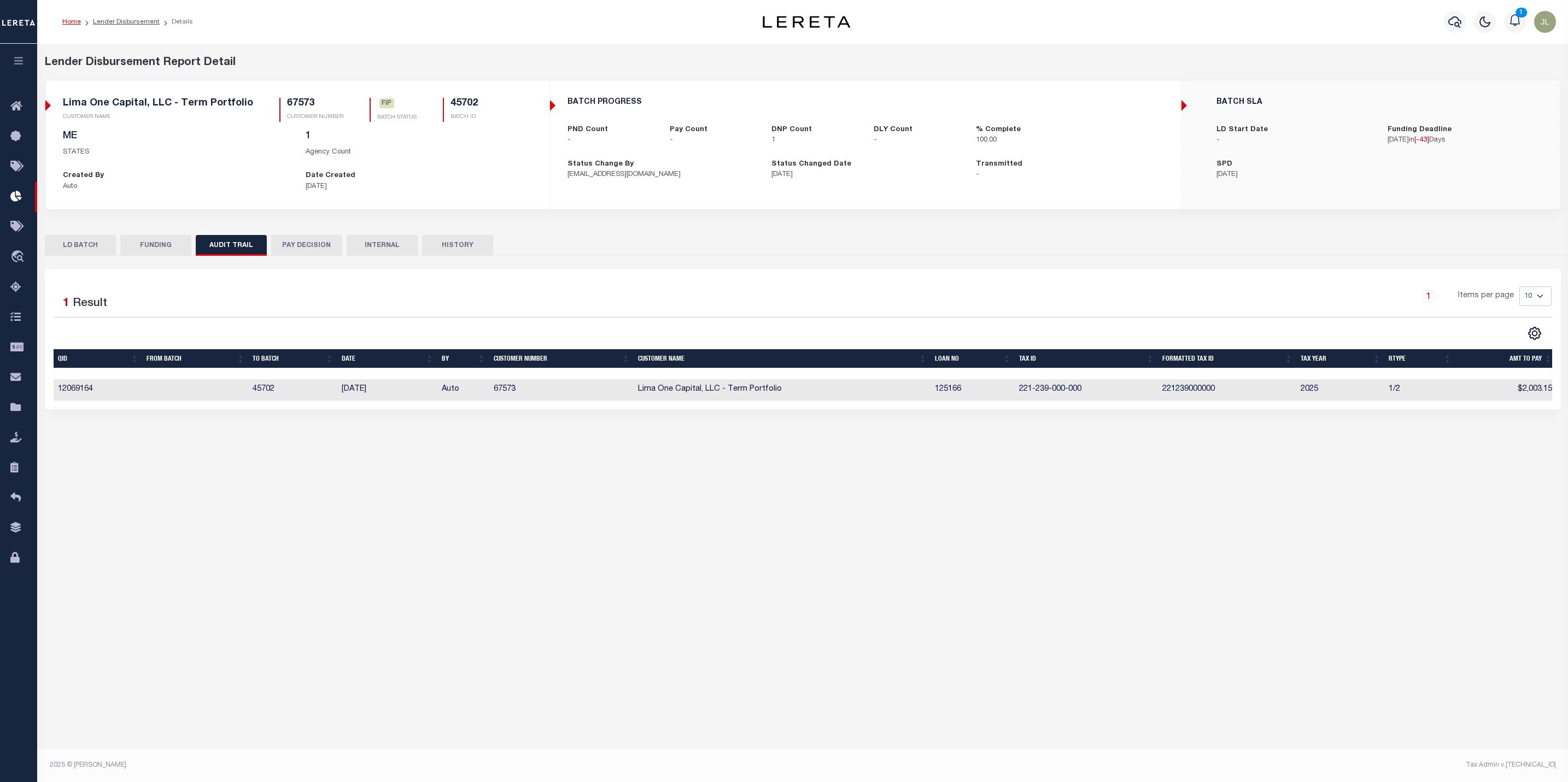
click at [171, 248] on button "FUNDING" at bounding box center [156, 245] width 71 height 21
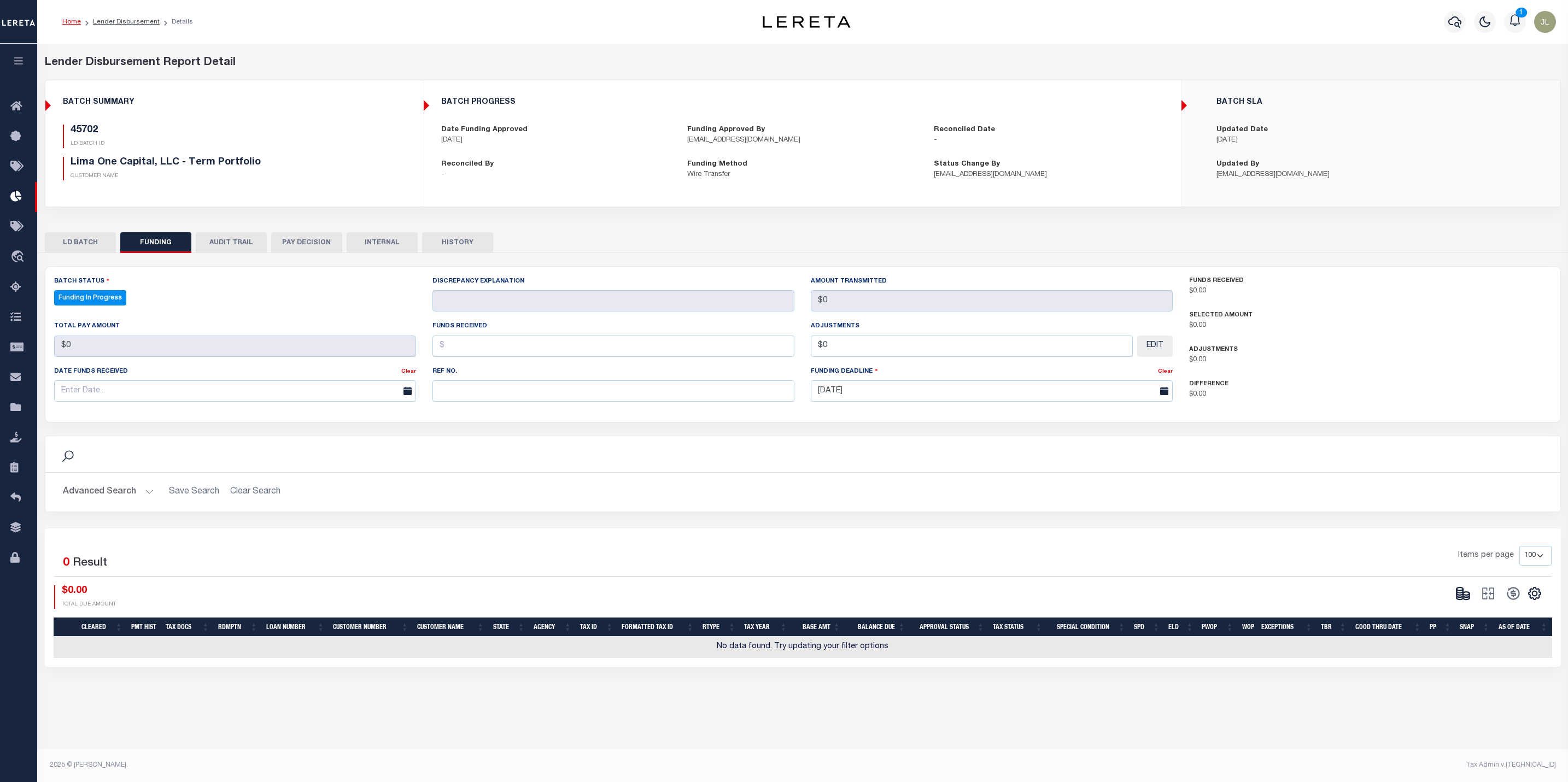
click at [82, 239] on button "LD BATCH" at bounding box center [80, 243] width 71 height 21
